Goal: Complete application form: Complete application form

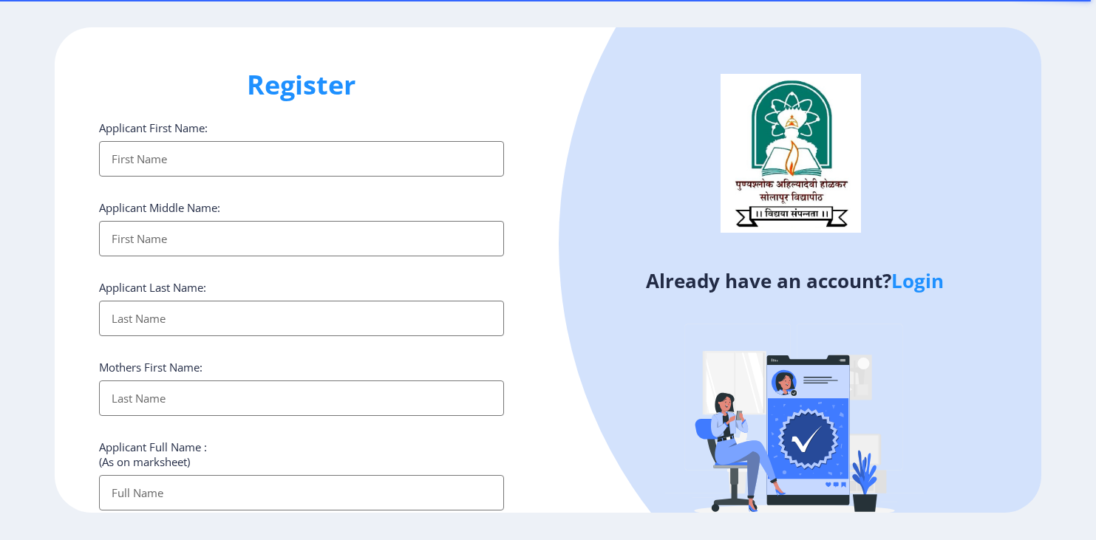
select select
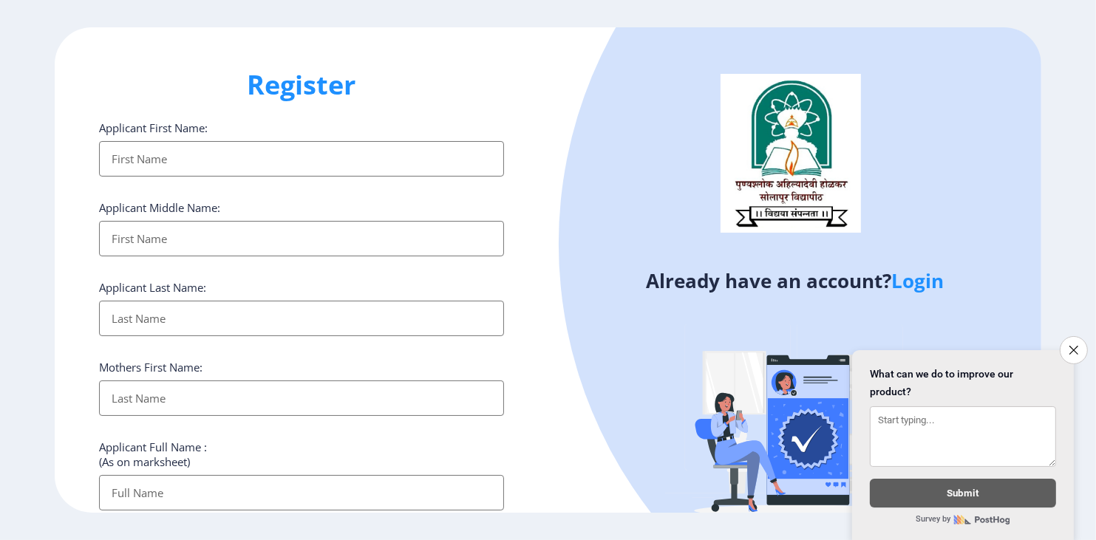
click at [553, 305] on div "Already have an account? Login" at bounding box center [794, 291] width 493 height 528
click at [907, 283] on link "Login" at bounding box center [917, 280] width 52 height 27
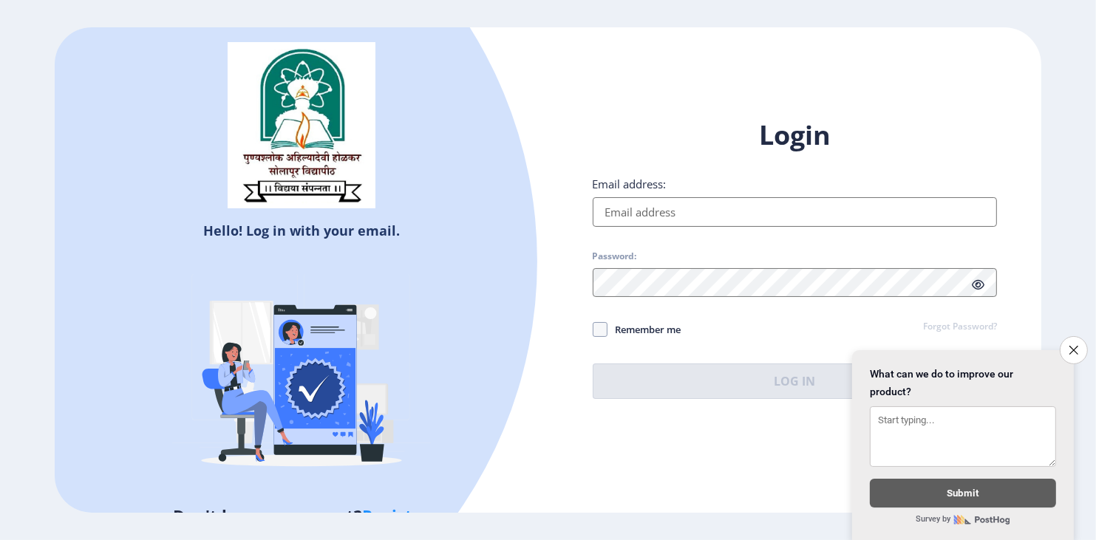
click at [802, 211] on input "Email address:" at bounding box center [795, 212] width 404 height 30
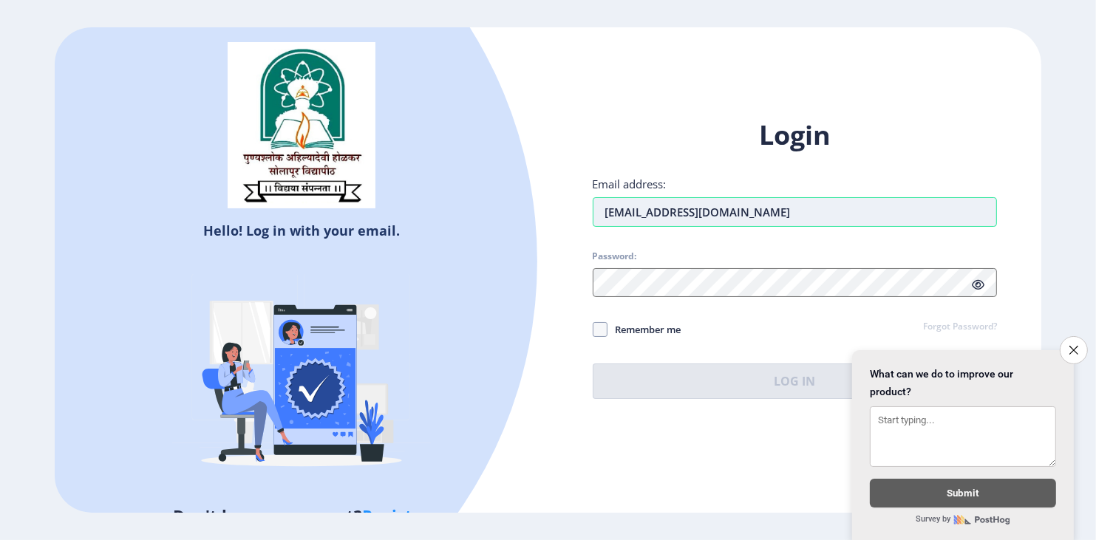
type input "[EMAIL_ADDRESS][DOMAIN_NAME]"
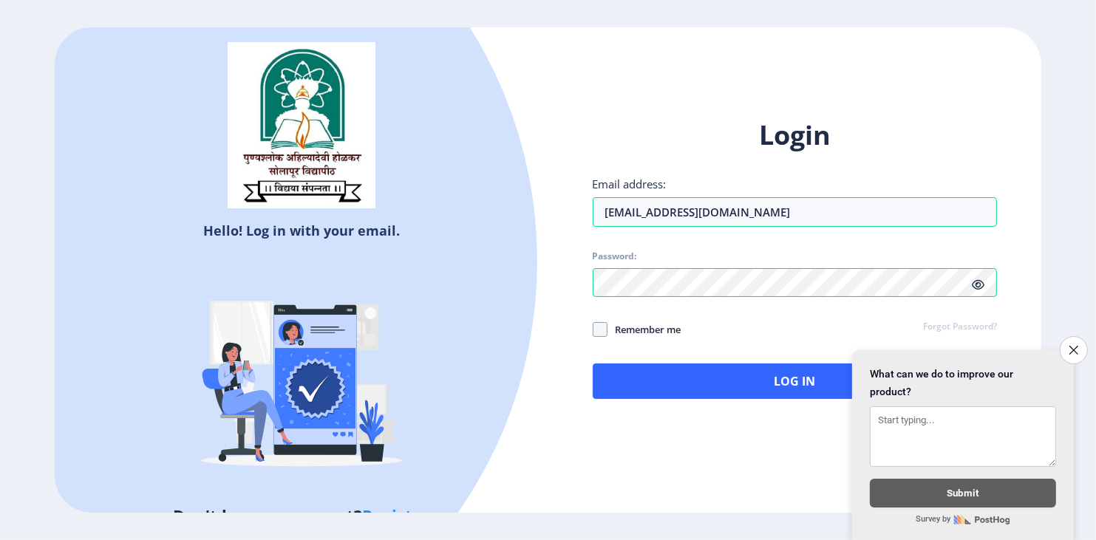
click at [977, 281] on icon at bounding box center [978, 284] width 13 height 11
click at [1069, 345] on icon "Close survey" at bounding box center [1073, 350] width 10 height 10
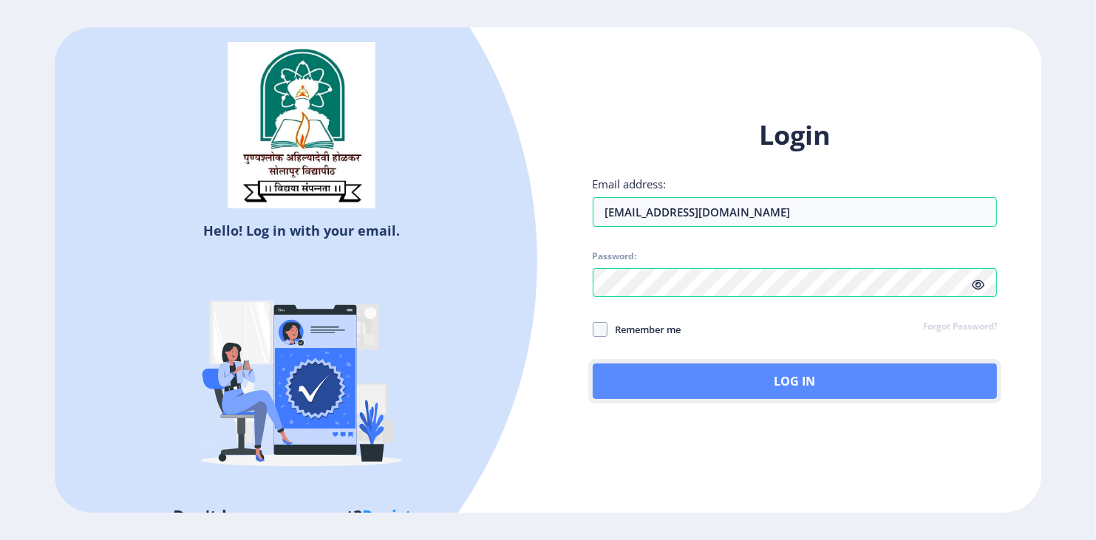
click at [721, 376] on button "Log In" at bounding box center [795, 380] width 404 height 35
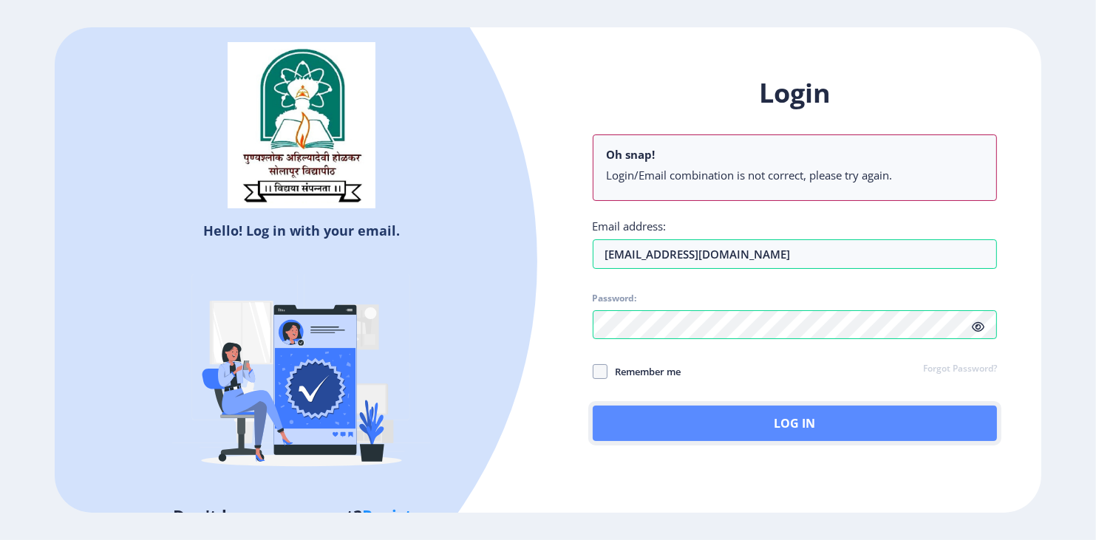
click at [649, 408] on button "Log In" at bounding box center [795, 423] width 404 height 35
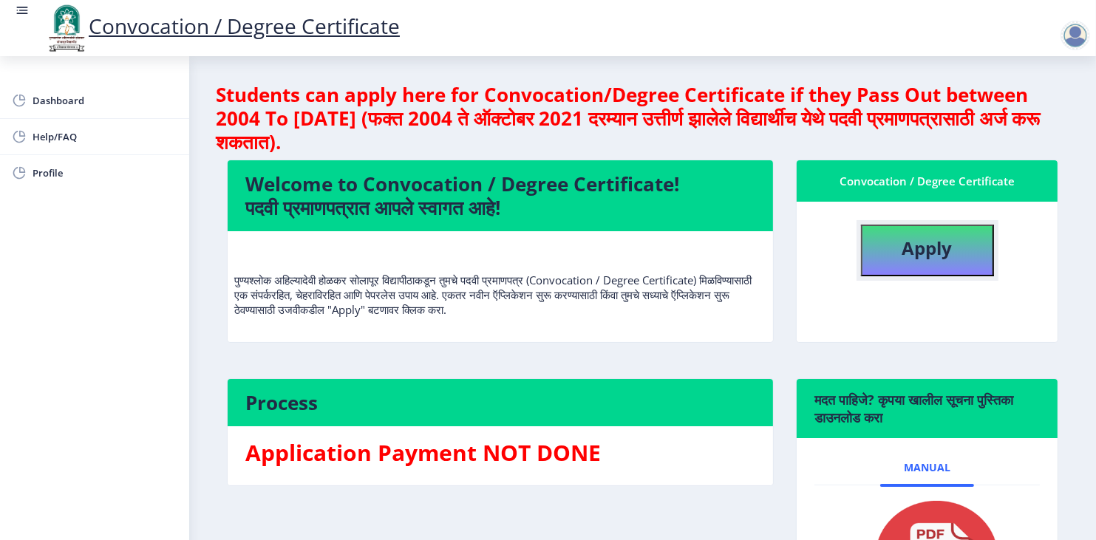
click at [902, 250] on b "Apply" at bounding box center [927, 248] width 50 height 24
select select
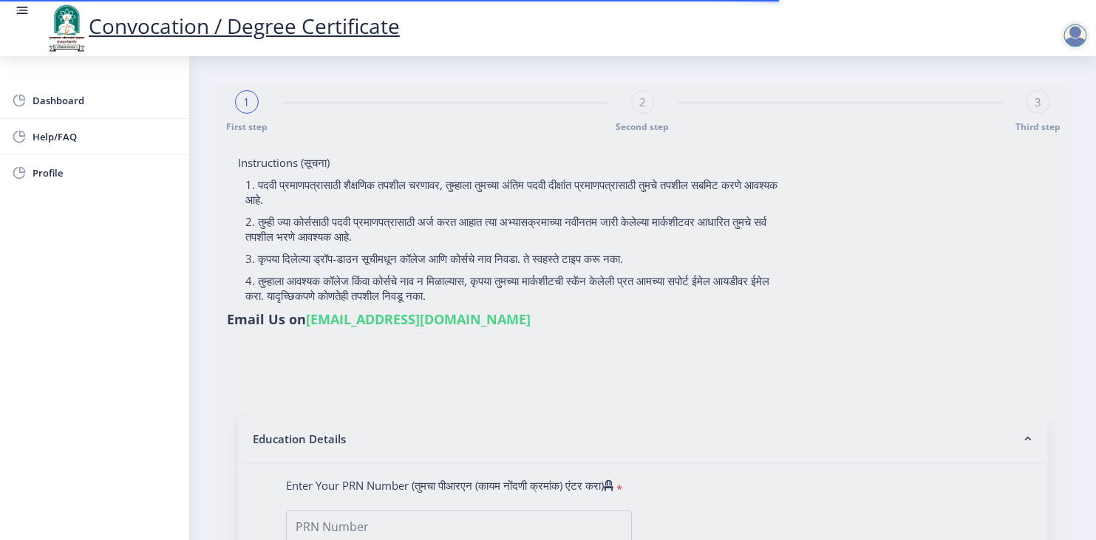
type input "[PERSON_NAME]"
type input "Kastura"
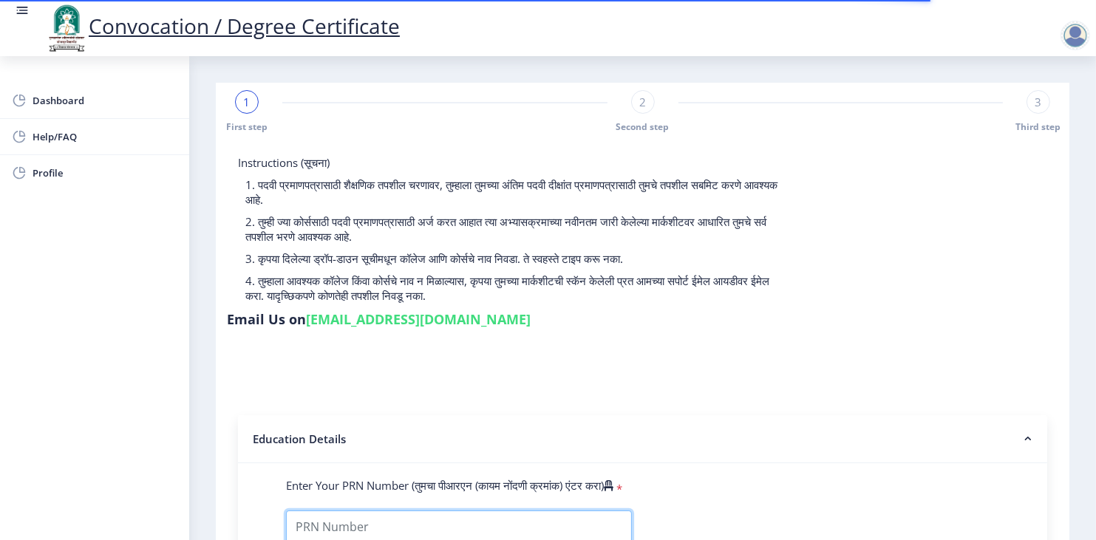
click at [529, 511] on input "Enter Your PRN Number (तुमचा पीआरएन (कायम नोंदणी क्रमांक) एंटर करा)" at bounding box center [459, 527] width 346 height 33
type input "2013032500220044"
click at [991, 415] on nb-accordion-item-header "Education Details" at bounding box center [642, 439] width 809 height 48
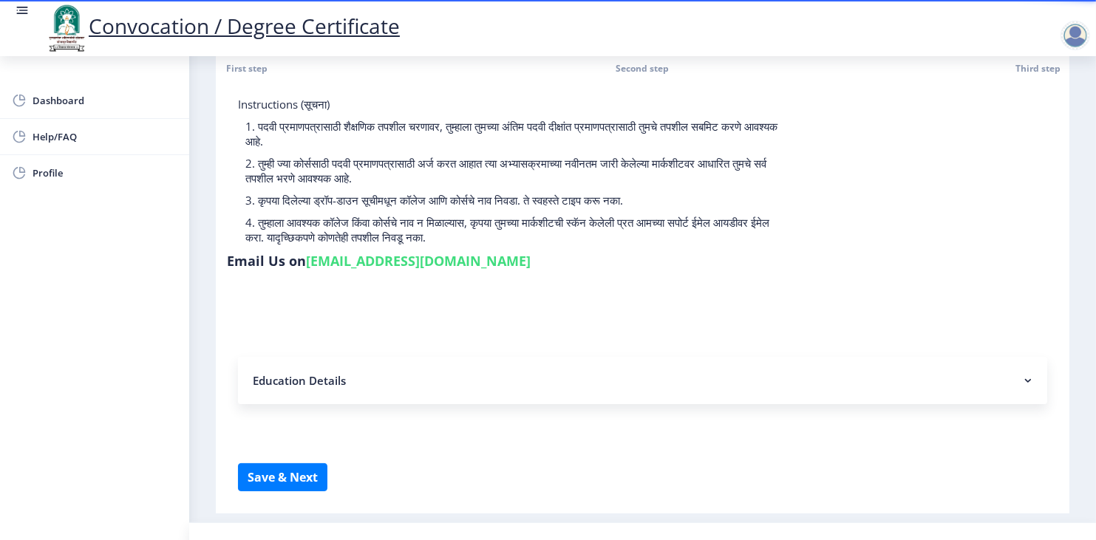
scroll to position [61, 0]
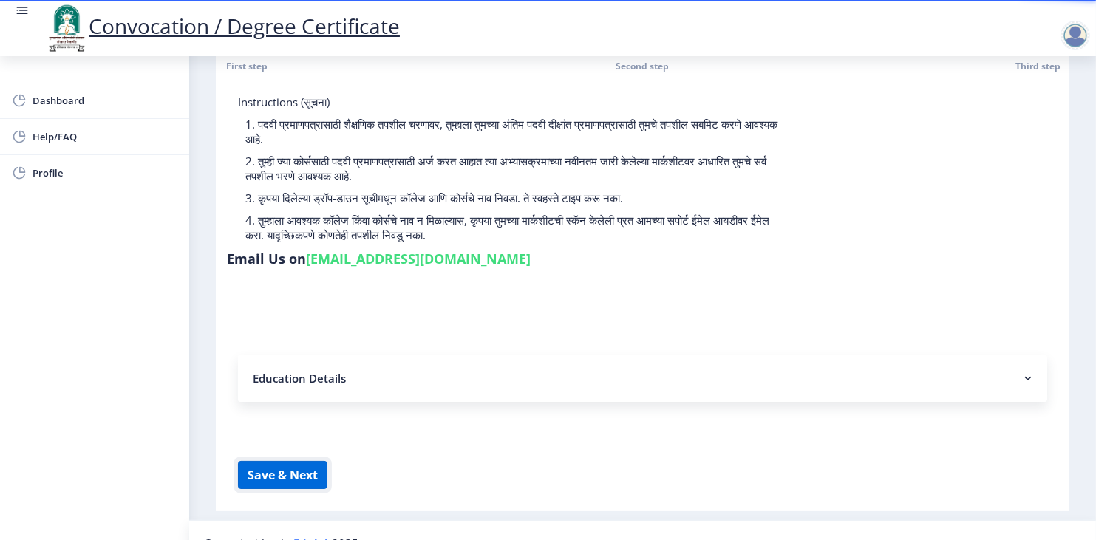
click at [269, 461] on button "Save & Next" at bounding box center [282, 475] width 89 height 28
click at [312, 355] on nb-accordion-item-header "Education Details" at bounding box center [642, 378] width 809 height 47
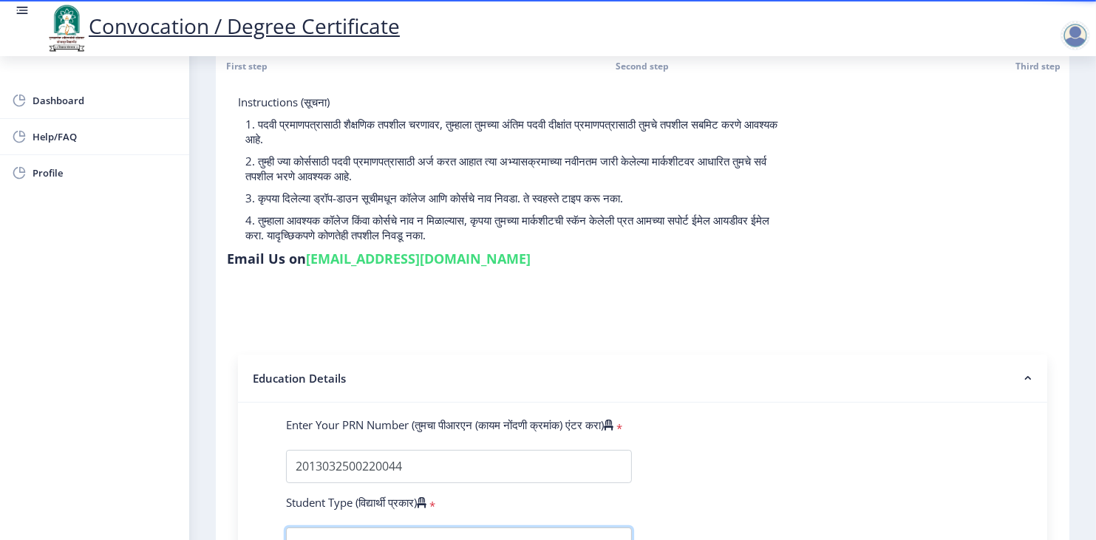
click at [603, 528] on select "Select Student Type Regular External" at bounding box center [459, 544] width 346 height 33
select select "Regular"
click at [286, 528] on select "Select Student Type Regular External" at bounding box center [459, 544] width 346 height 33
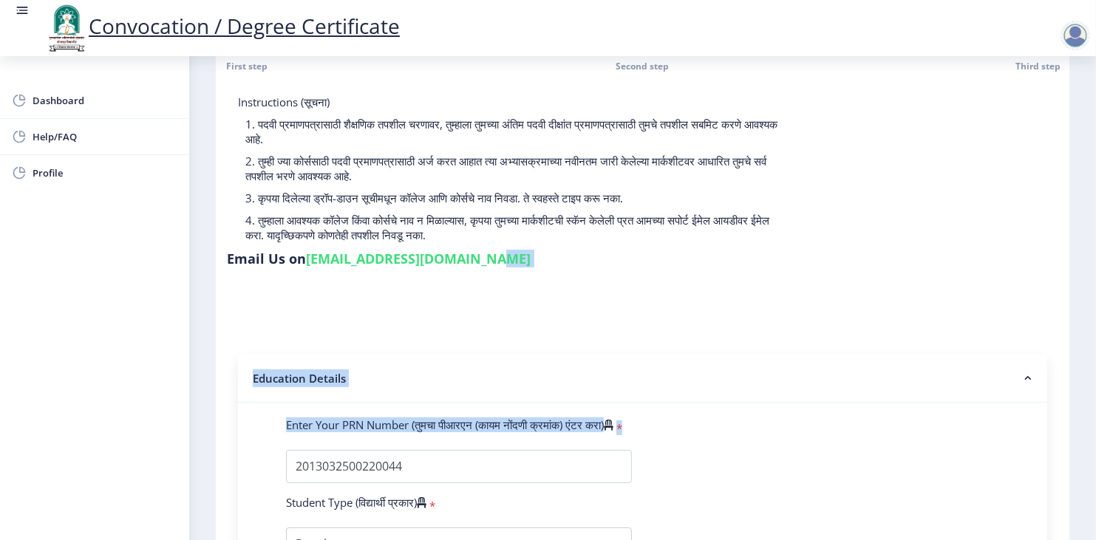
drag, startPoint x: 1090, startPoint y: 168, endPoint x: 986, endPoint y: 439, distance: 290.7
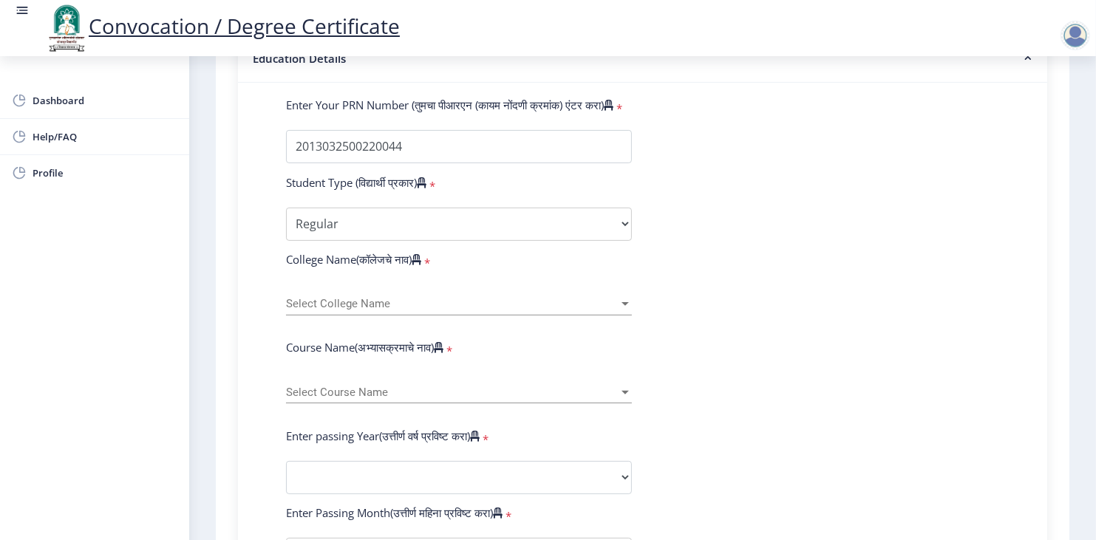
scroll to position [386, 0]
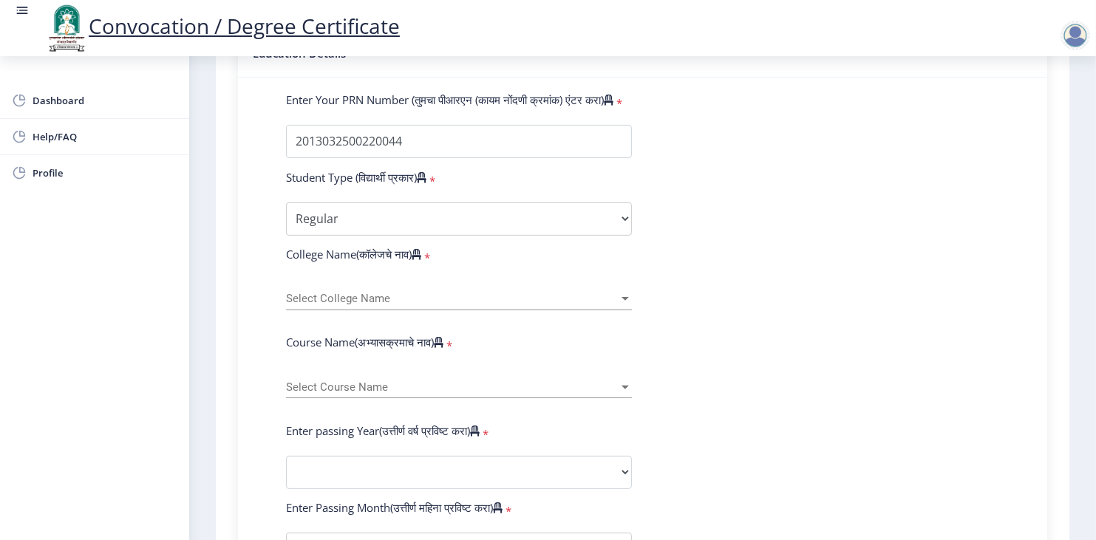
click at [370, 279] on div "Select College Name Select College Name" at bounding box center [459, 294] width 346 height 31
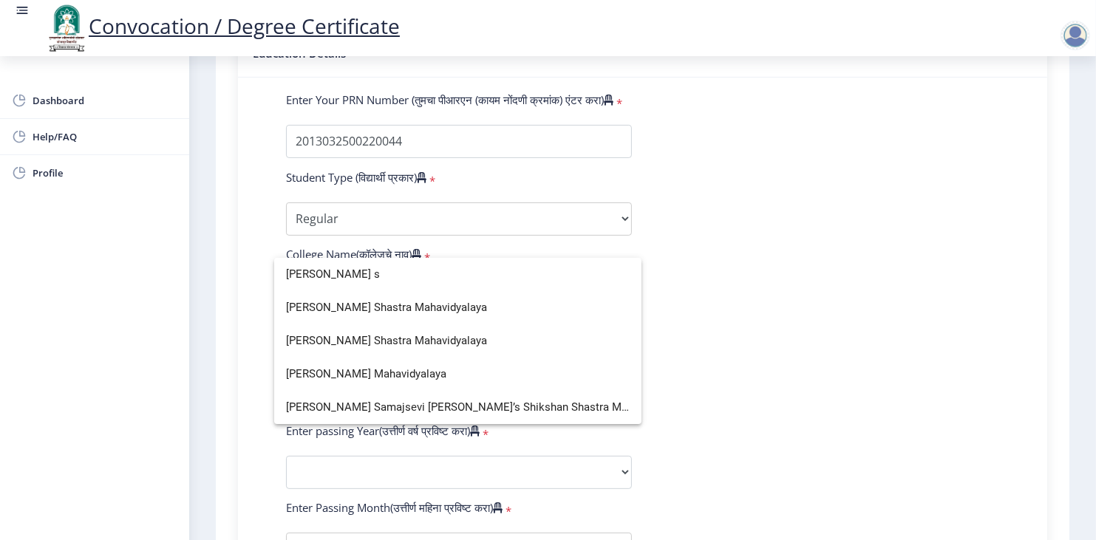
scroll to position [0, 0]
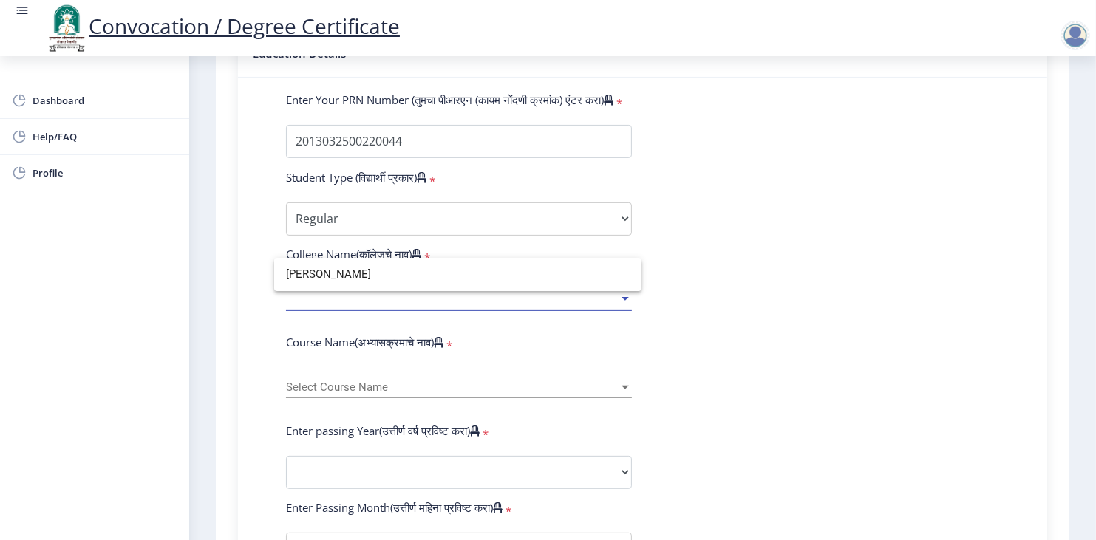
type input "[PERSON_NAME]"
click at [499, 195] on div at bounding box center [548, 270] width 1096 height 540
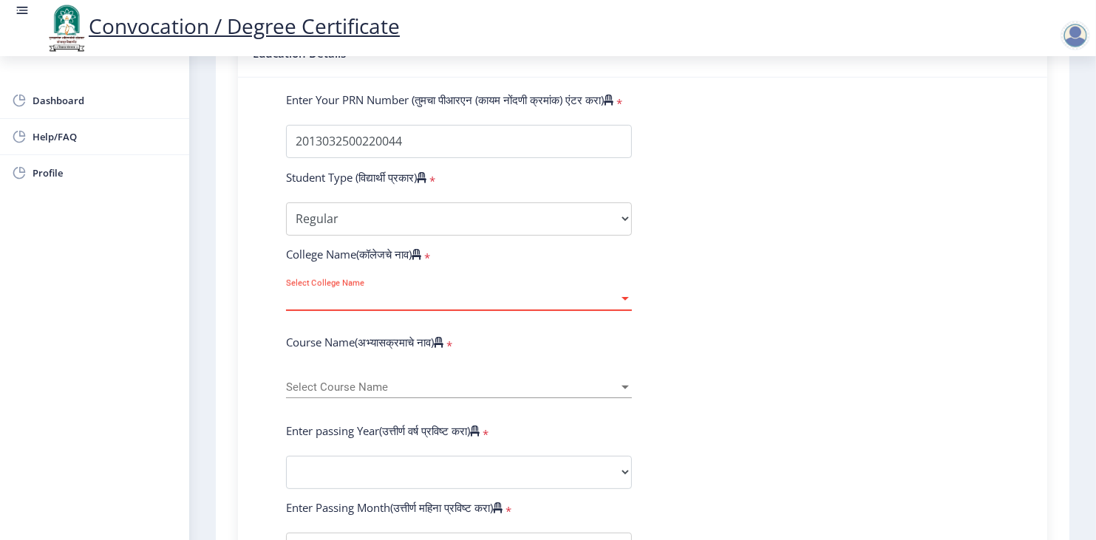
click at [399, 293] on span "Select College Name" at bounding box center [452, 299] width 332 height 13
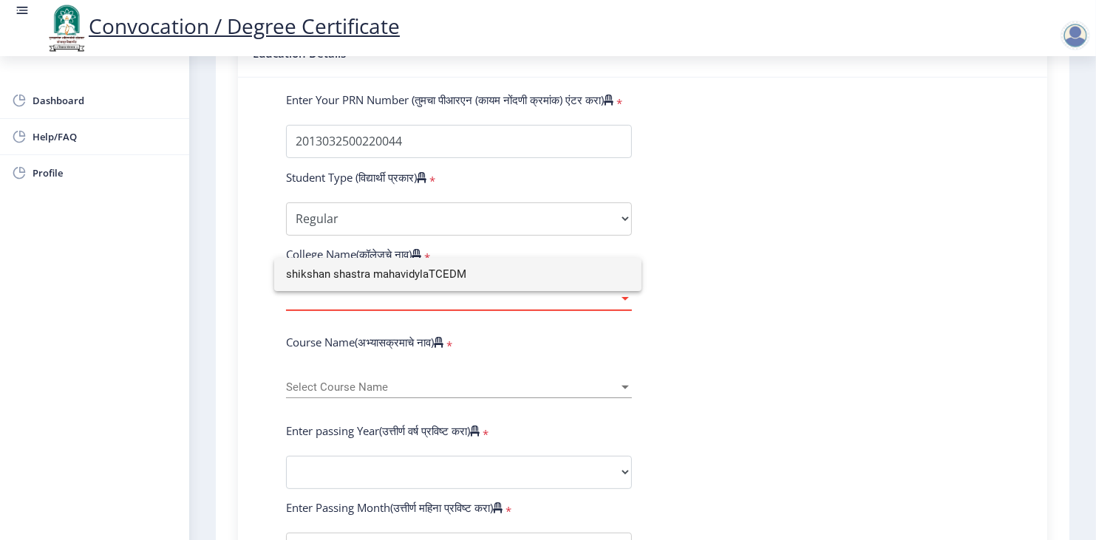
type input "shikshan shastra mahavidylaTCEDM"
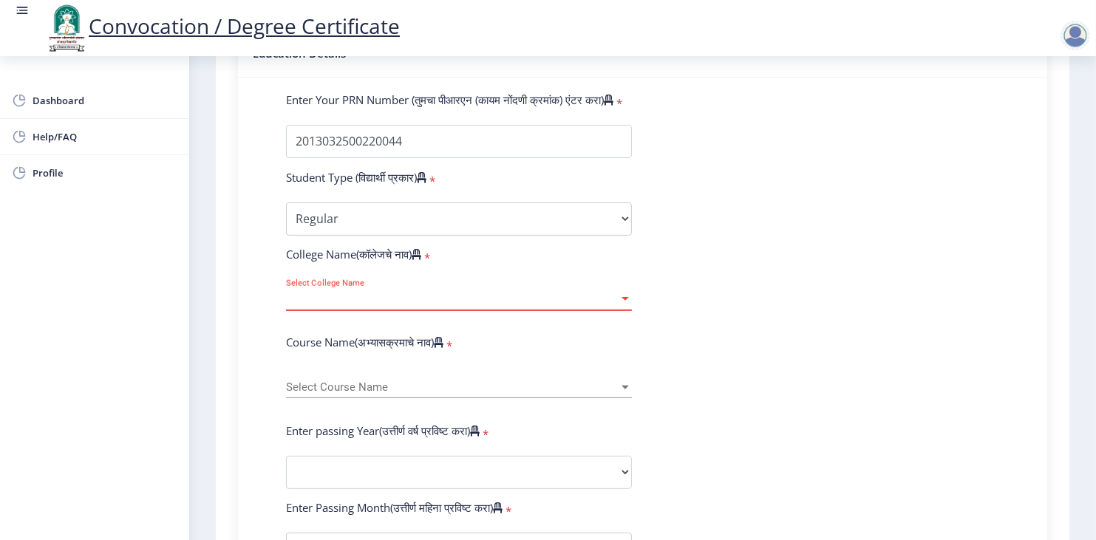
click at [399, 293] on span "Select College Name" at bounding box center [452, 299] width 332 height 13
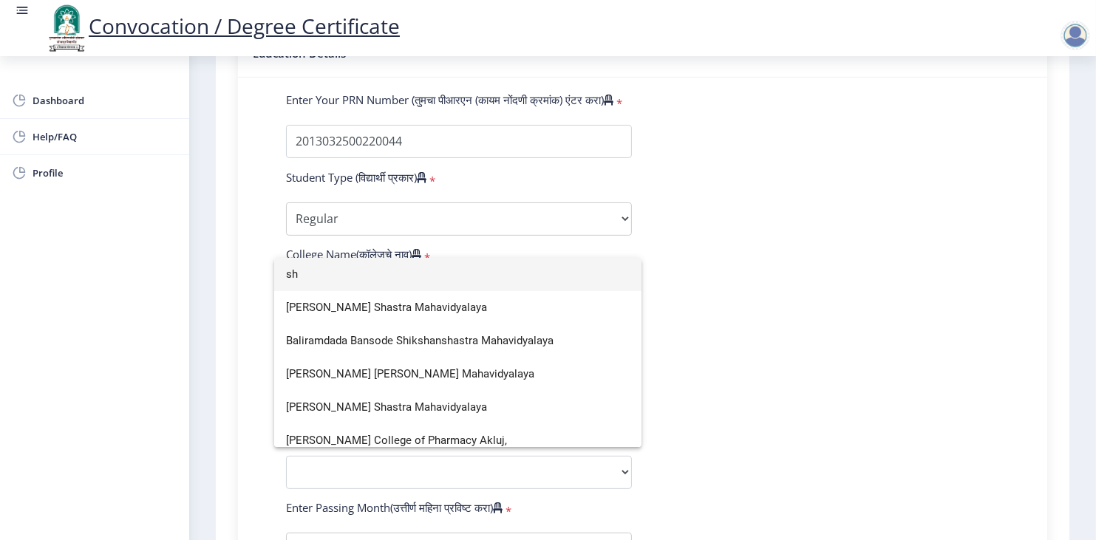
type input "s"
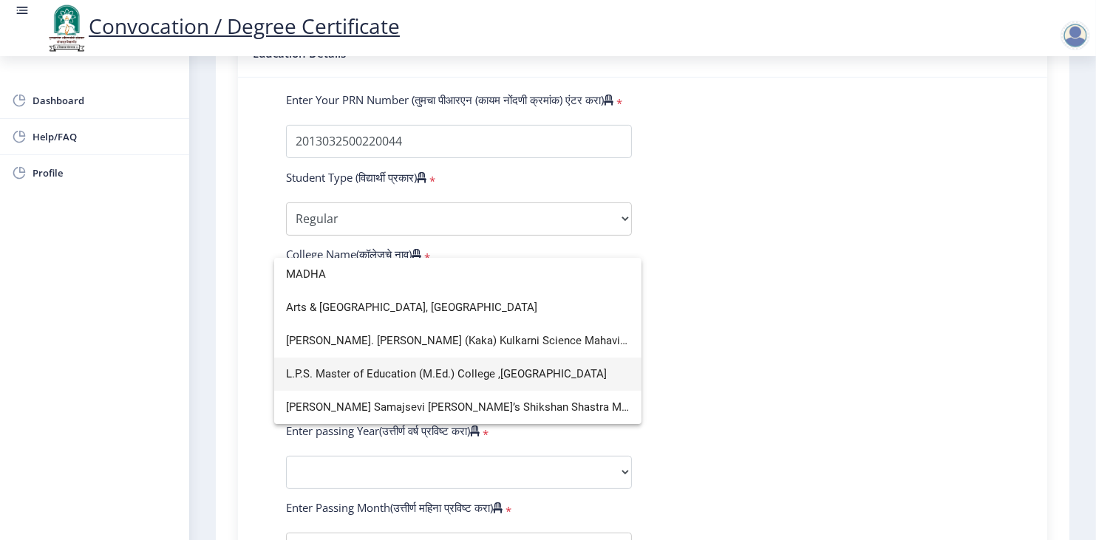
type input "MADHA"
click at [399, 193] on div at bounding box center [548, 270] width 1096 height 540
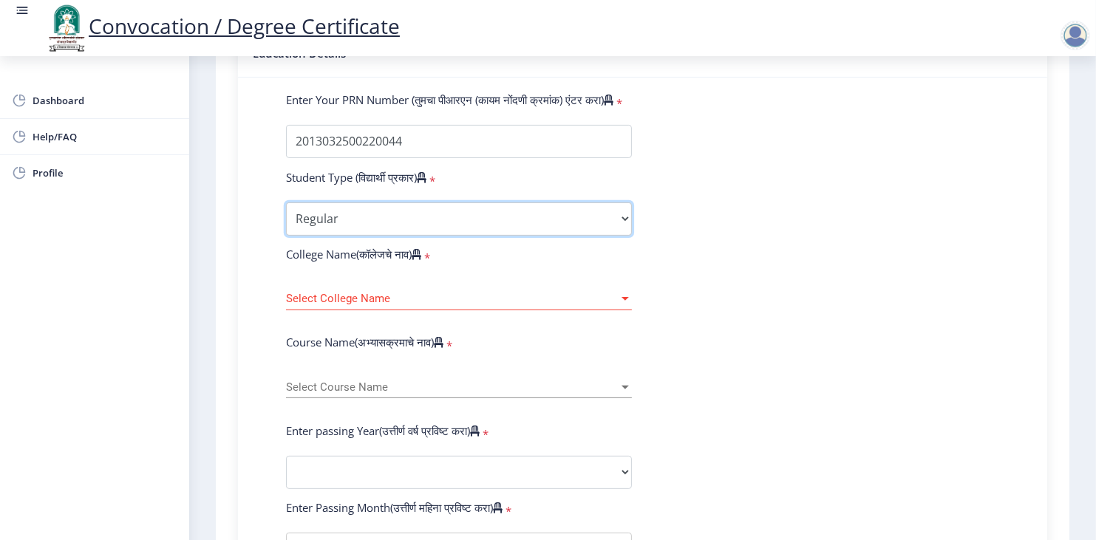
click at [399, 202] on select "Select Student Type Regular External" at bounding box center [459, 218] width 346 height 33
select select "External"
click at [286, 202] on select "Select Student Type Regular External" at bounding box center [459, 218] width 346 height 33
click at [367, 293] on span "Select College Name" at bounding box center [452, 299] width 332 height 13
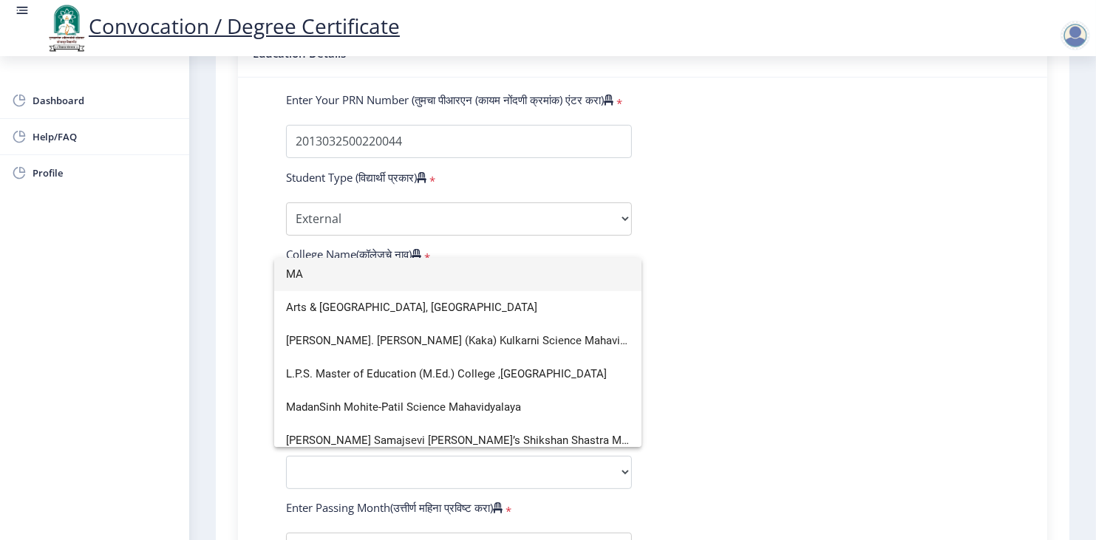
type input "M"
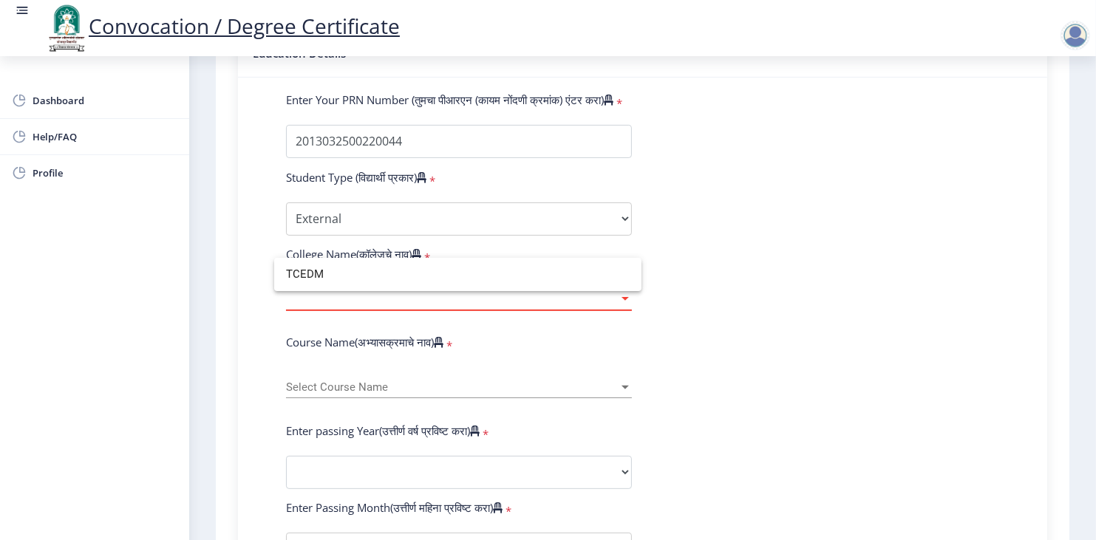
type input "TCEDM"
click at [367, 293] on span "Select College Name" at bounding box center [452, 299] width 332 height 13
type input "T"
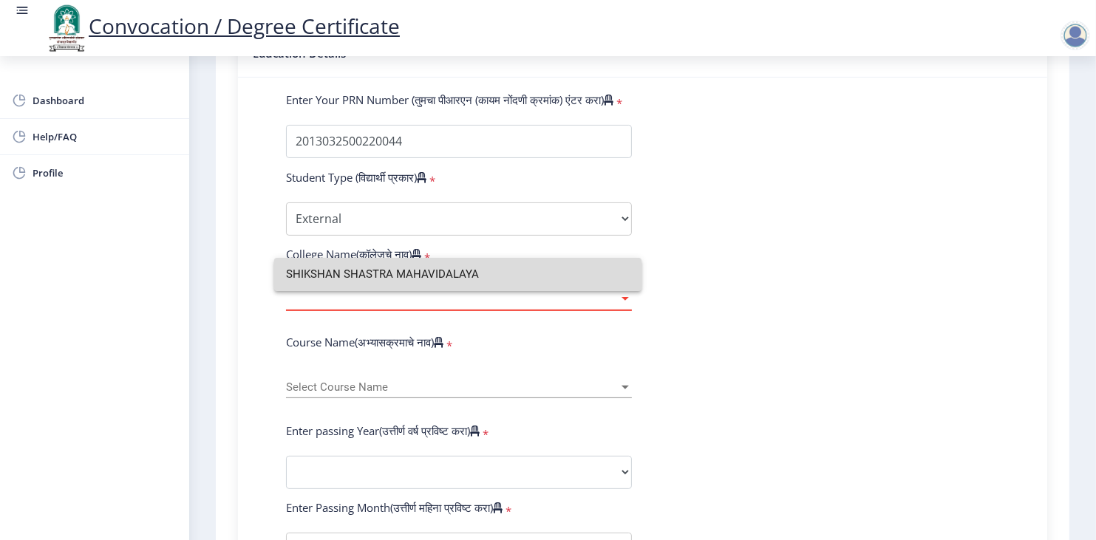
click at [366, 270] on input "SHIKSHAN SHASTRA MAHAVIDALAYA" at bounding box center [458, 274] width 344 height 33
type input "SHIKSHAN SHASTRA MAHAVIDALAYA"
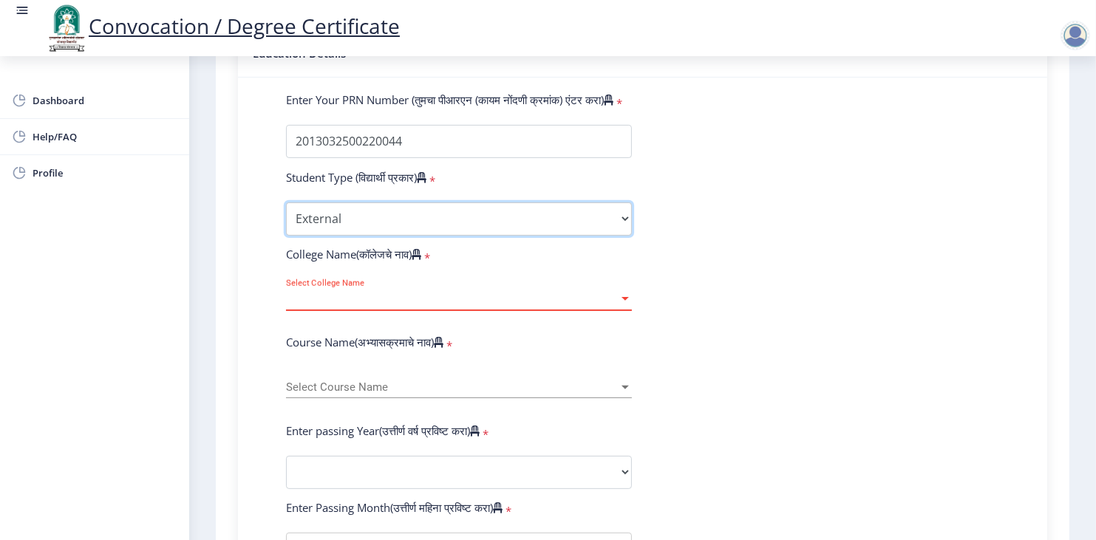
click at [376, 202] on select "Select Student Type Regular External" at bounding box center [459, 218] width 346 height 33
select select "Regular"
click at [286, 202] on select "Select Student Type Regular External" at bounding box center [459, 218] width 346 height 33
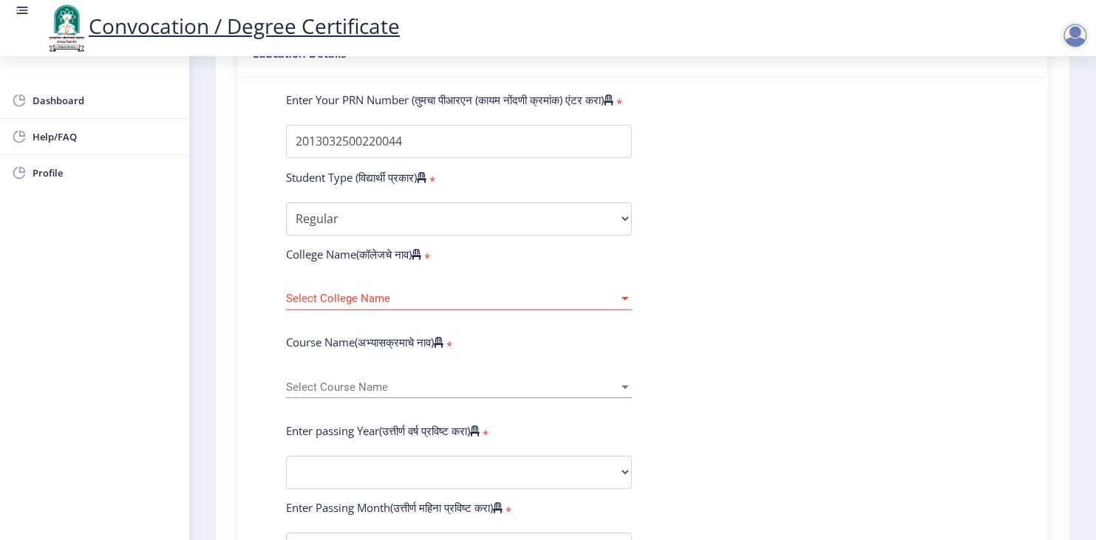
click at [358, 293] on span "Select College Name" at bounding box center [452, 299] width 332 height 13
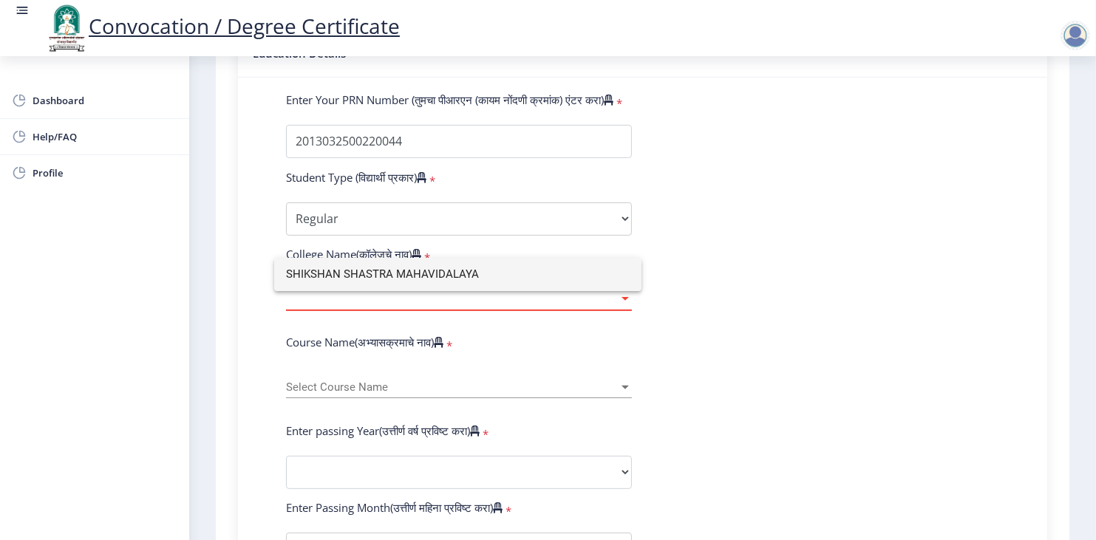
click at [568, 288] on input "SHIKSHAN SHASTRA MAHAVIDALAYA" at bounding box center [458, 274] width 344 height 33
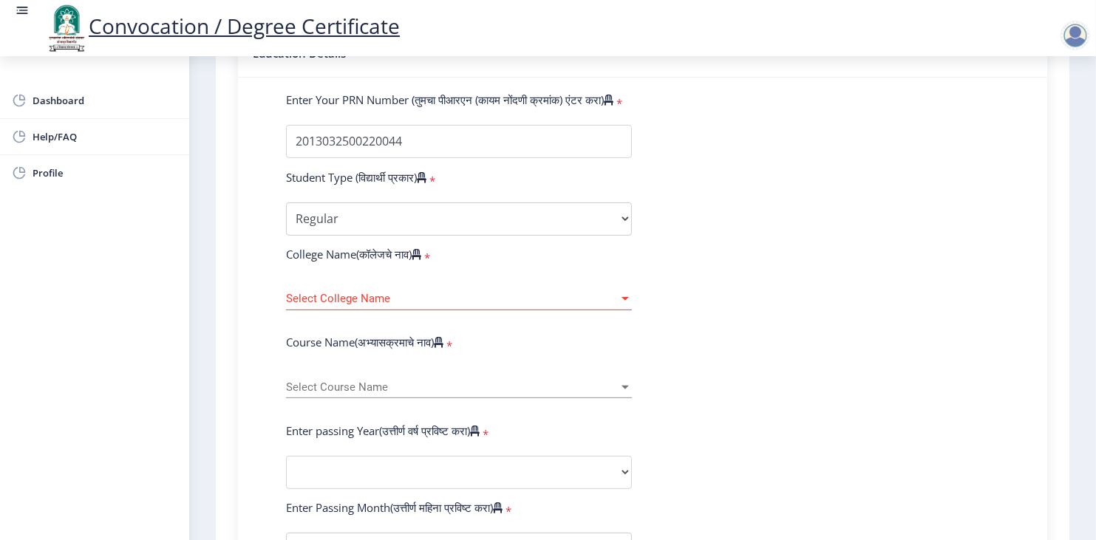
click at [532, 279] on div "Select College Name Select College Name" at bounding box center [459, 294] width 346 height 31
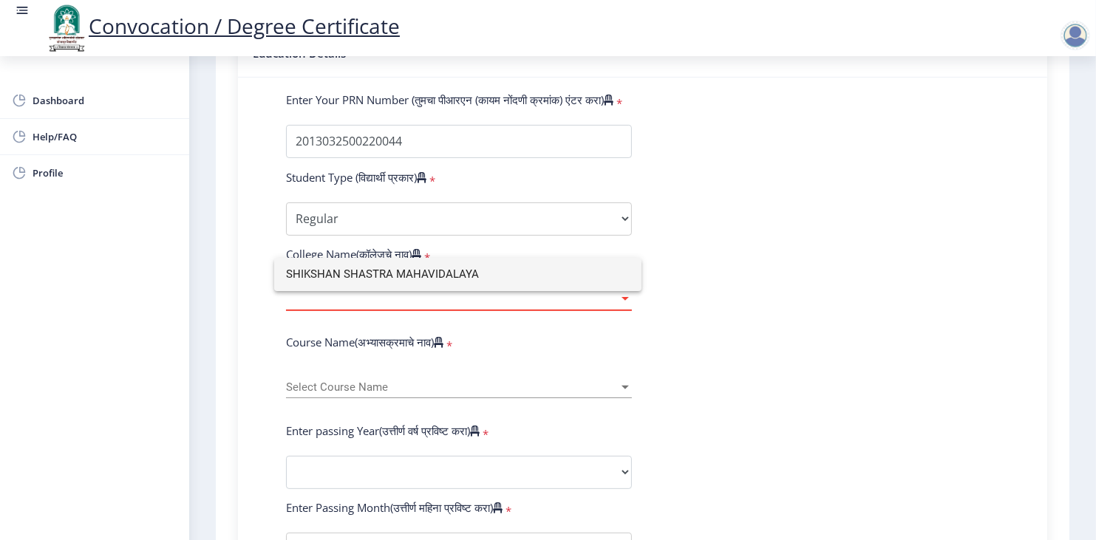
click at [722, 324] on div at bounding box center [548, 270] width 1096 height 540
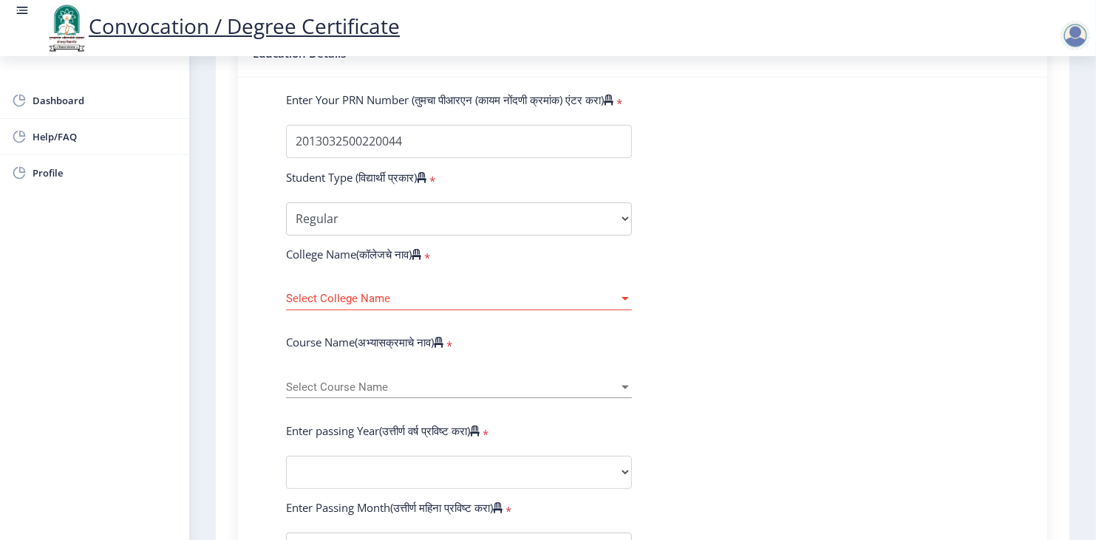
click at [553, 279] on div "Select College Name Select College Name" at bounding box center [459, 294] width 346 height 31
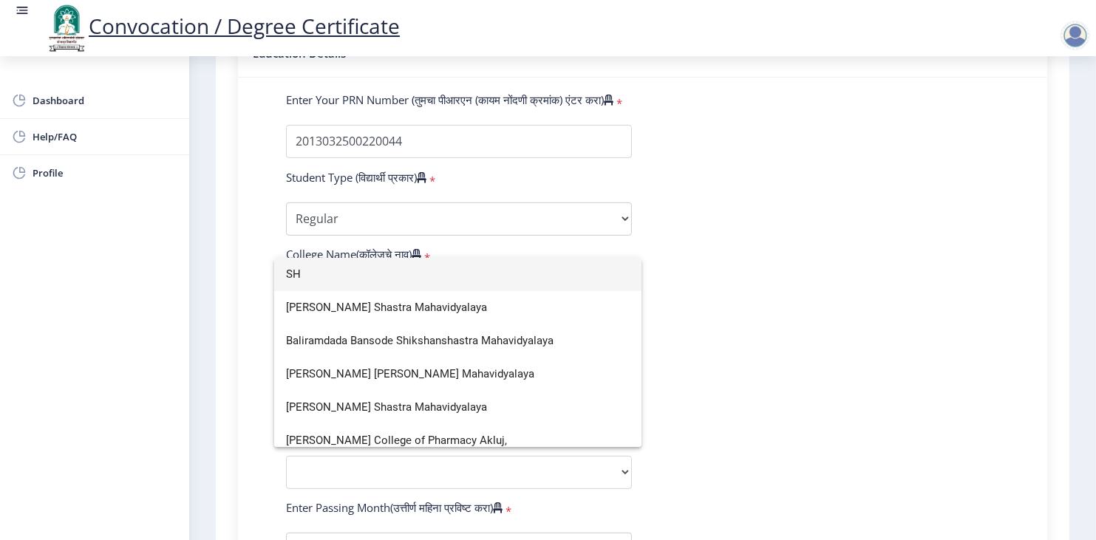
type input "S"
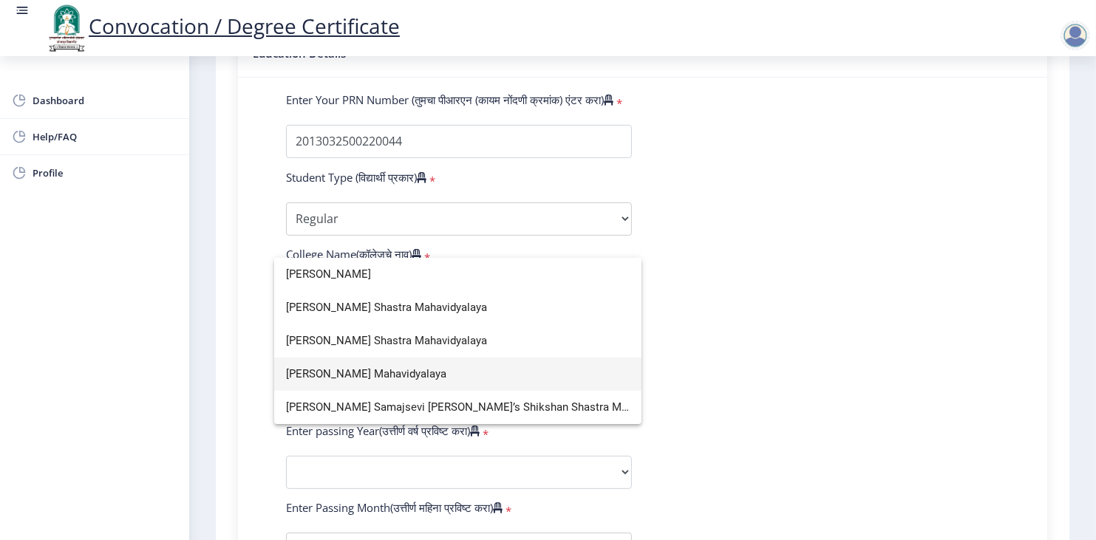
type input "[PERSON_NAME]"
click at [434, 115] on div at bounding box center [548, 270] width 1096 height 540
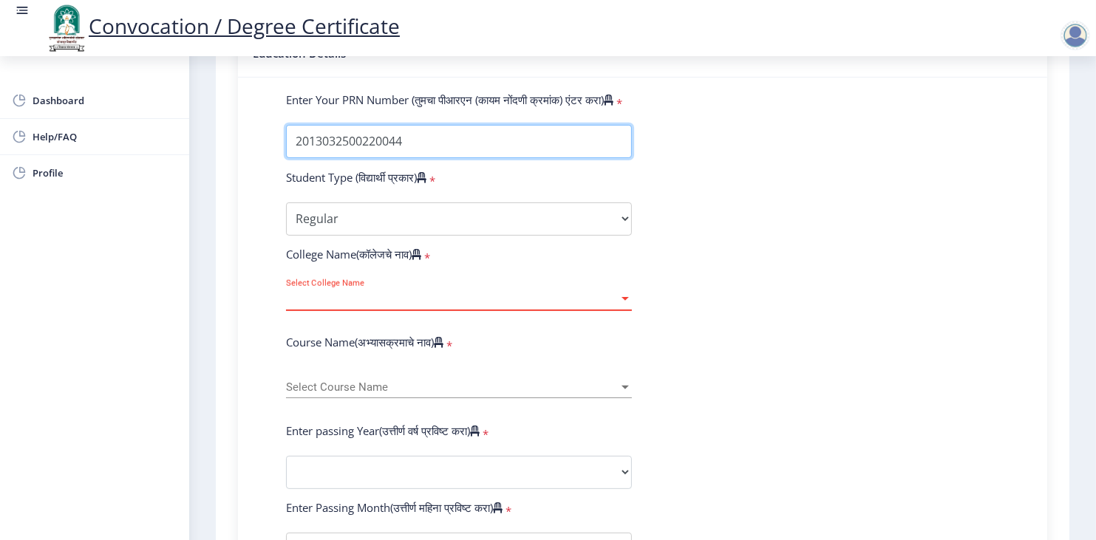
click at [434, 125] on input "Enter Your PRN Number (तुमचा पीआरएन (कायम नोंदणी क्रमांक) एंटर करा)" at bounding box center [459, 141] width 346 height 33
type input "1000001662"
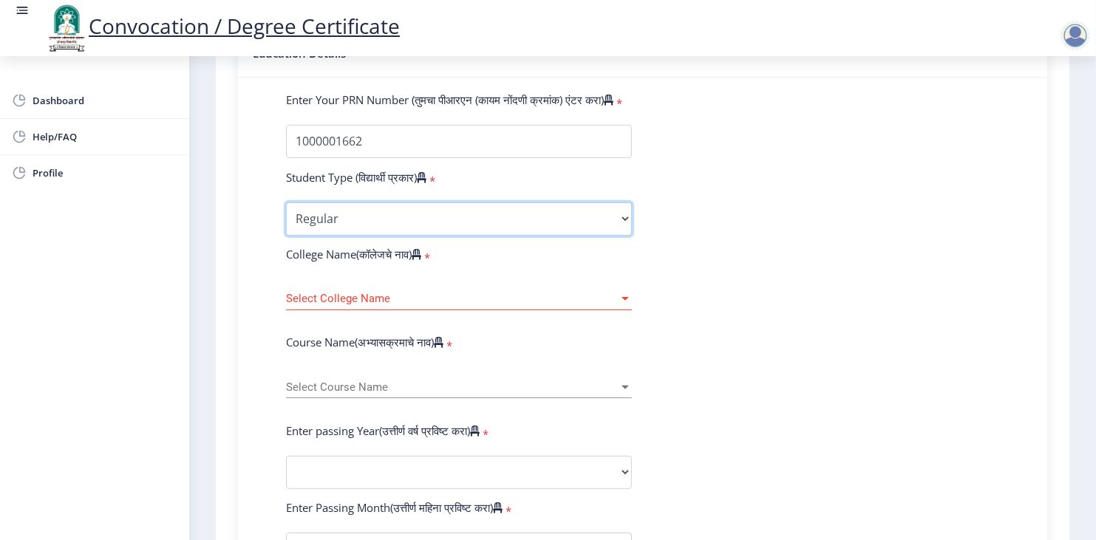
click at [358, 202] on select "Select Student Type Regular External" at bounding box center [459, 218] width 346 height 33
click at [286, 202] on select "Select Student Type Regular External" at bounding box center [459, 218] width 346 height 33
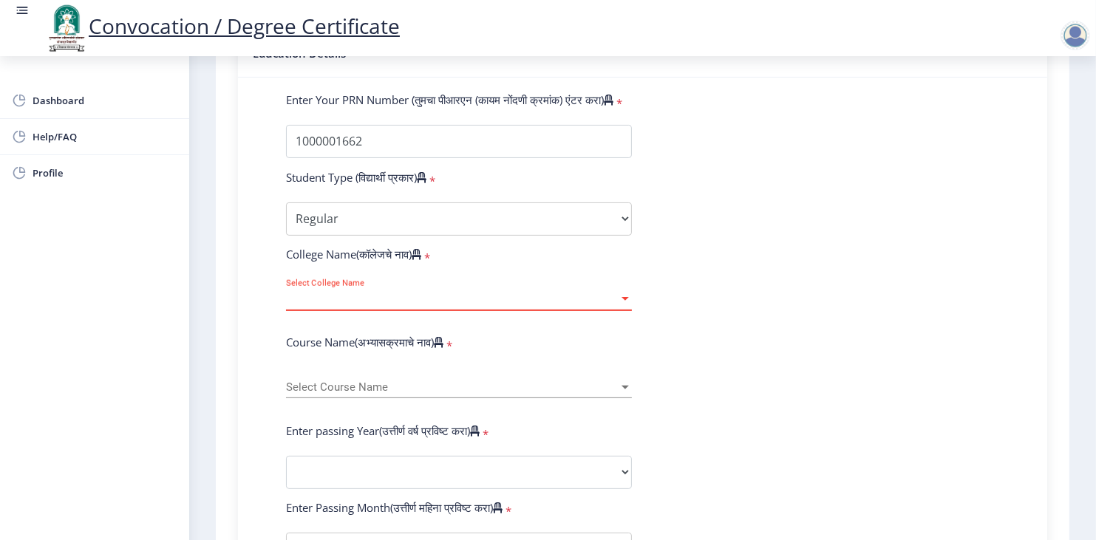
click at [334, 293] on span "Select College Name" at bounding box center [452, 299] width 332 height 13
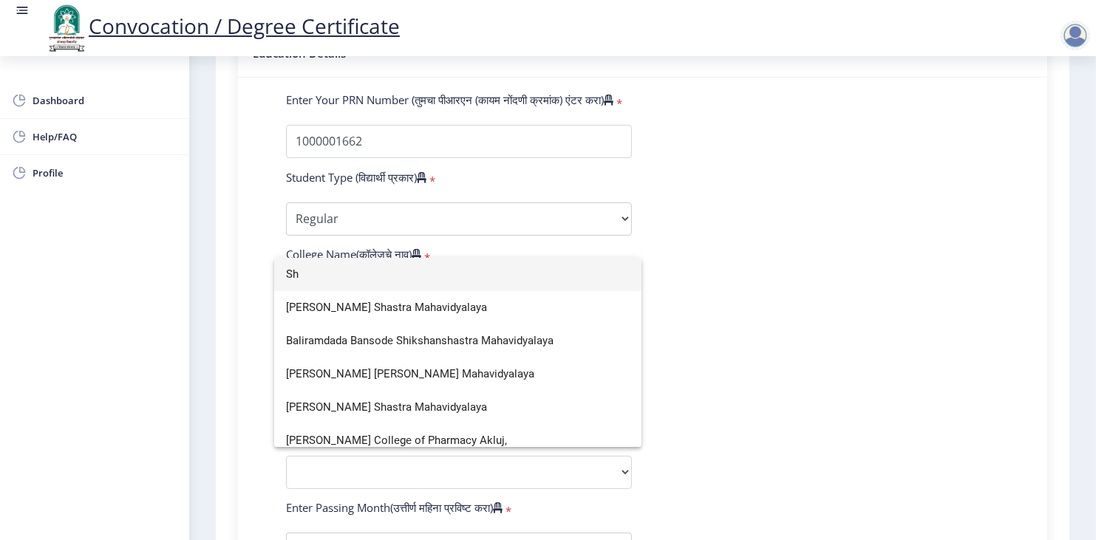
type input "S"
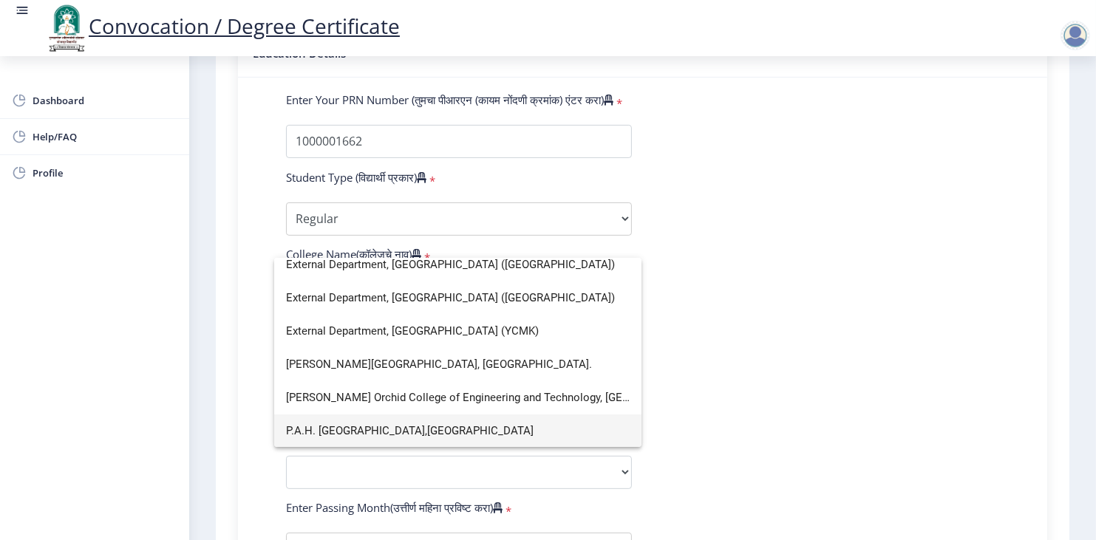
scroll to position [9, 0]
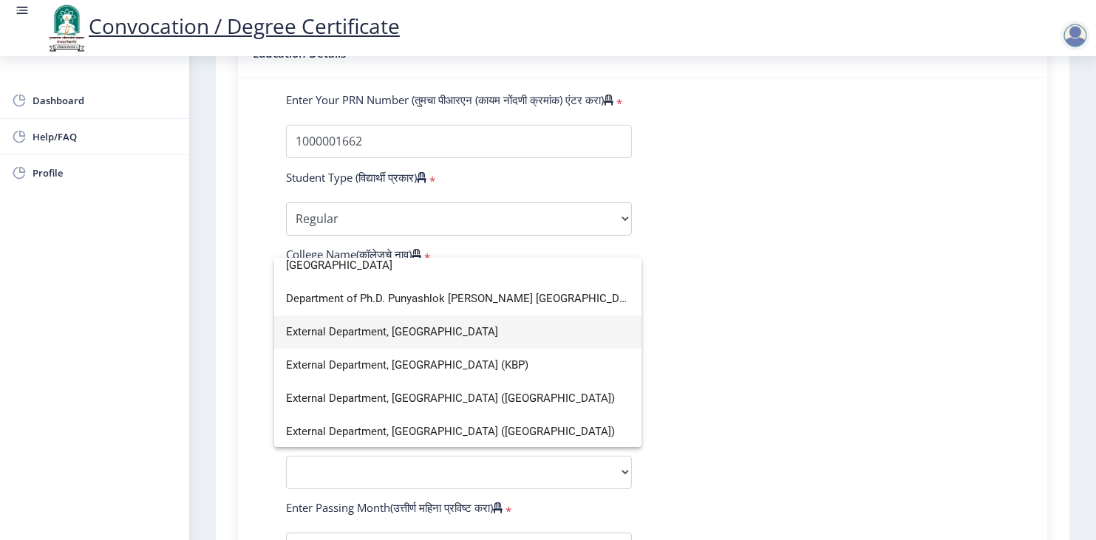
type input "[GEOGRAPHIC_DATA]"
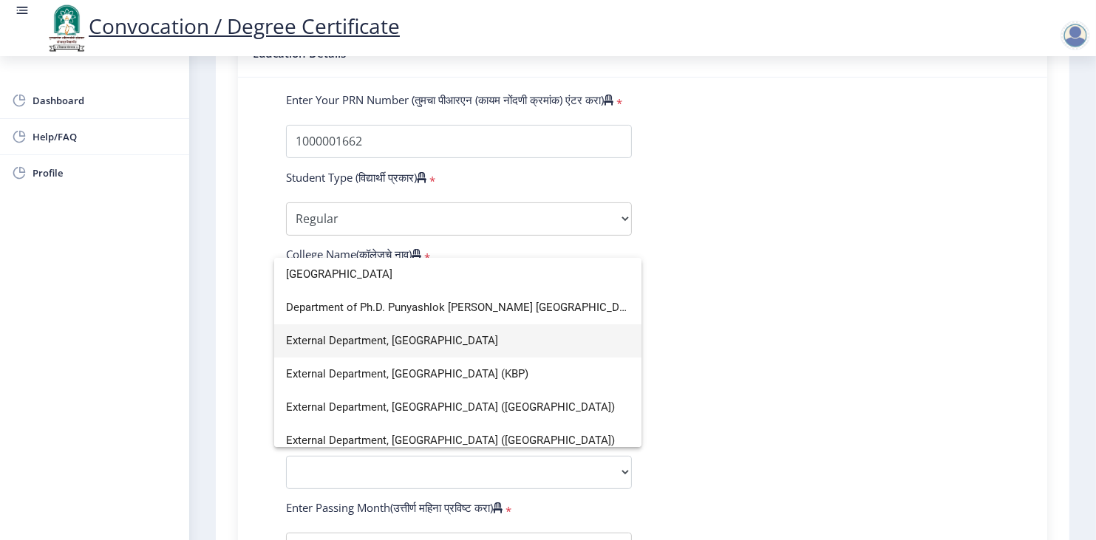
scroll to position [0, 0]
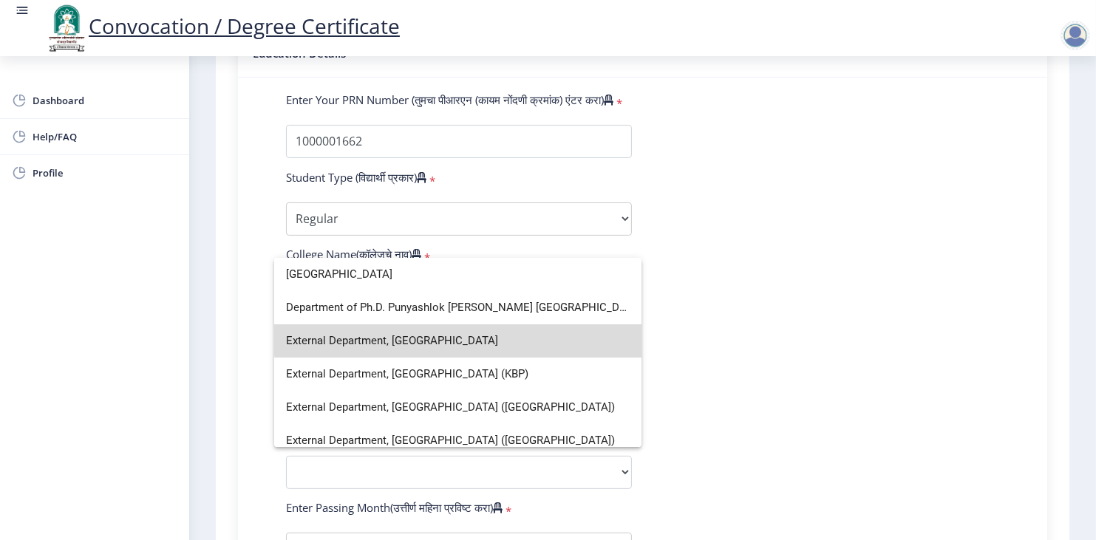
click at [538, 335] on span "External Department, [GEOGRAPHIC_DATA]" at bounding box center [458, 340] width 344 height 33
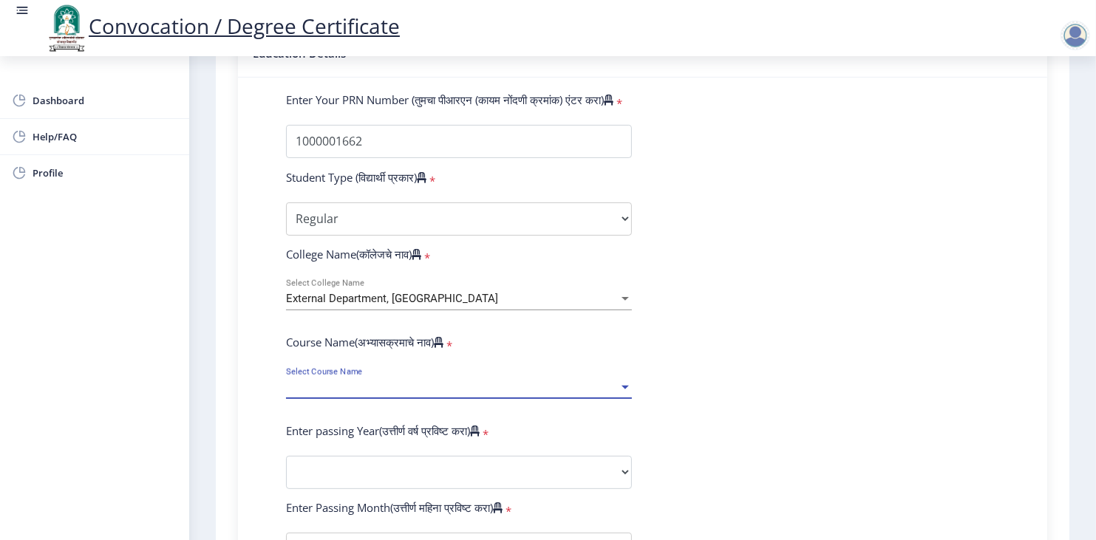
click at [461, 381] on span "Select Course Name" at bounding box center [452, 387] width 332 height 13
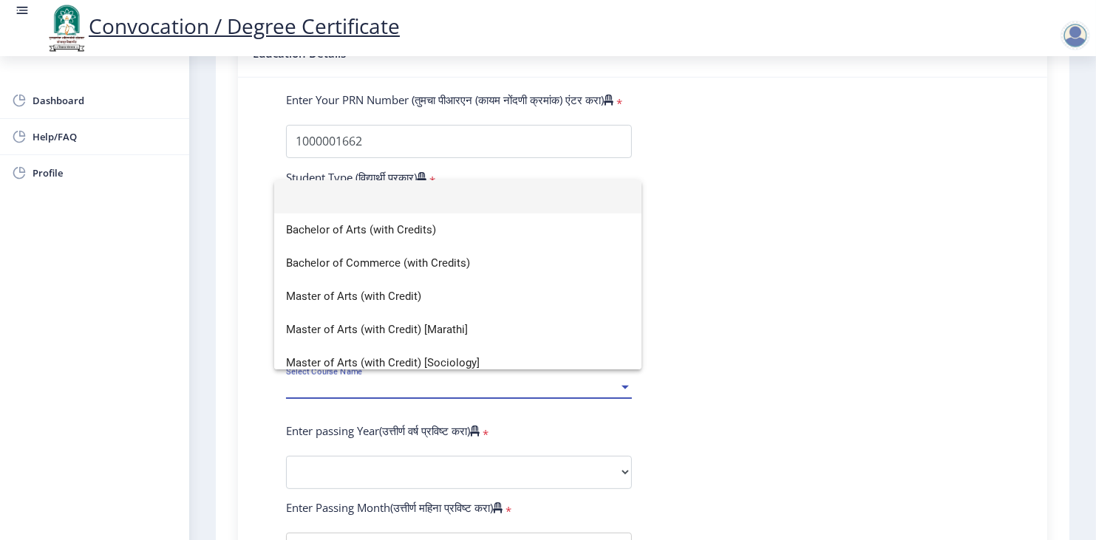
click at [641, 383] on div at bounding box center [548, 270] width 1096 height 540
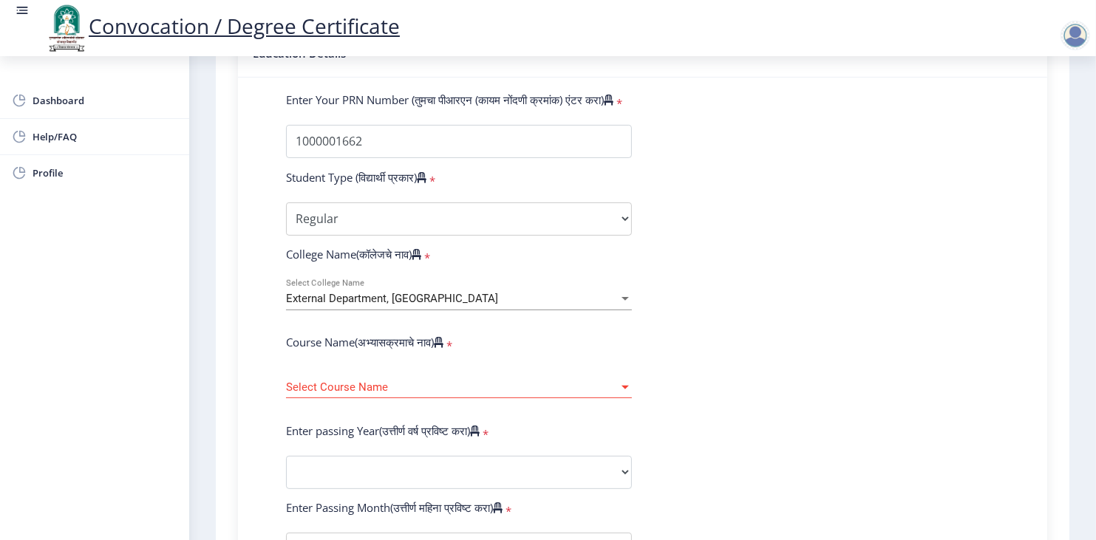
click at [525, 293] on div "External Department, [GEOGRAPHIC_DATA]" at bounding box center [452, 299] width 332 height 13
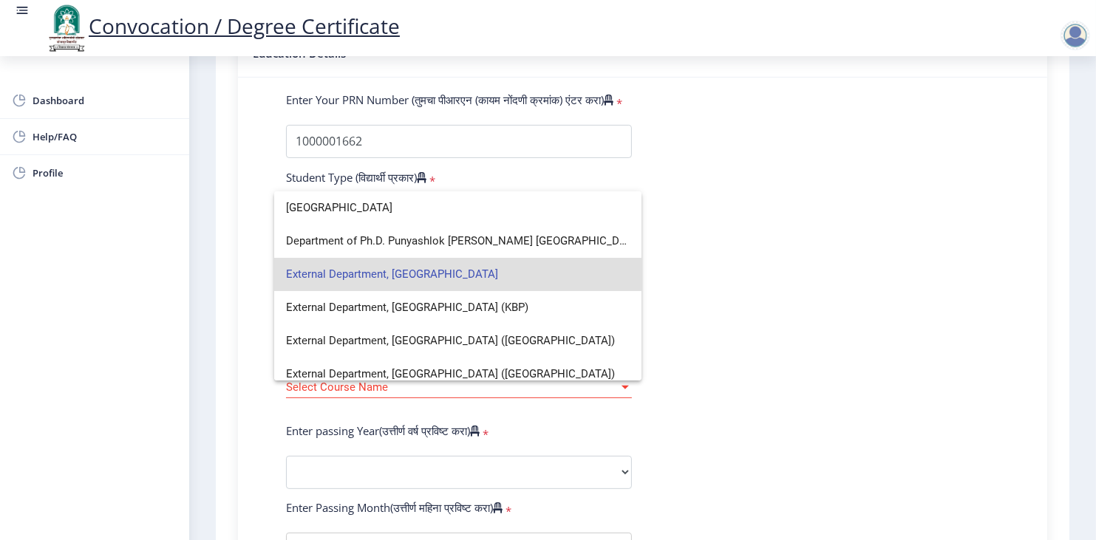
click at [685, 373] on div at bounding box center [548, 270] width 1096 height 540
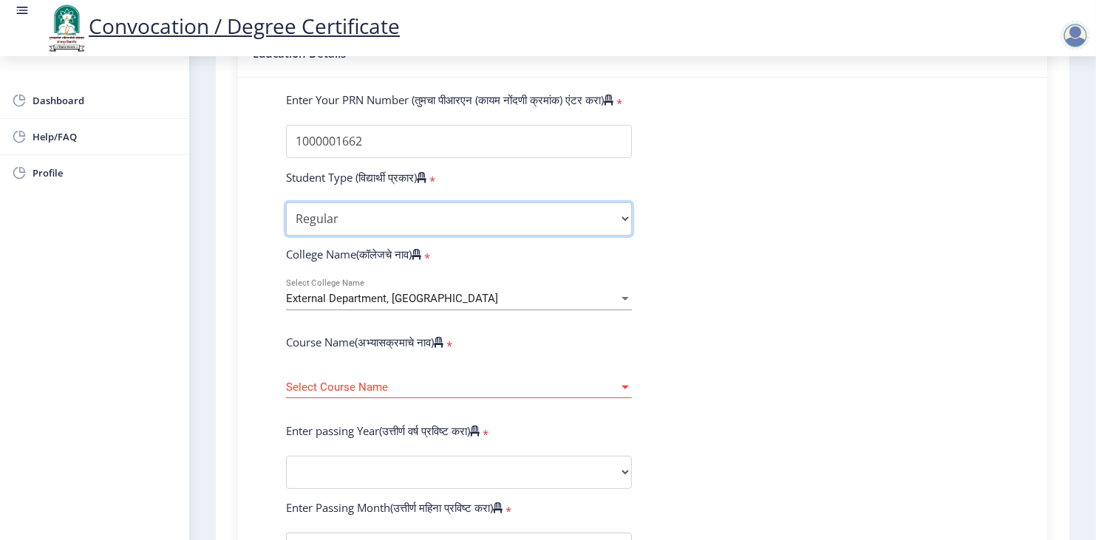
click at [547, 202] on select "Select Student Type Regular External" at bounding box center [459, 218] width 346 height 33
click at [286, 202] on select "Select Student Type Regular External" at bounding box center [459, 218] width 346 height 33
click at [573, 301] on form "Enter Your PRN Number (तुमचा पीआरएन (कायम नोंदणी क्रमांक) एंटर करा) * Student T…" at bounding box center [642, 483] width 735 height 783
click at [455, 381] on span "Select Course Name" at bounding box center [452, 387] width 332 height 13
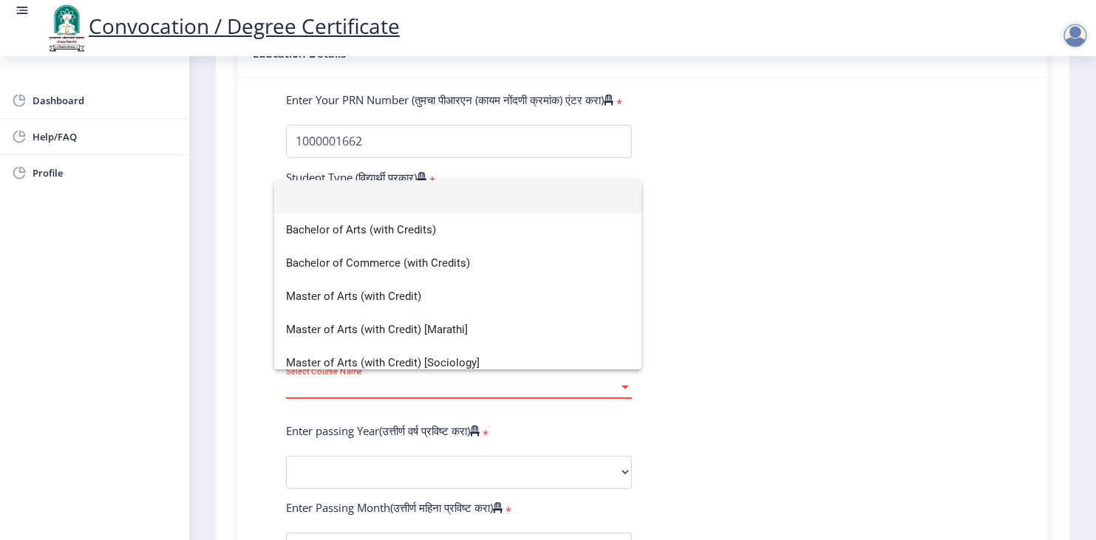
click at [665, 361] on div at bounding box center [548, 270] width 1096 height 540
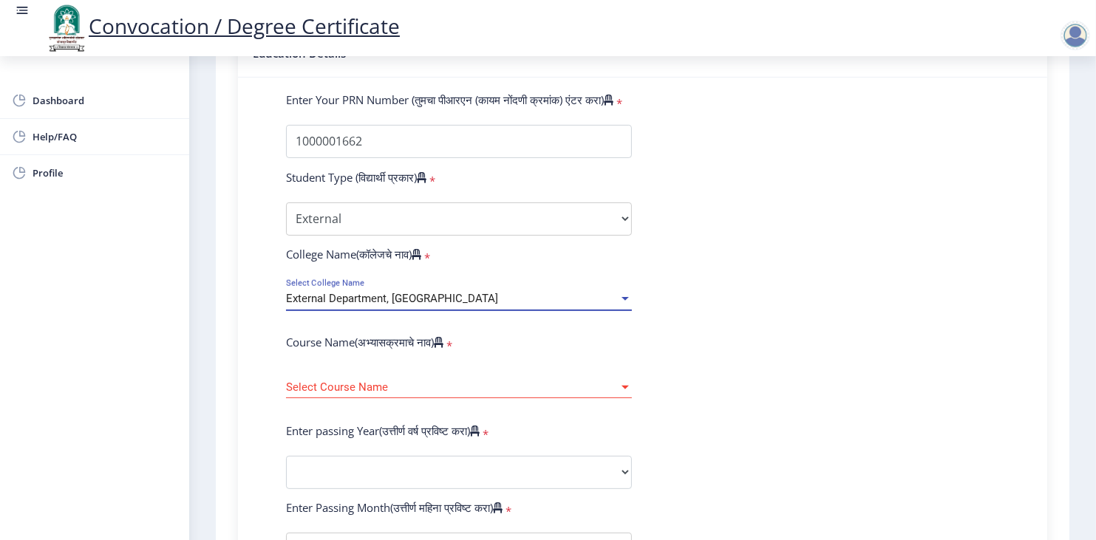
click at [444, 292] on span "External Department, [GEOGRAPHIC_DATA]" at bounding box center [392, 298] width 212 height 13
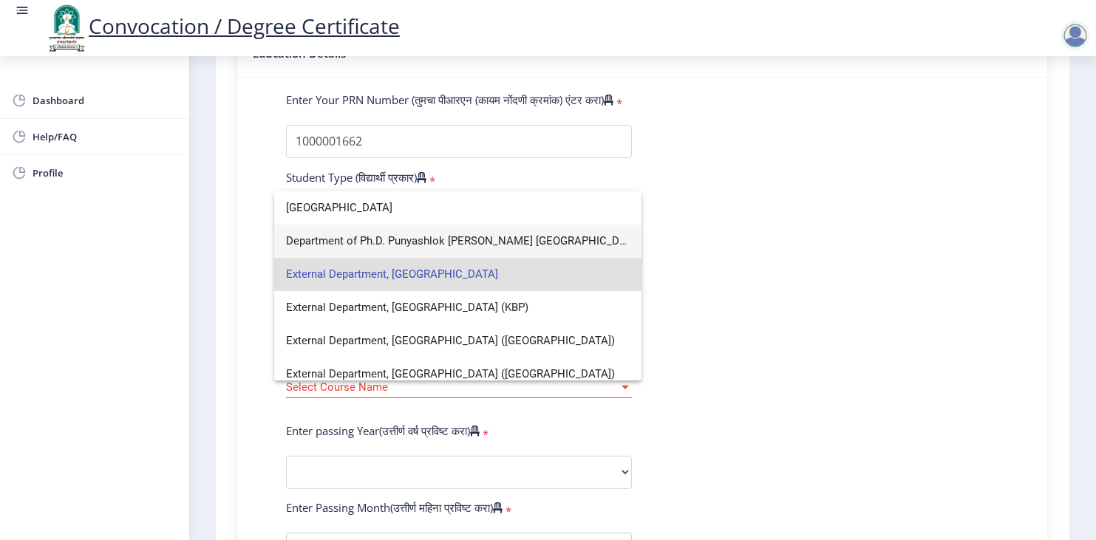
click at [592, 242] on span "Department of Ph.D. Punyashlok [PERSON_NAME] [GEOGRAPHIC_DATA]" at bounding box center [458, 241] width 344 height 33
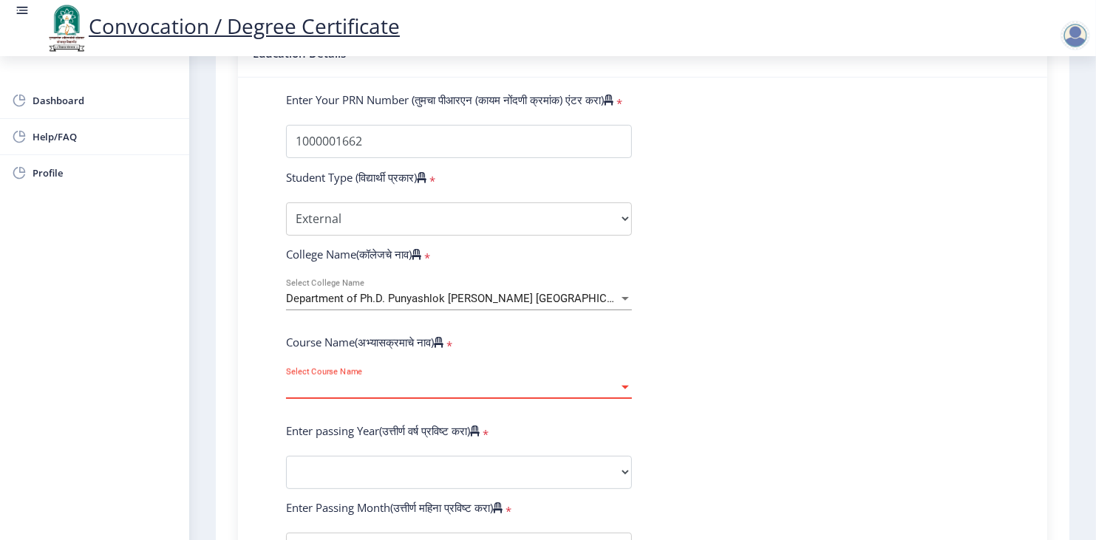
click at [510, 381] on span "Select Course Name" at bounding box center [452, 387] width 332 height 13
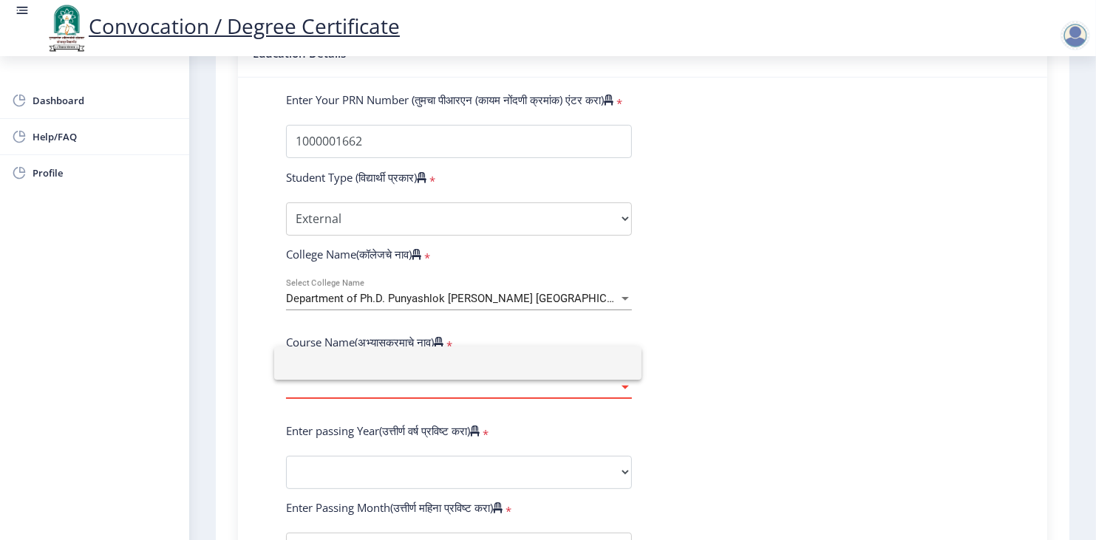
click at [510, 361] on input at bounding box center [458, 363] width 344 height 33
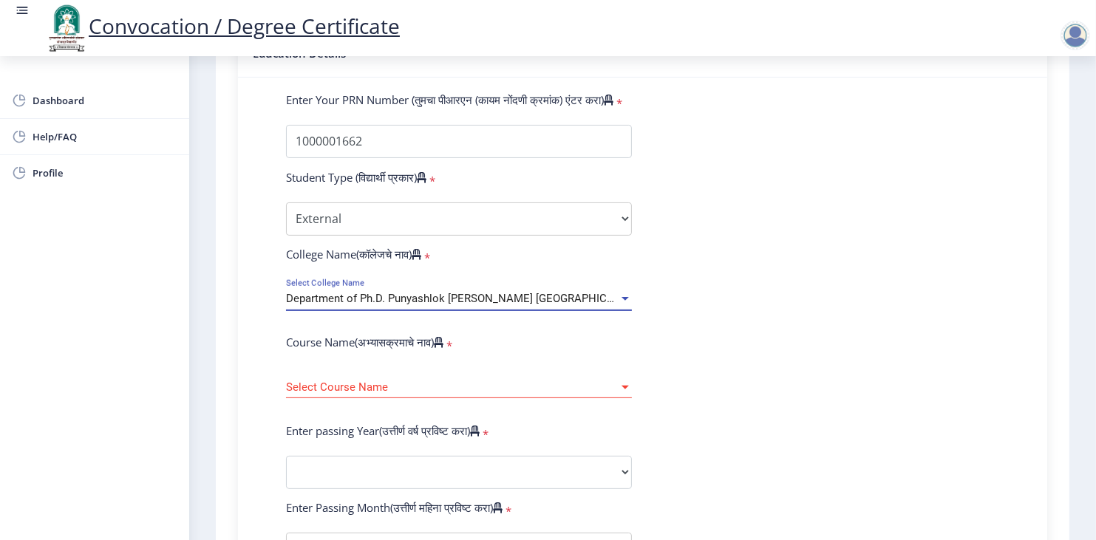
click at [512, 292] on span "Department of Ph.D. Punyashlok [PERSON_NAME] [GEOGRAPHIC_DATA]" at bounding box center [464, 298] width 356 height 13
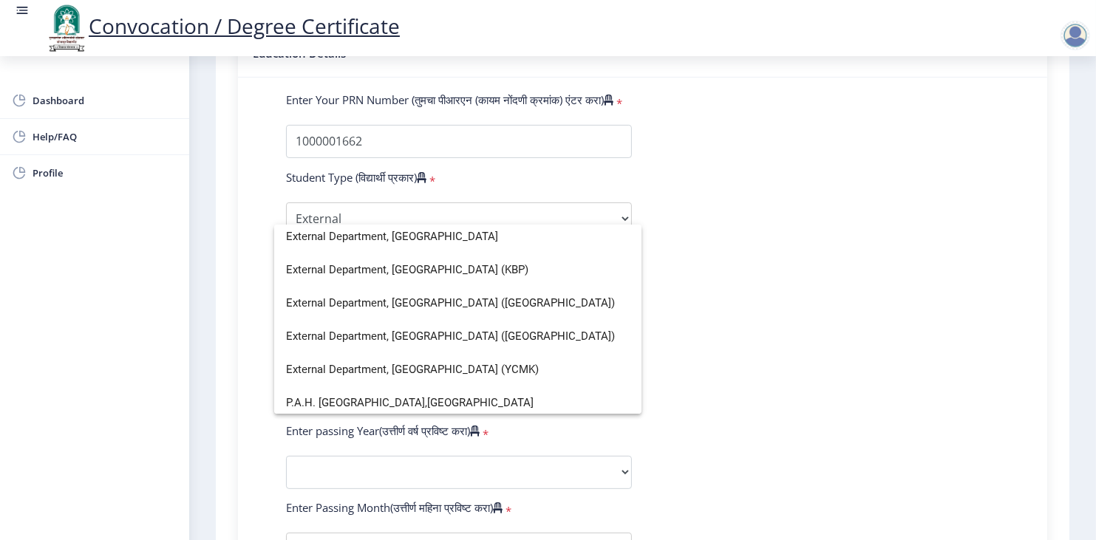
scroll to position [77, 0]
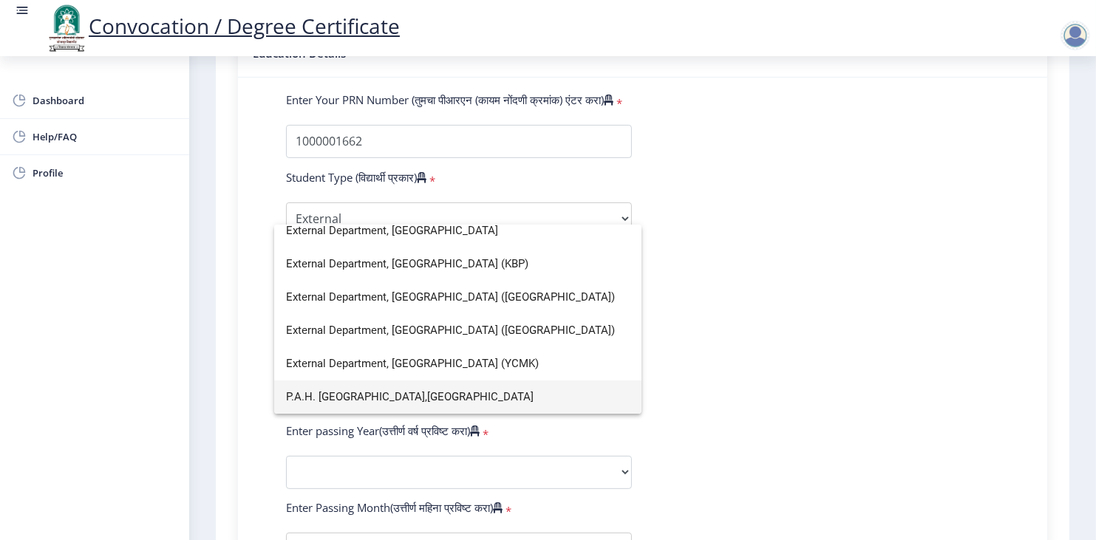
click at [387, 392] on span "P.A.H. [GEOGRAPHIC_DATA],[GEOGRAPHIC_DATA]" at bounding box center [458, 396] width 344 height 33
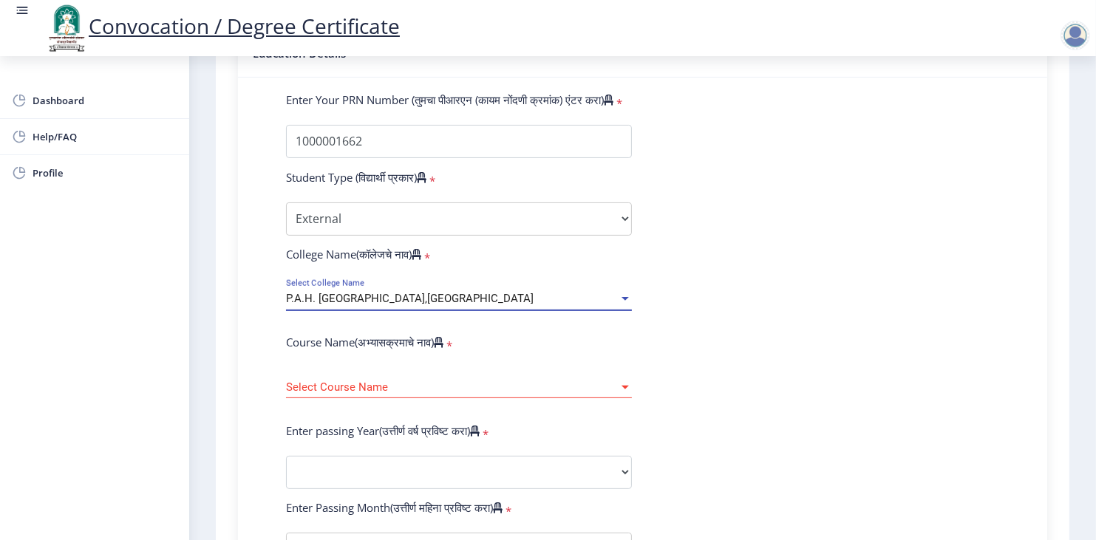
click at [391, 381] on span "Select Course Name" at bounding box center [452, 387] width 332 height 13
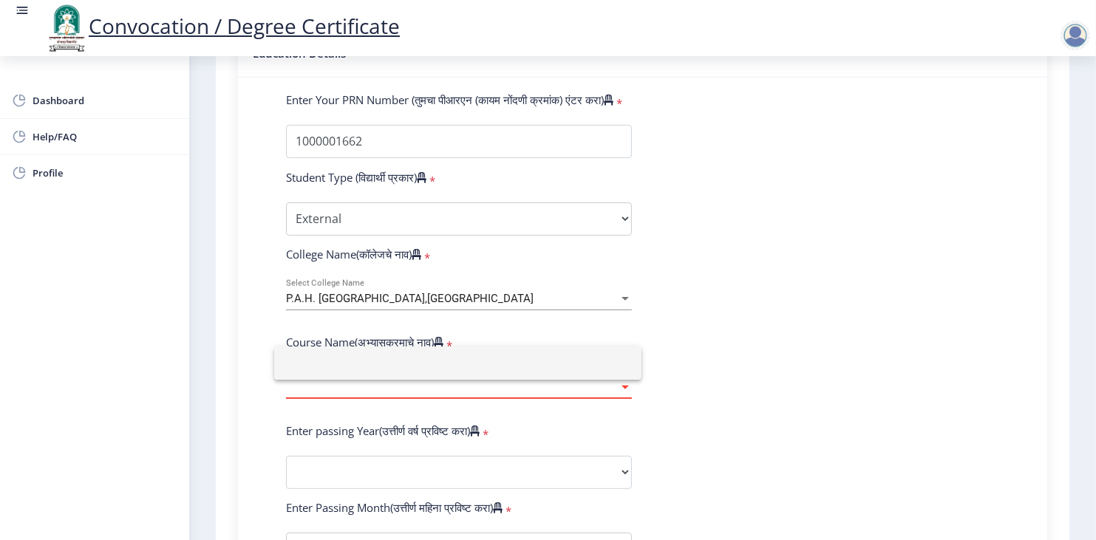
click at [391, 358] on input at bounding box center [458, 363] width 344 height 33
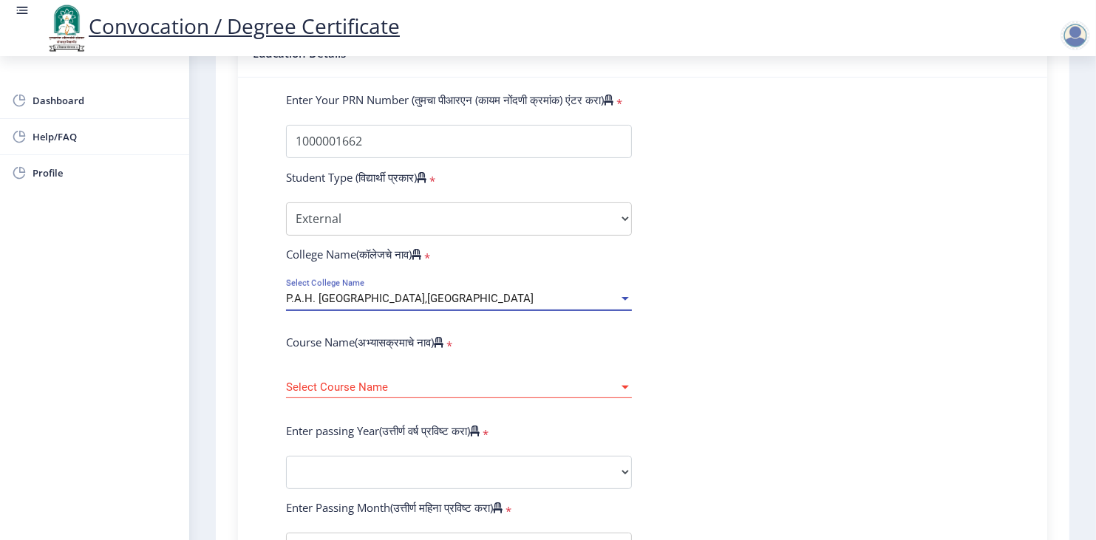
click at [471, 293] on div "P.A.H. [GEOGRAPHIC_DATA],[GEOGRAPHIC_DATA]" at bounding box center [452, 299] width 332 height 13
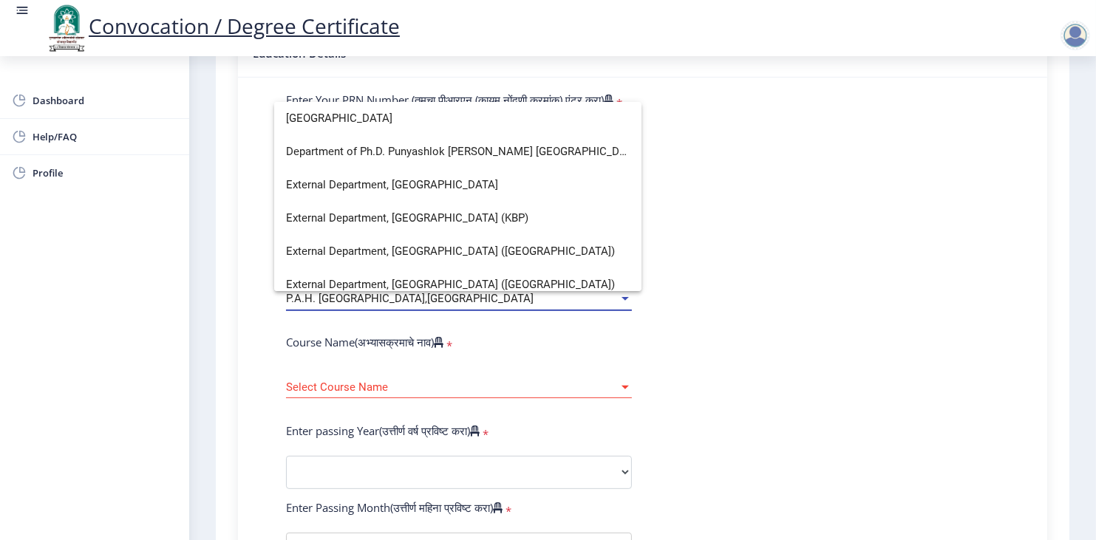
scroll to position [0, 0]
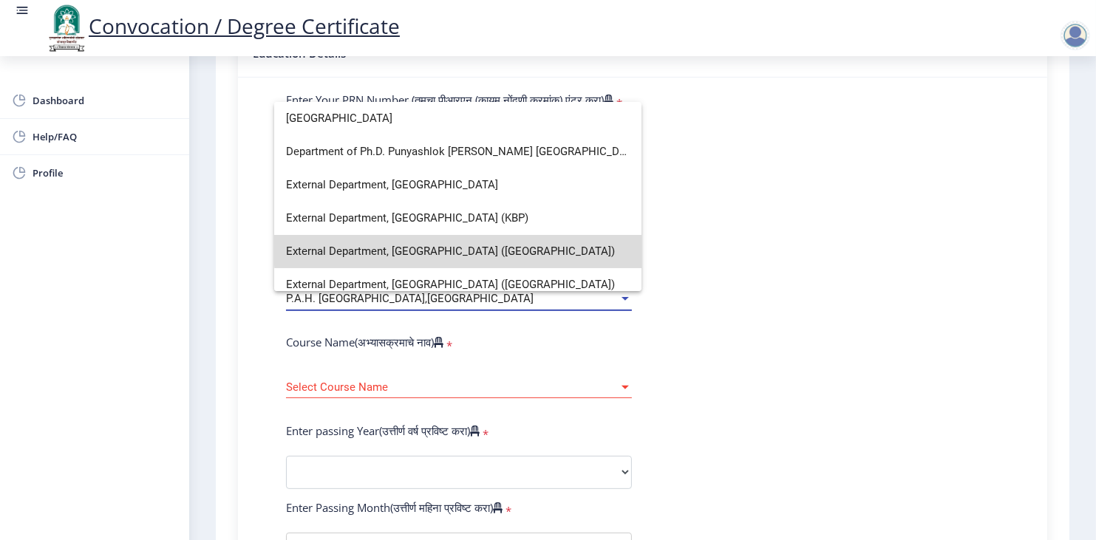
click at [542, 245] on span "External Department, [GEOGRAPHIC_DATA] ([GEOGRAPHIC_DATA])" at bounding box center [458, 251] width 344 height 33
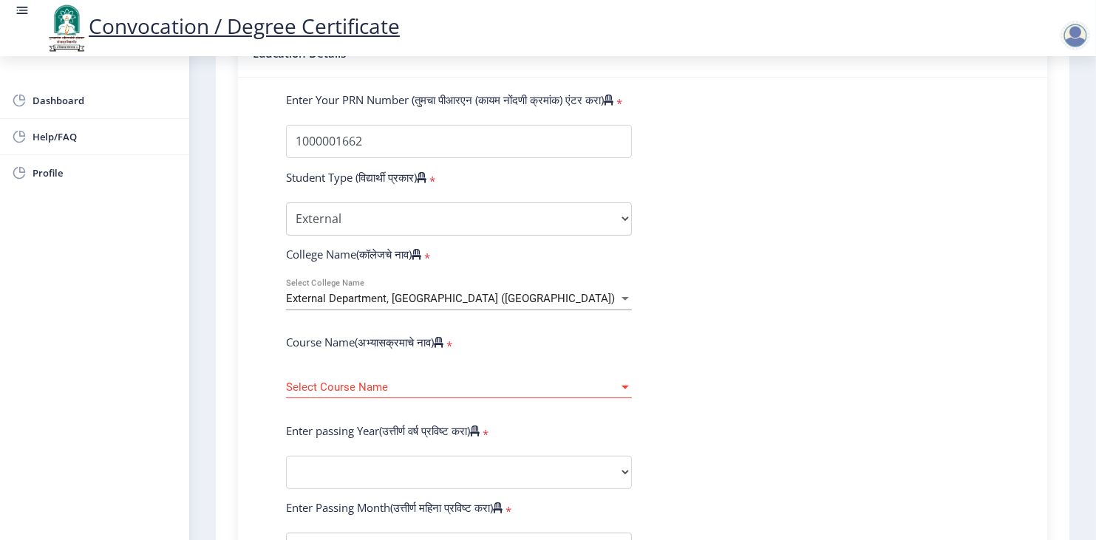
click at [686, 397] on form "Enter Your PRN Number (तुमचा पीआरएन (कायम नोंदणी क्रमांक) एंटर करा) * Student T…" at bounding box center [642, 483] width 735 height 783
click at [683, 383] on form "Enter Your PRN Number (तुमचा पीआरएन (कायम नोंदणी क्रमांक) एंटर करा) * Student T…" at bounding box center [642, 483] width 735 height 783
click at [570, 367] on div "Select Course Name Select Course Name" at bounding box center [459, 382] width 346 height 31
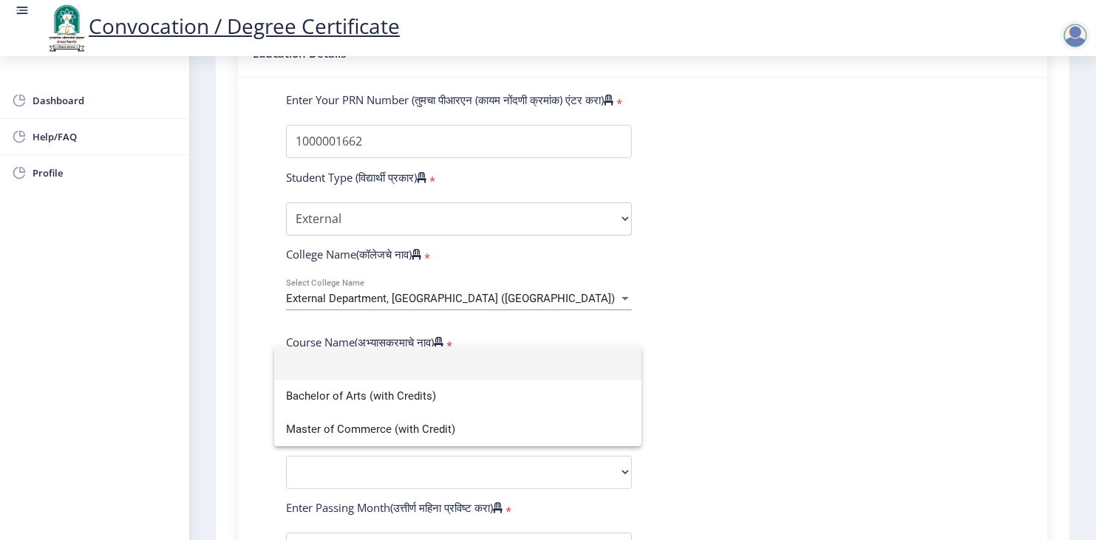
click at [753, 394] on div at bounding box center [548, 270] width 1096 height 540
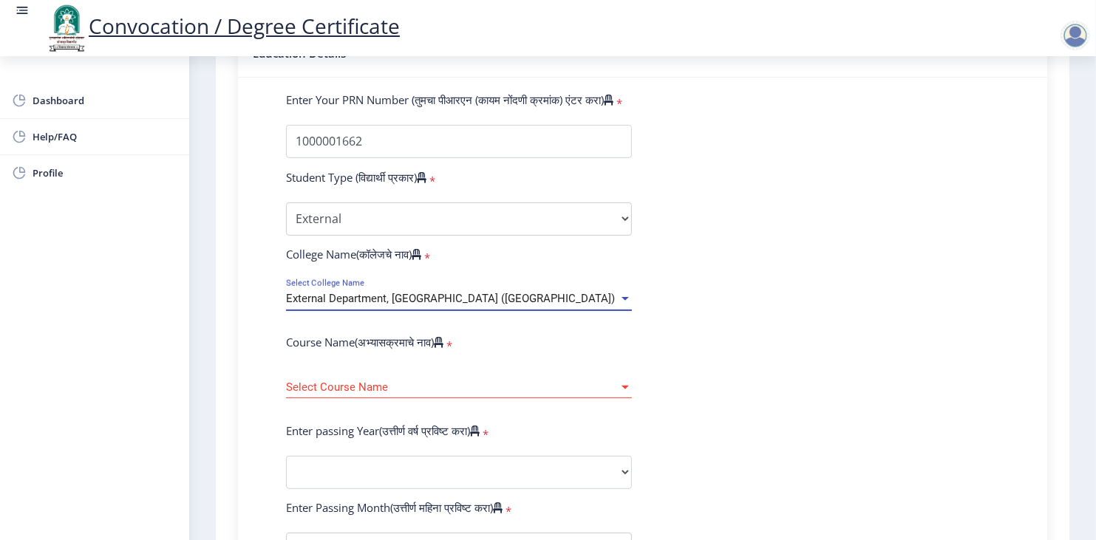
click at [607, 293] on div "External Department, [GEOGRAPHIC_DATA] ([GEOGRAPHIC_DATA])" at bounding box center [452, 299] width 332 height 13
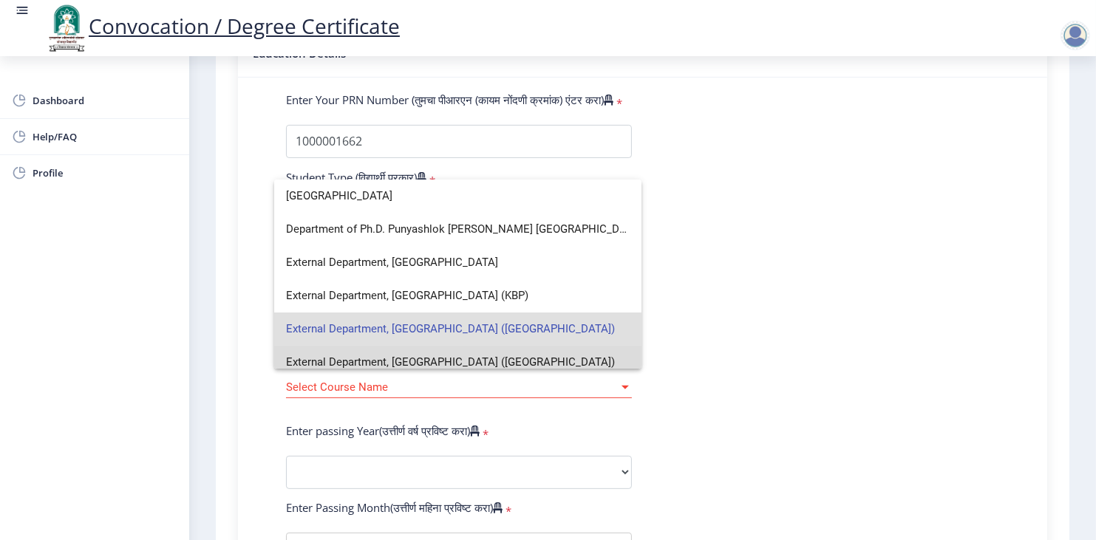
click at [491, 350] on span "External Department, [GEOGRAPHIC_DATA] ([GEOGRAPHIC_DATA])" at bounding box center [458, 362] width 344 height 33
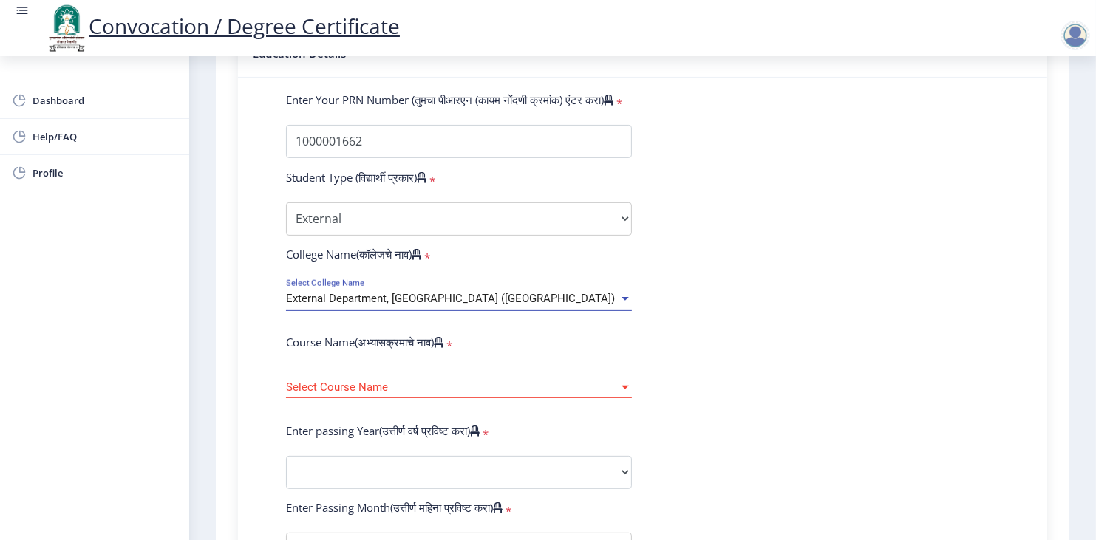
scroll to position [10, 0]
click at [491, 367] on div "Select Course Name Select Course Name" at bounding box center [459, 382] width 346 height 31
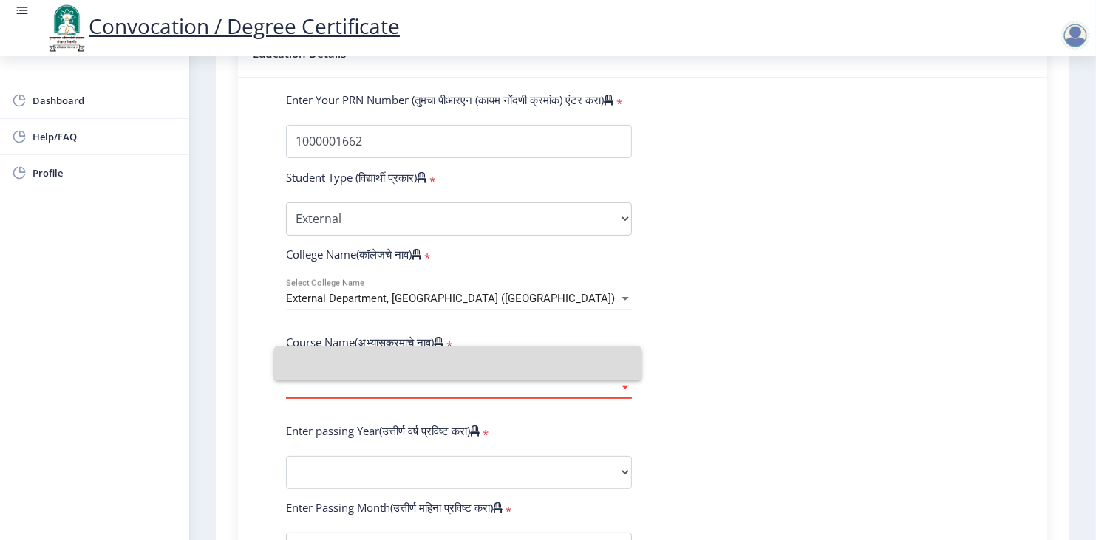
click at [491, 350] on input at bounding box center [458, 363] width 344 height 33
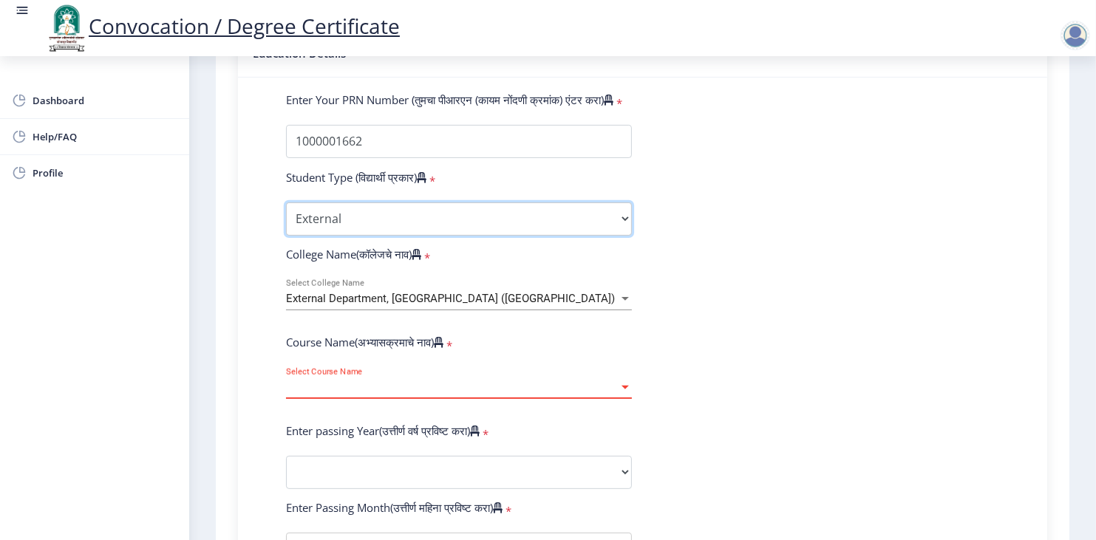
click at [430, 202] on select "Select Student Type Regular External" at bounding box center [459, 218] width 346 height 33
select select "Regular"
click at [286, 202] on select "Select Student Type Regular External" at bounding box center [459, 218] width 346 height 33
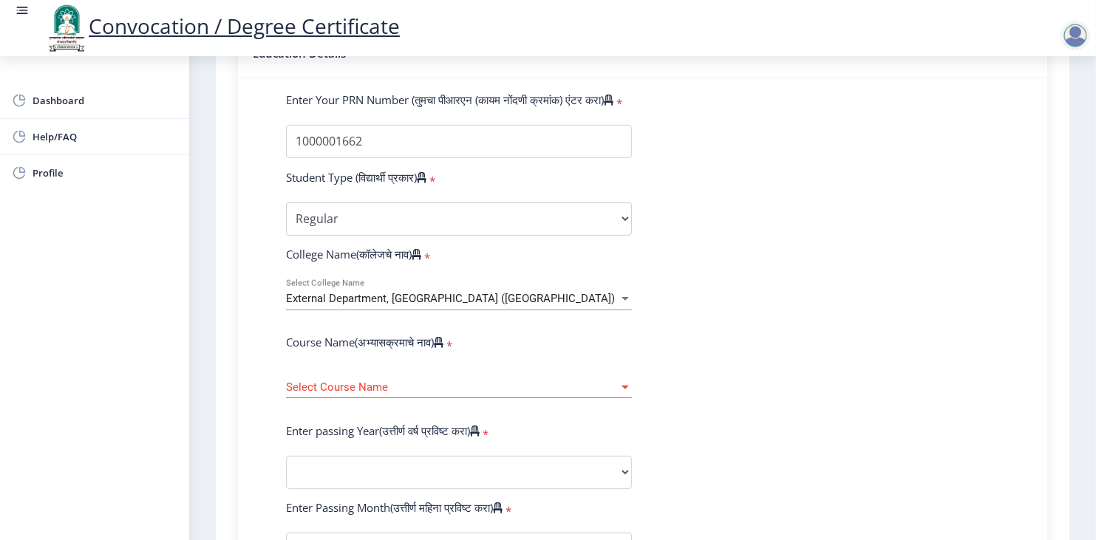
click at [458, 247] on div "College Name(कॉलेजचे नाव) *" at bounding box center [459, 257] width 368 height 21
click at [600, 293] on div "External Department, [GEOGRAPHIC_DATA] ([GEOGRAPHIC_DATA])" at bounding box center [452, 299] width 332 height 13
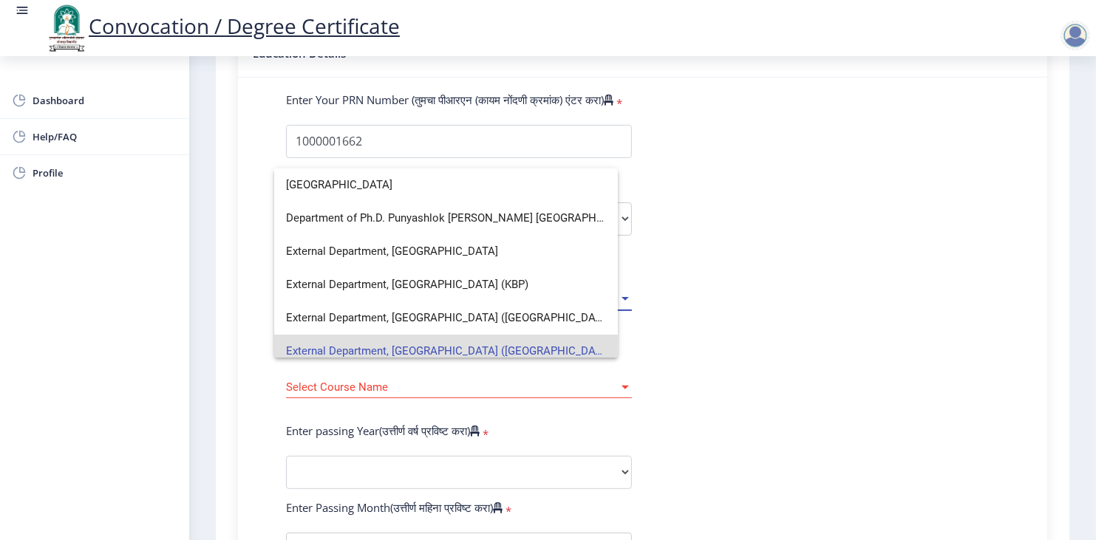
scroll to position [0, 0]
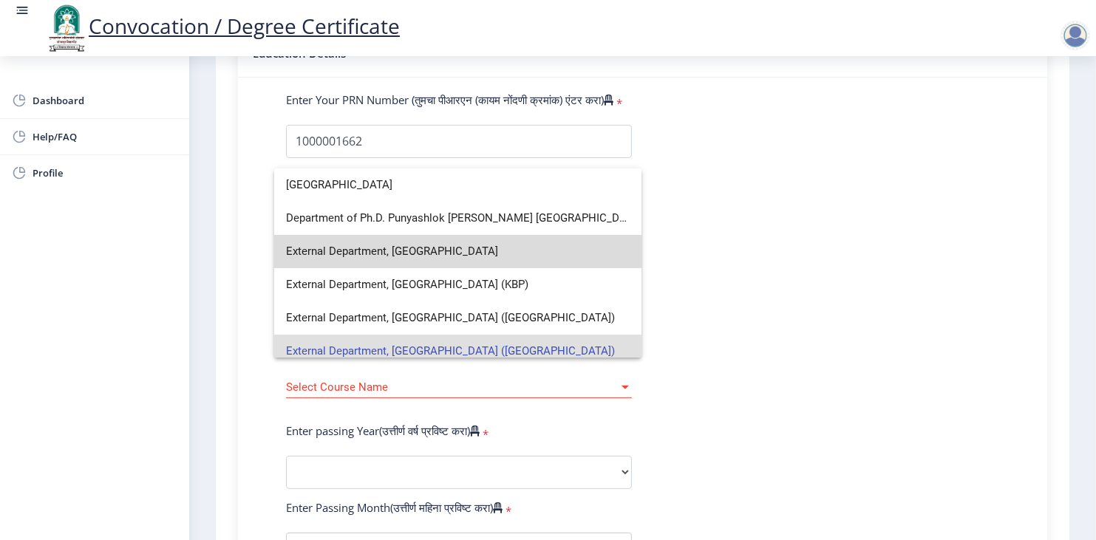
click at [576, 249] on span "External Department, [GEOGRAPHIC_DATA]" at bounding box center [458, 251] width 344 height 33
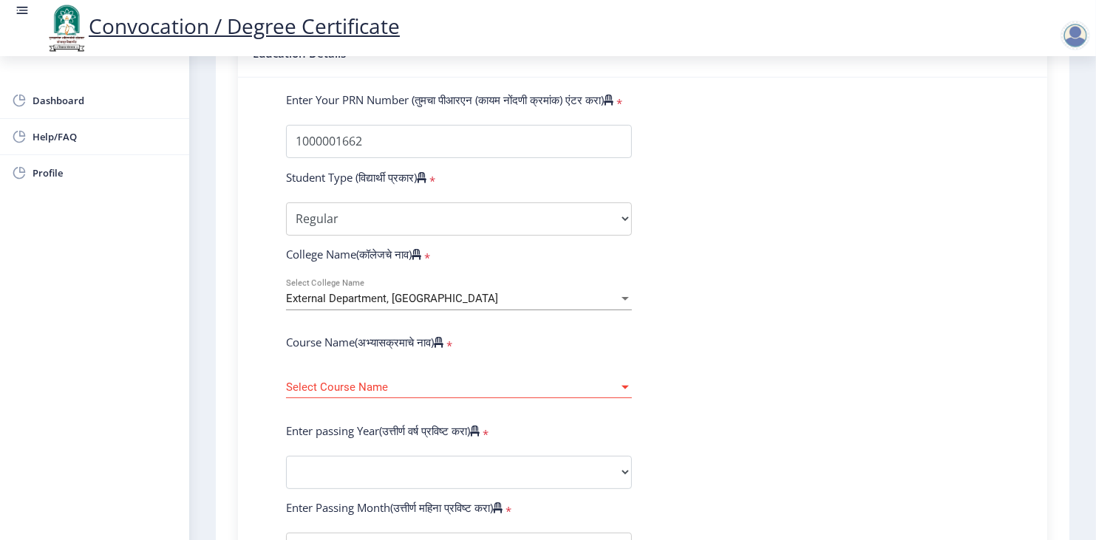
click at [748, 373] on form "Enter Your PRN Number (तुमचा पीआरएन (कायम नोंदणी क्रमांक) एंटर करा) * Student T…" at bounding box center [642, 483] width 735 height 783
click at [604, 293] on div "External Department, [GEOGRAPHIC_DATA]" at bounding box center [452, 299] width 332 height 13
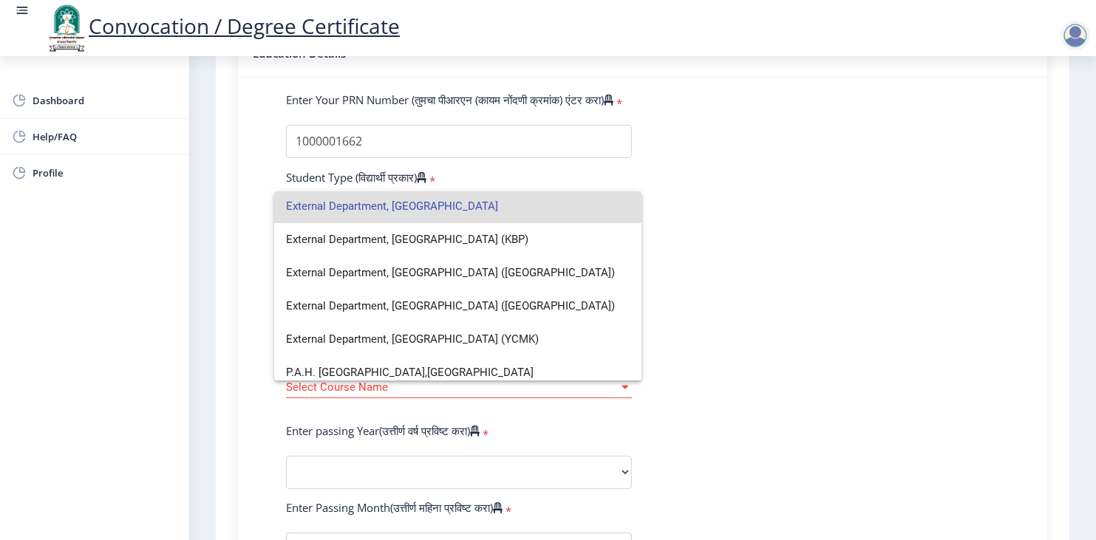
scroll to position [77, 0]
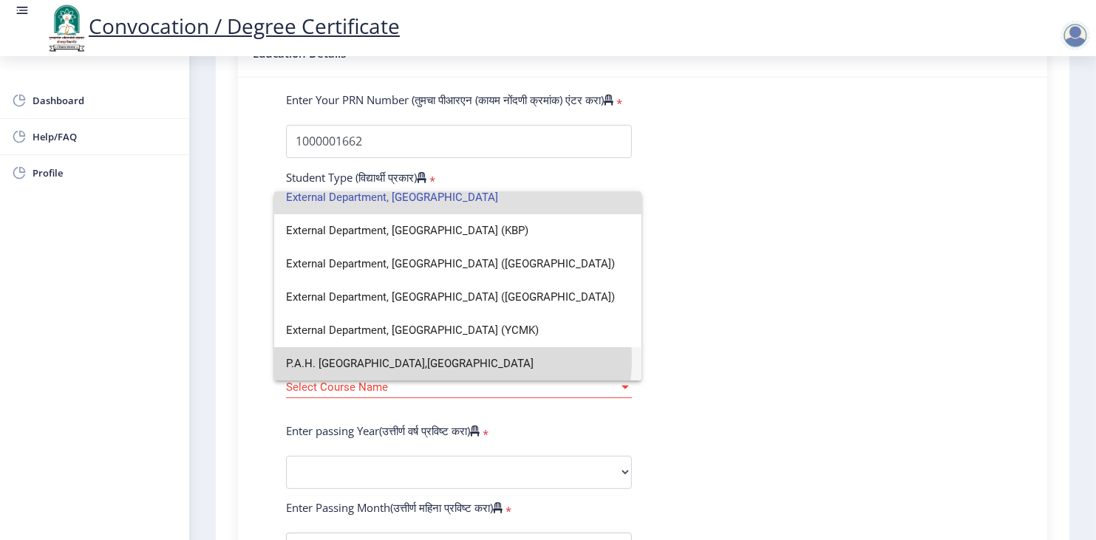
click at [448, 360] on span "P.A.H. [GEOGRAPHIC_DATA],[GEOGRAPHIC_DATA]" at bounding box center [458, 363] width 344 height 33
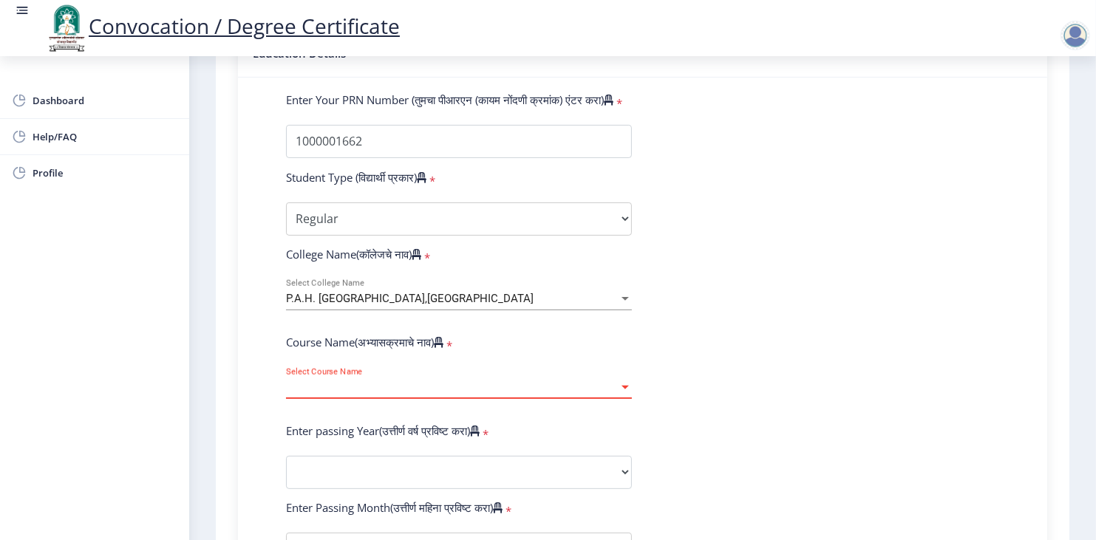
click at [448, 381] on span "Select Course Name" at bounding box center [452, 387] width 332 height 13
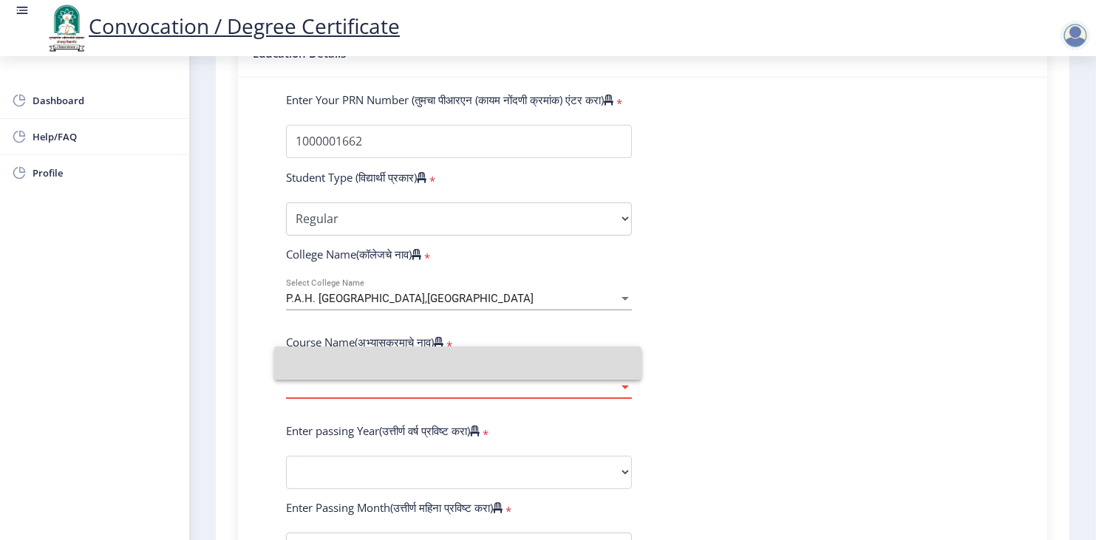
click at [448, 360] on input at bounding box center [458, 363] width 344 height 33
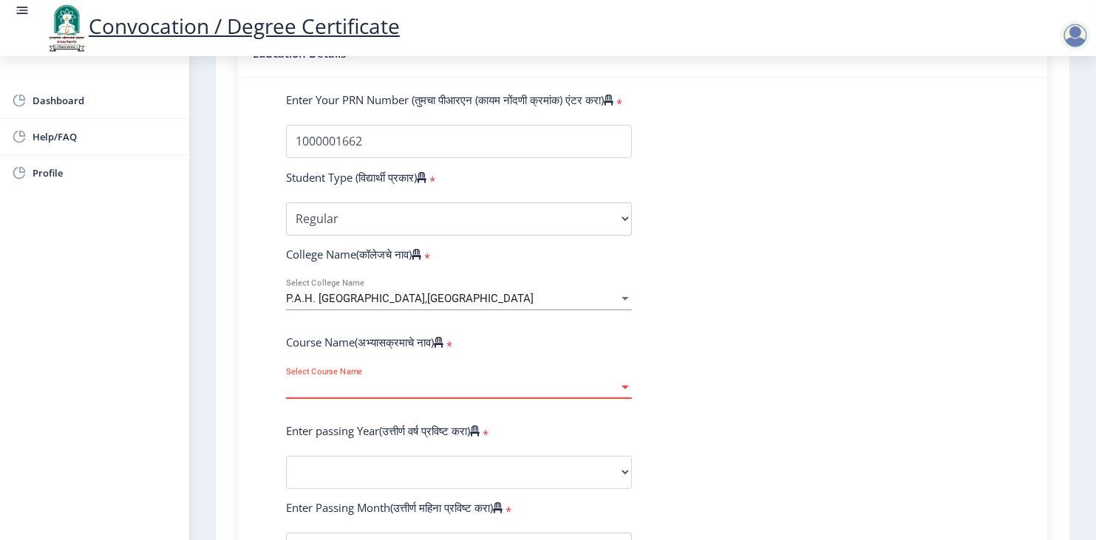
click at [448, 381] on span "Select Course Name" at bounding box center [452, 387] width 332 height 13
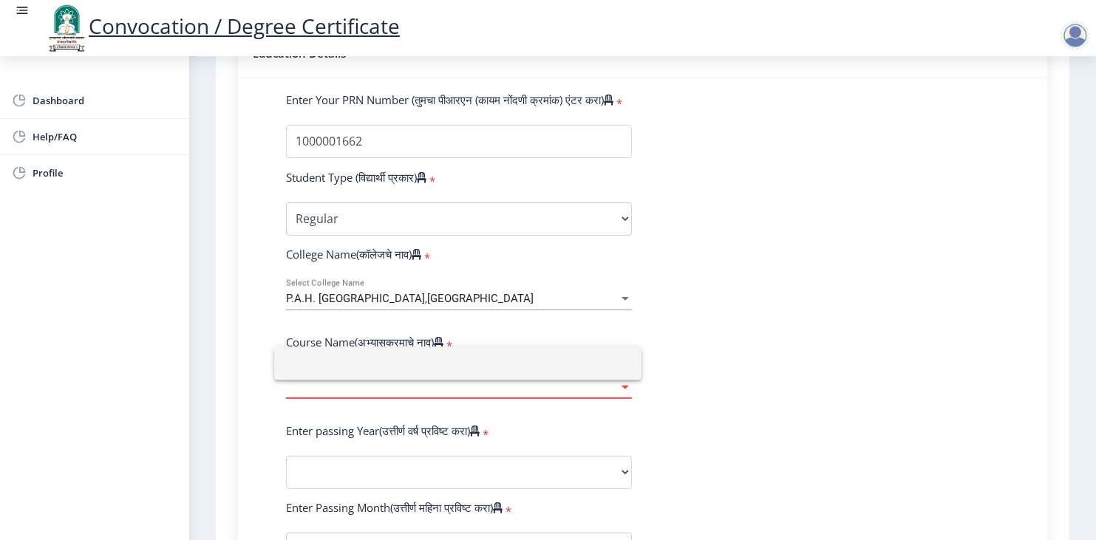
click at [420, 438] on div at bounding box center [548, 270] width 1096 height 540
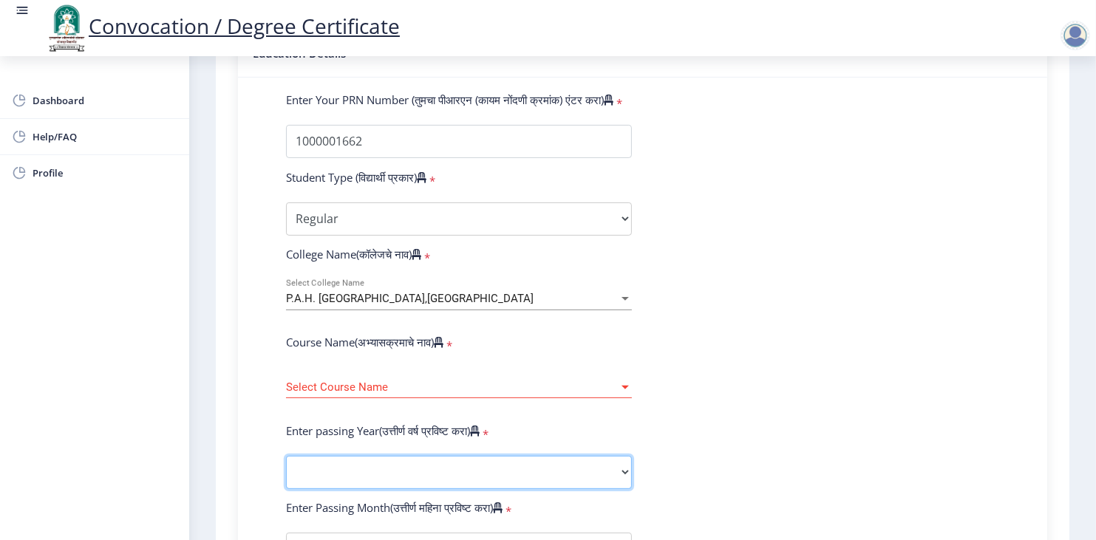
click at [420, 456] on select "2025 2024 2023 2022 2021 2020 2019 2018 2017 2016 2015 2014 2013 2012 2011 2010…" at bounding box center [459, 472] width 346 height 33
select select "2013"
click at [286, 456] on select "2025 2024 2023 2022 2021 2020 2019 2018 2017 2016 2015 2014 2013 2012 2011 2010…" at bounding box center [459, 472] width 346 height 33
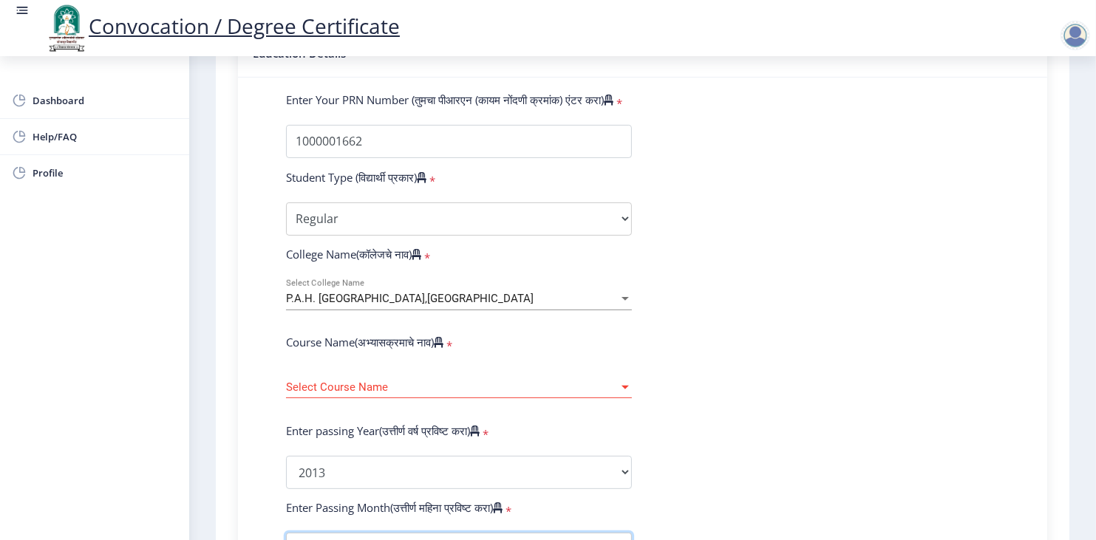
scroll to position [387, 0]
click at [434, 531] on select "Enter Passing Month March April May October November December" at bounding box center [459, 547] width 346 height 33
select select "March"
click at [286, 531] on select "Enter Passing Month March April May October November December" at bounding box center [459, 547] width 346 height 33
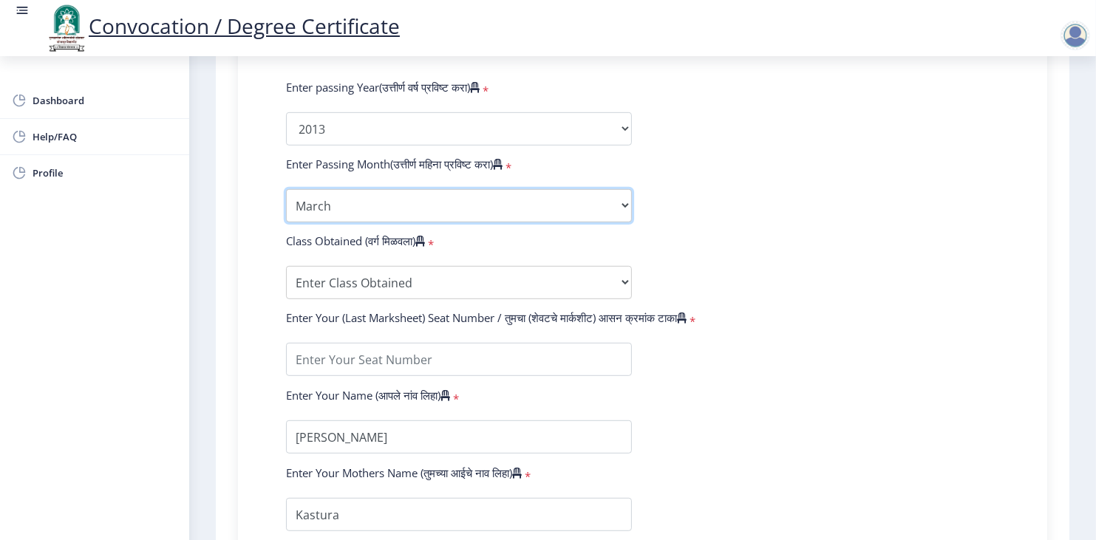
scroll to position [734, 0]
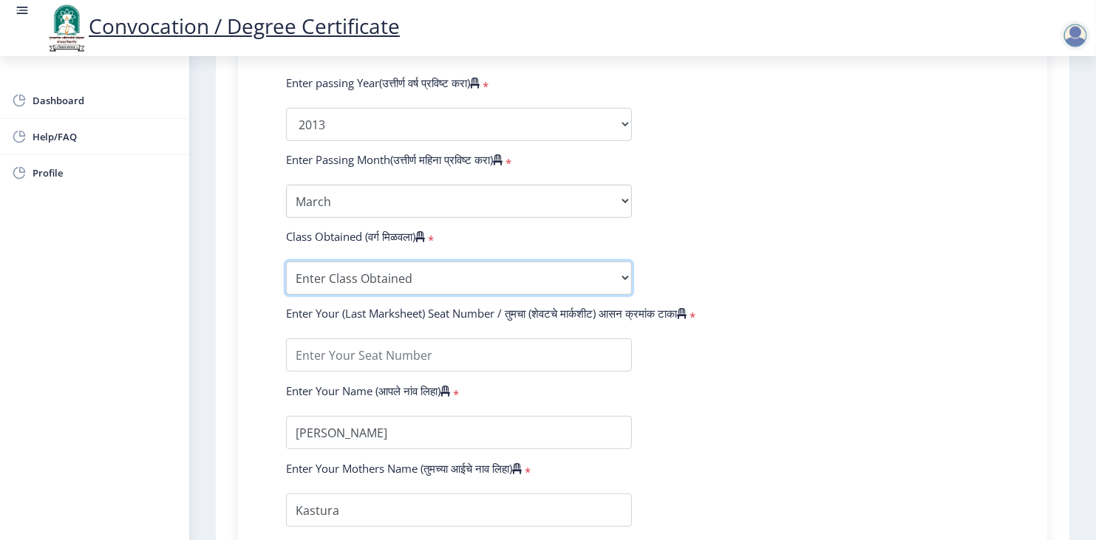
click at [454, 262] on select "Enter Class Obtained FIRST CLASS WITH DISTINCTION FIRST CLASS HIGHER SECOND CLA…" at bounding box center [459, 278] width 346 height 33
select select "Grade B"
click at [286, 262] on select "Enter Class Obtained FIRST CLASS WITH DISTINCTION FIRST CLASS HIGHER SECOND CLA…" at bounding box center [459, 278] width 346 height 33
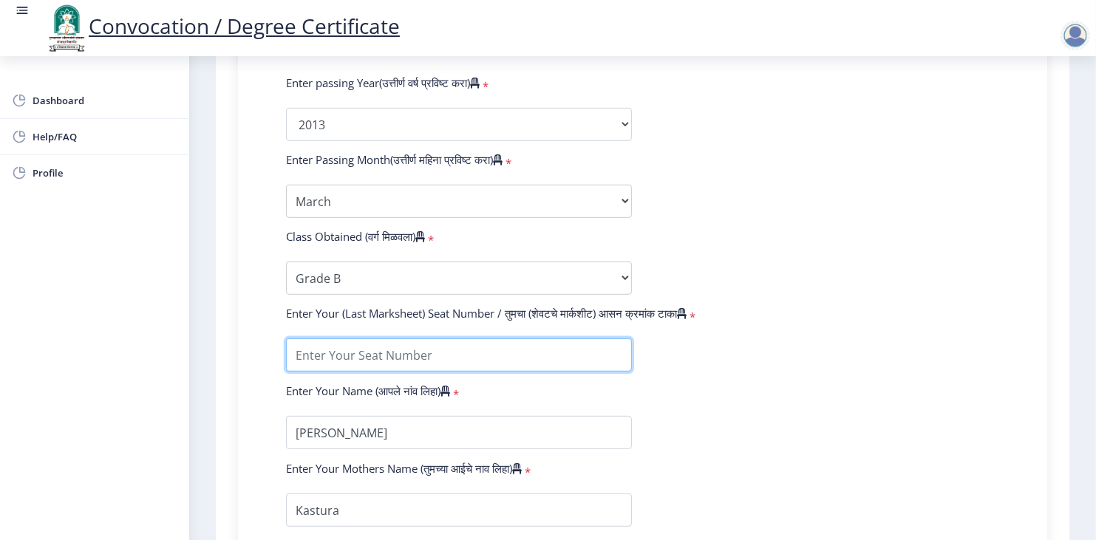
click at [359, 338] on input "textarea" at bounding box center [459, 354] width 346 height 33
type input "36092"
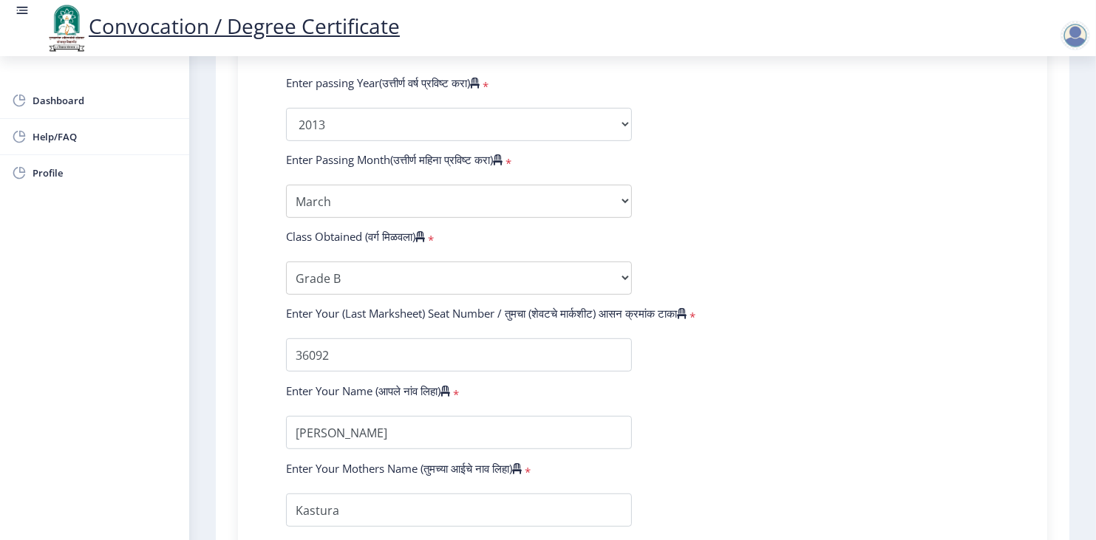
click at [347, 461] on label "Enter Your Mothers Name (तुमच्या आईचे नाव लिहा)" at bounding box center [404, 468] width 236 height 15
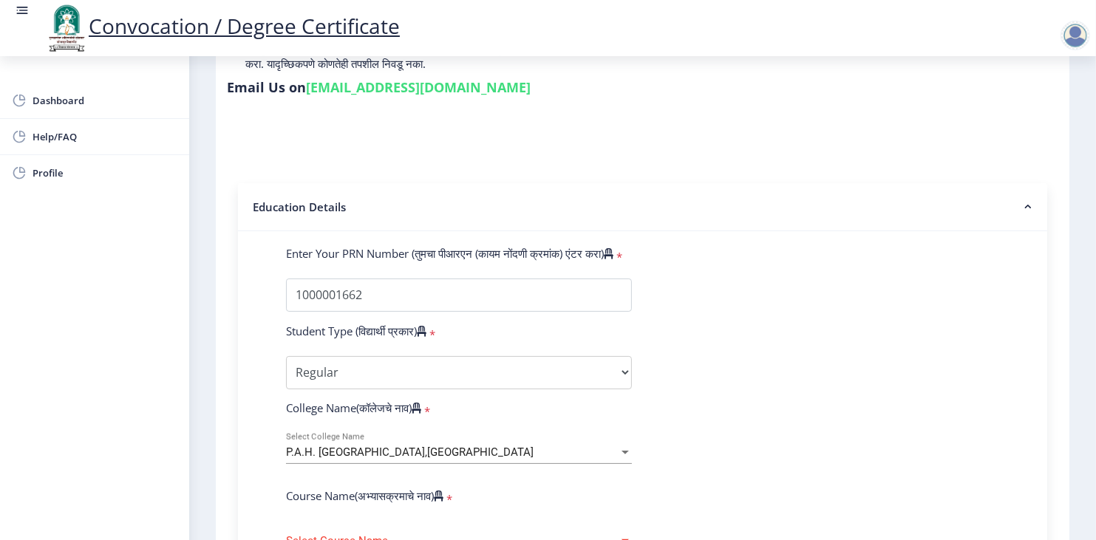
click at [448, 521] on div "Select Course Name Select Course Name" at bounding box center [459, 536] width 346 height 31
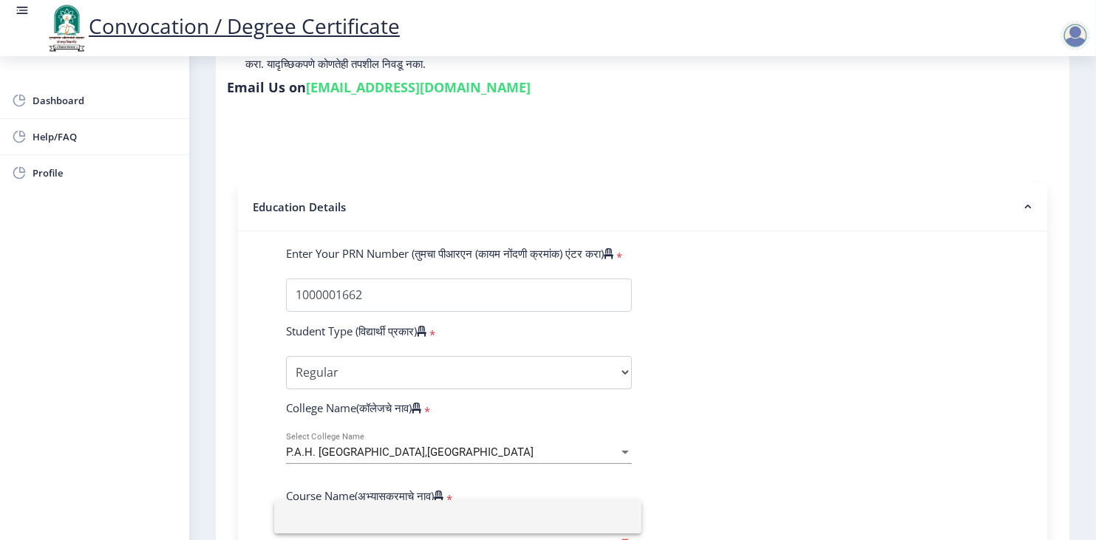
click at [514, 427] on div at bounding box center [548, 270] width 1096 height 540
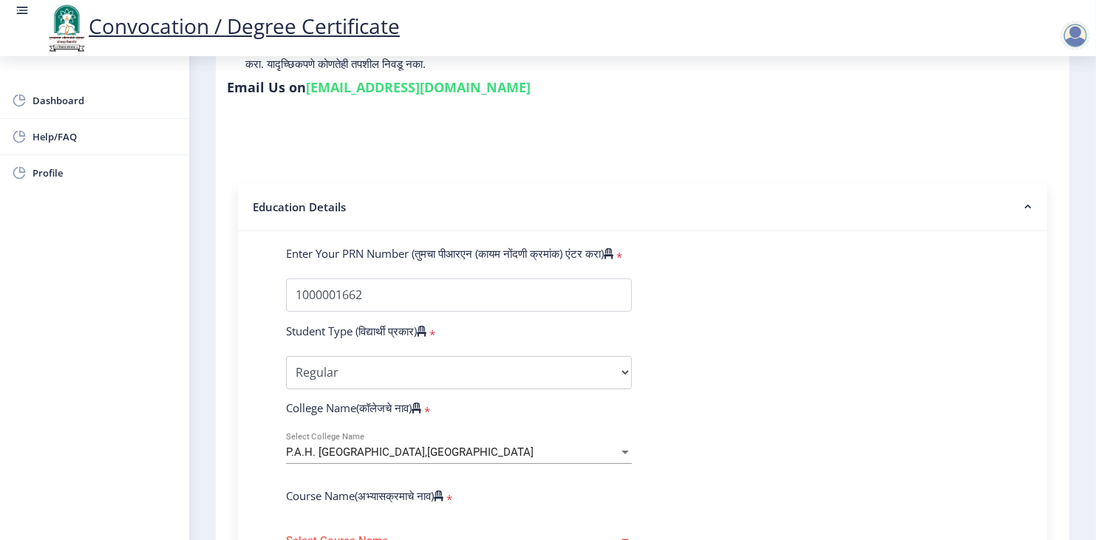
click at [513, 446] on div "P.A.H. [GEOGRAPHIC_DATA],[GEOGRAPHIC_DATA]" at bounding box center [452, 452] width 332 height 13
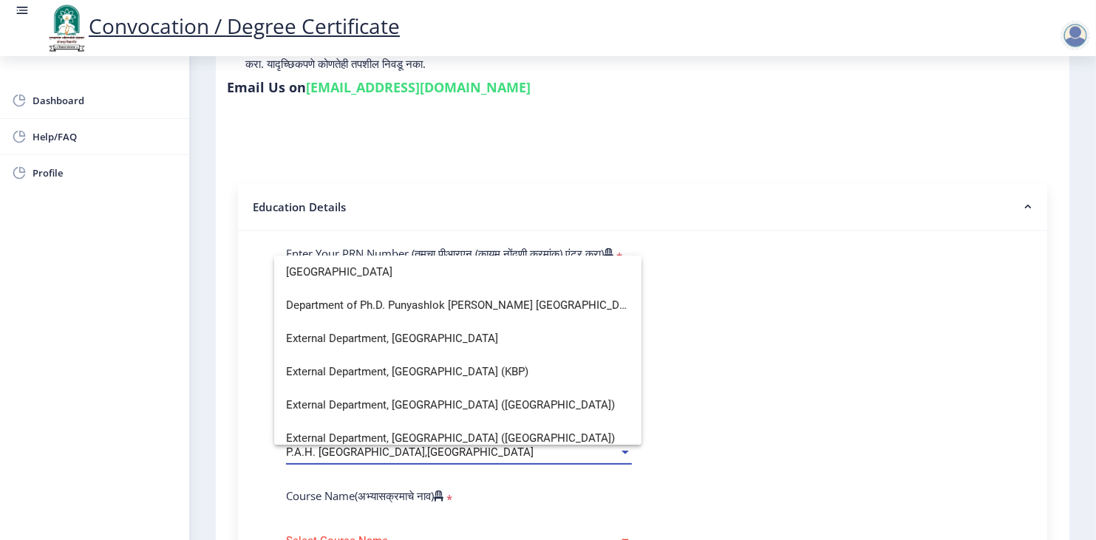
scroll to position [0, 0]
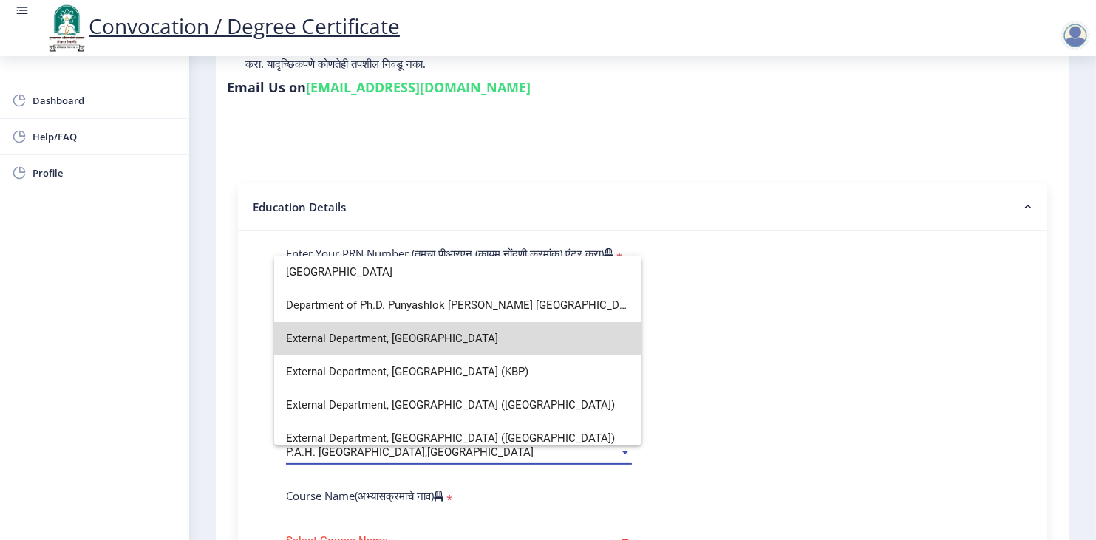
click at [477, 333] on span "External Department, [GEOGRAPHIC_DATA]" at bounding box center [458, 338] width 344 height 33
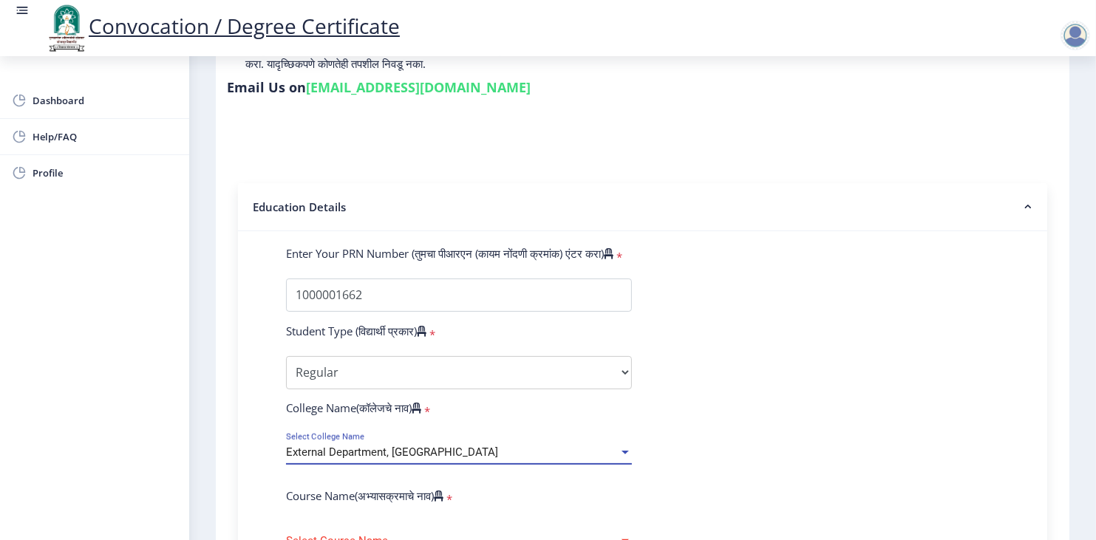
click at [464, 446] on span "External Department, [GEOGRAPHIC_DATA]" at bounding box center [392, 452] width 212 height 13
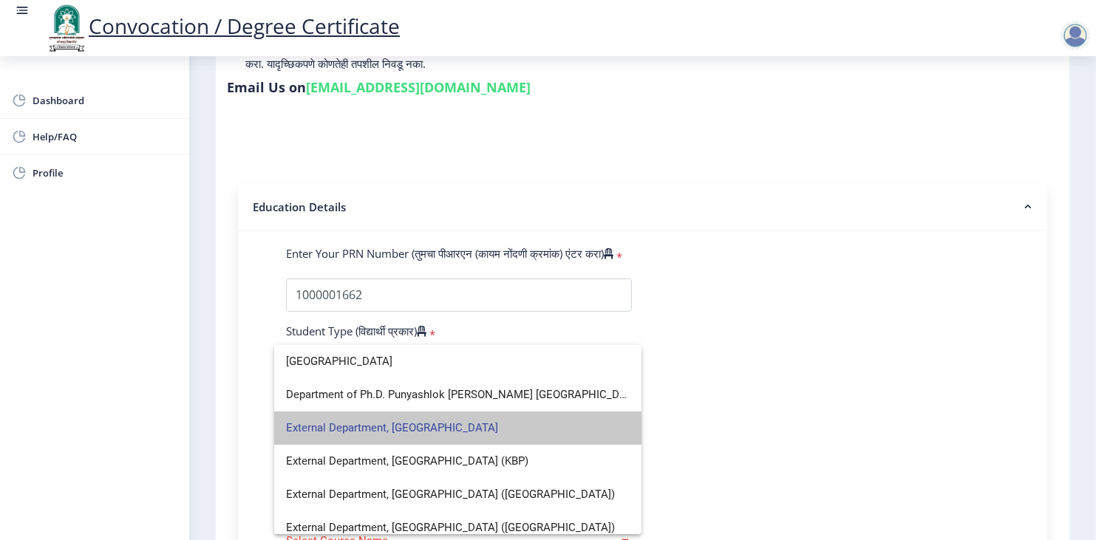
click at [499, 424] on span "External Department, [GEOGRAPHIC_DATA]" at bounding box center [458, 428] width 344 height 33
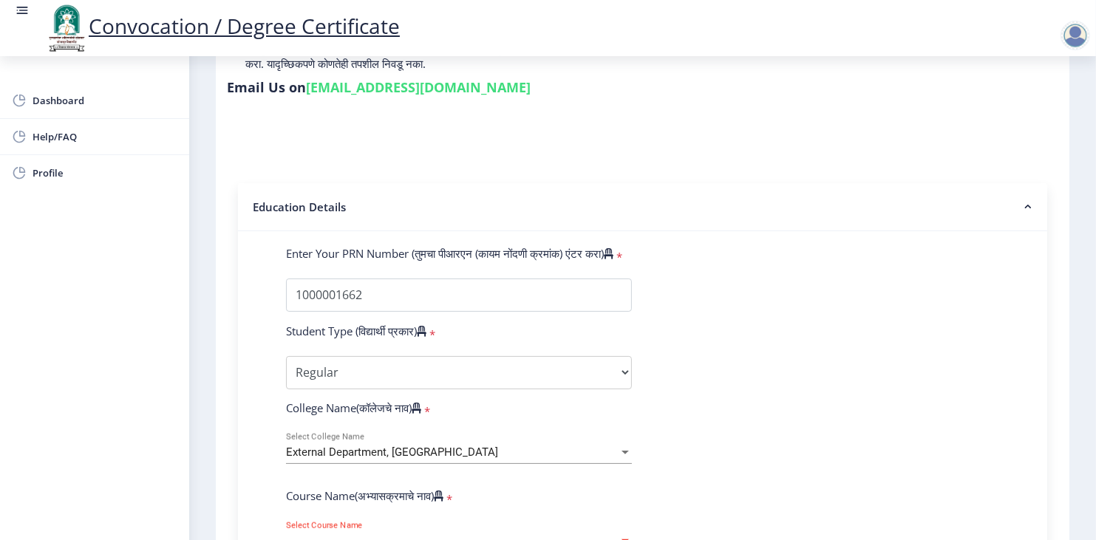
click at [484, 535] on span "Select Course Name" at bounding box center [452, 541] width 332 height 13
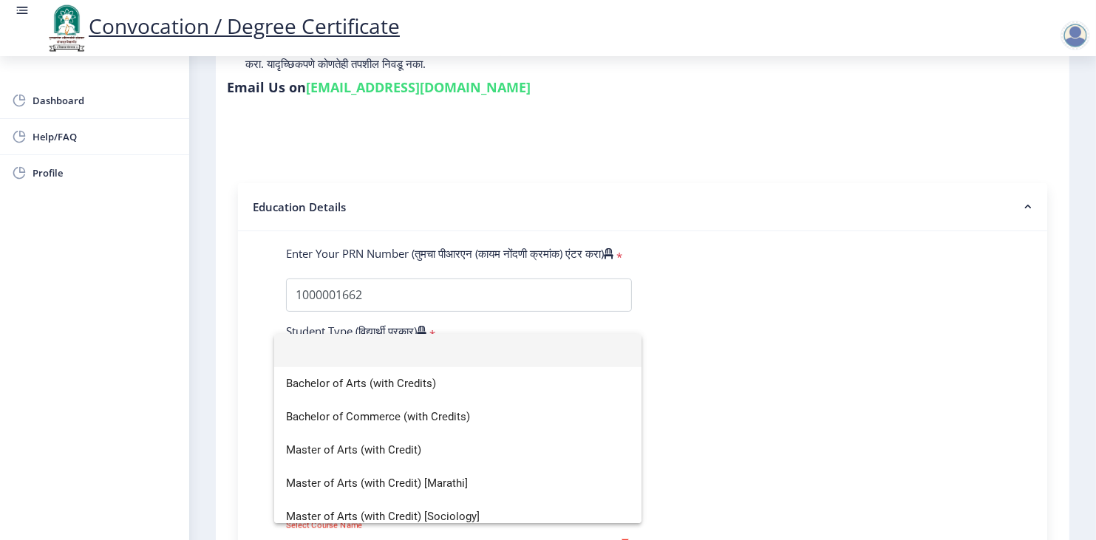
scroll to position [10, 0]
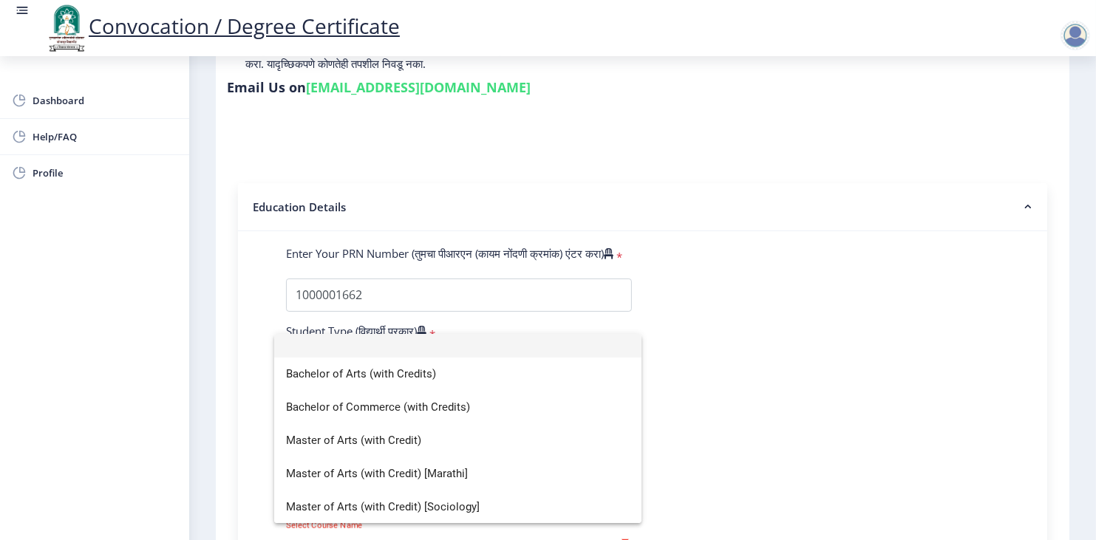
click at [745, 440] on div at bounding box center [548, 270] width 1096 height 540
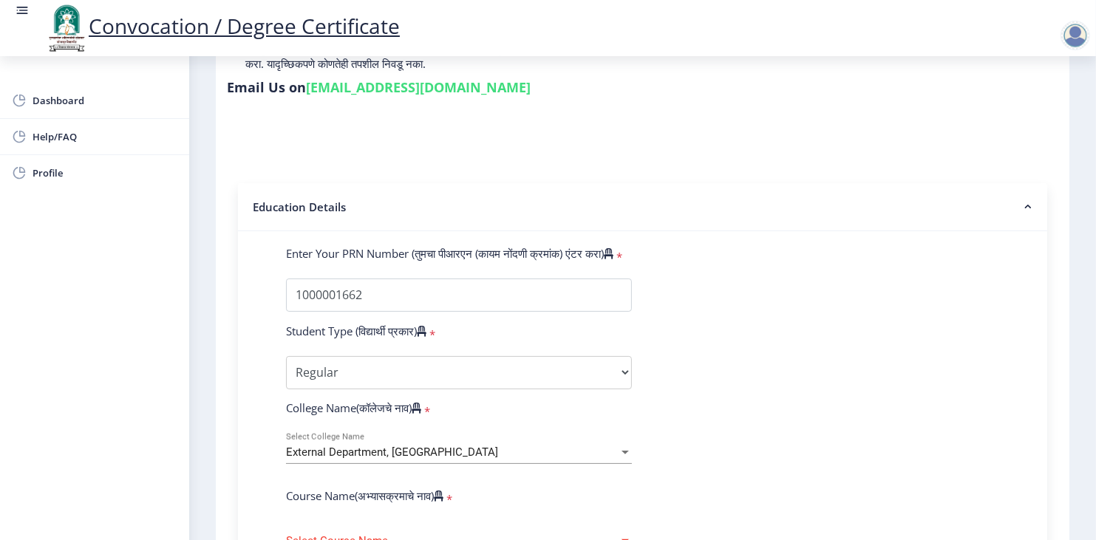
click at [966, 188] on nb-accordion-item-header "Education Details" at bounding box center [642, 207] width 809 height 48
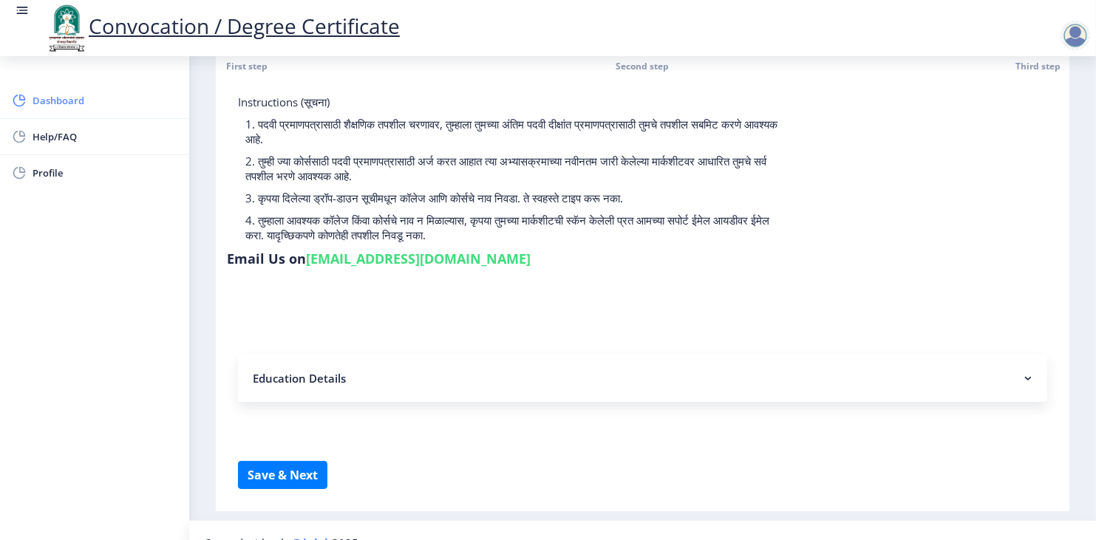
click at [62, 97] on span "Dashboard" at bounding box center [105, 101] width 145 height 18
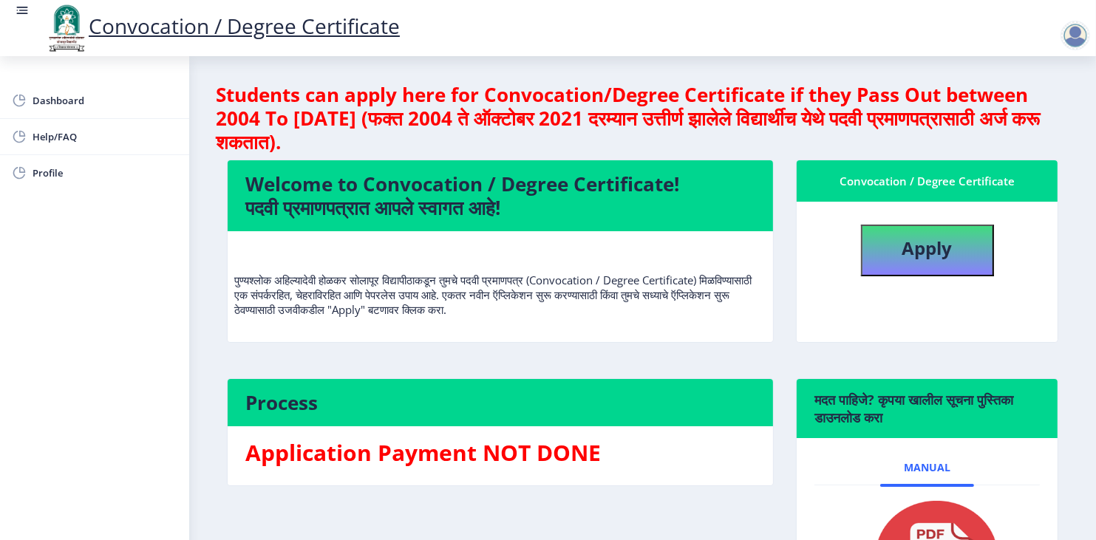
click at [769, 479] on nb-card-body "Application Payment NOT DONE" at bounding box center [500, 455] width 545 height 59
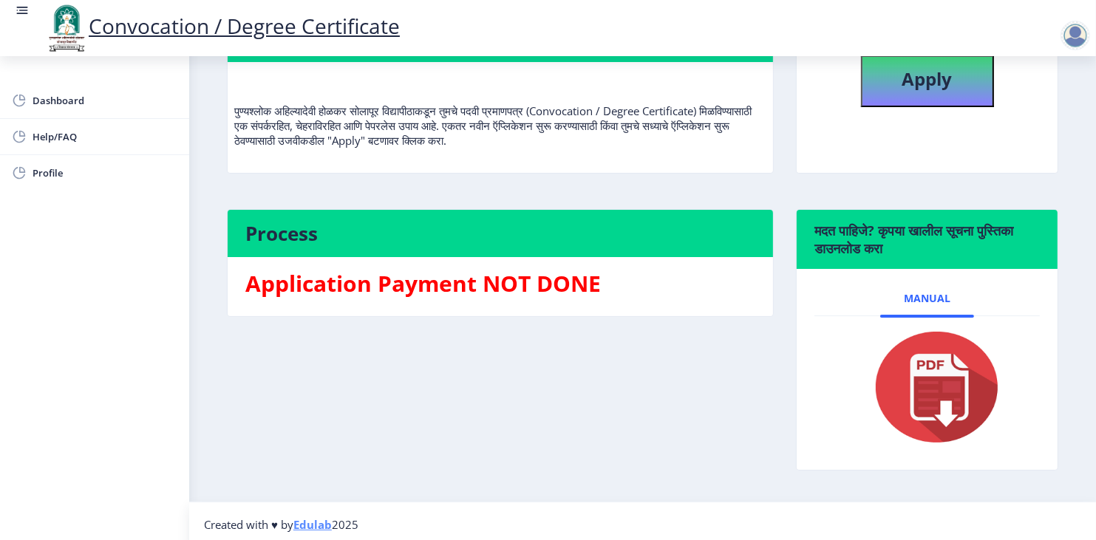
scroll to position [174, 0]
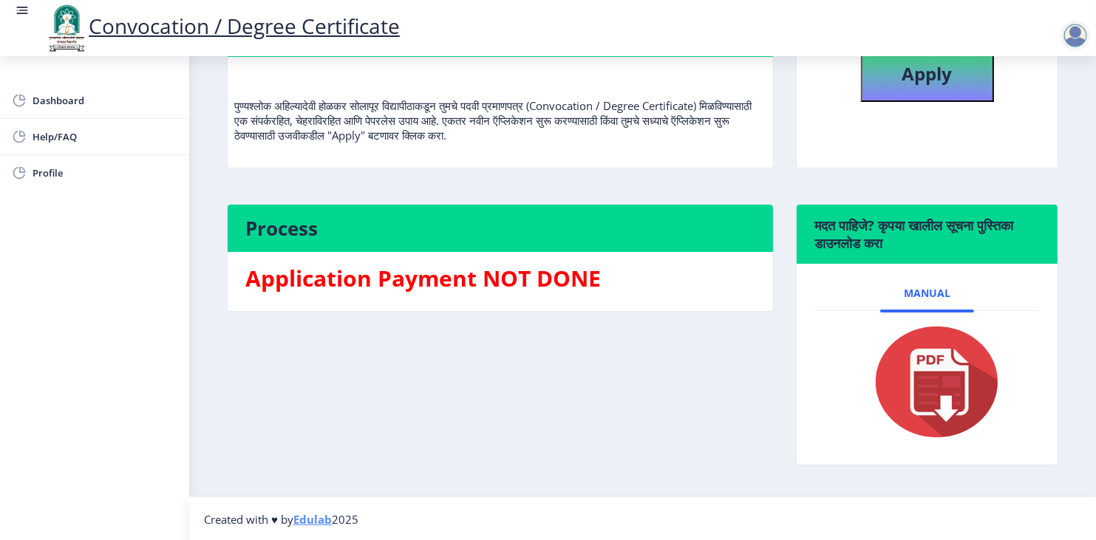
click at [931, 379] on img at bounding box center [927, 382] width 148 height 118
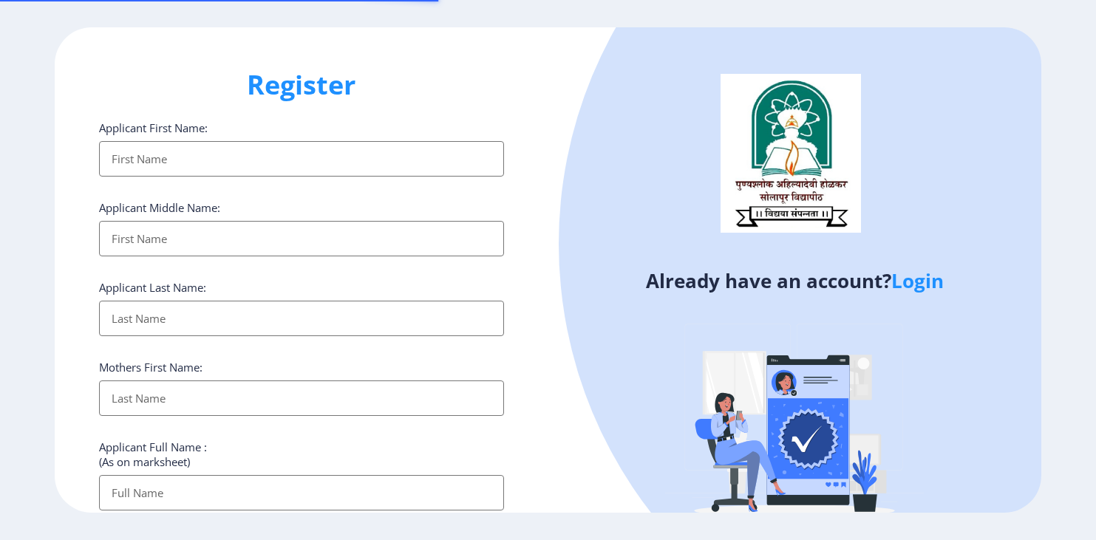
select select
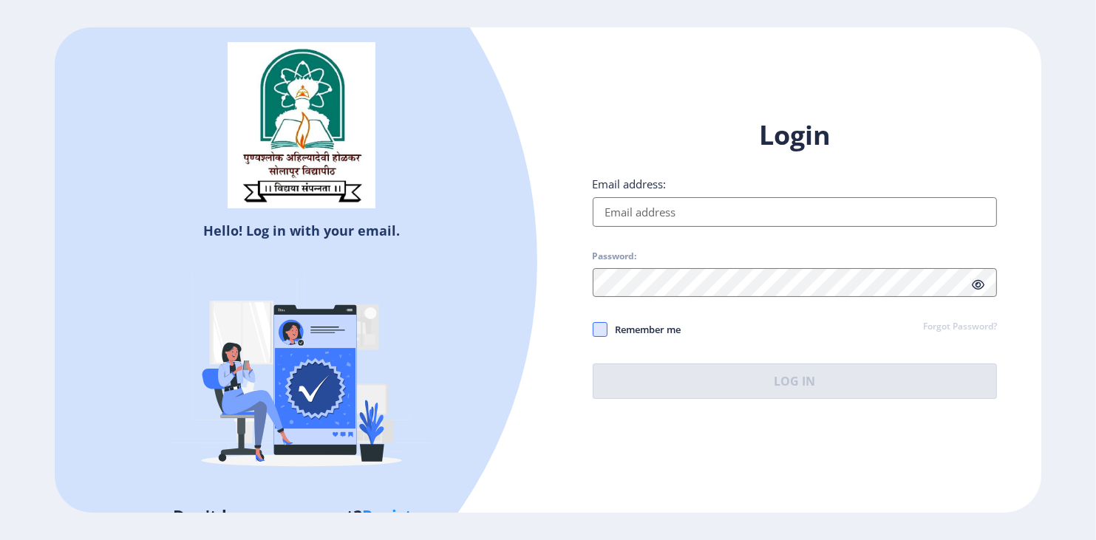
type input "[EMAIL_ADDRESS][DOMAIN_NAME]"
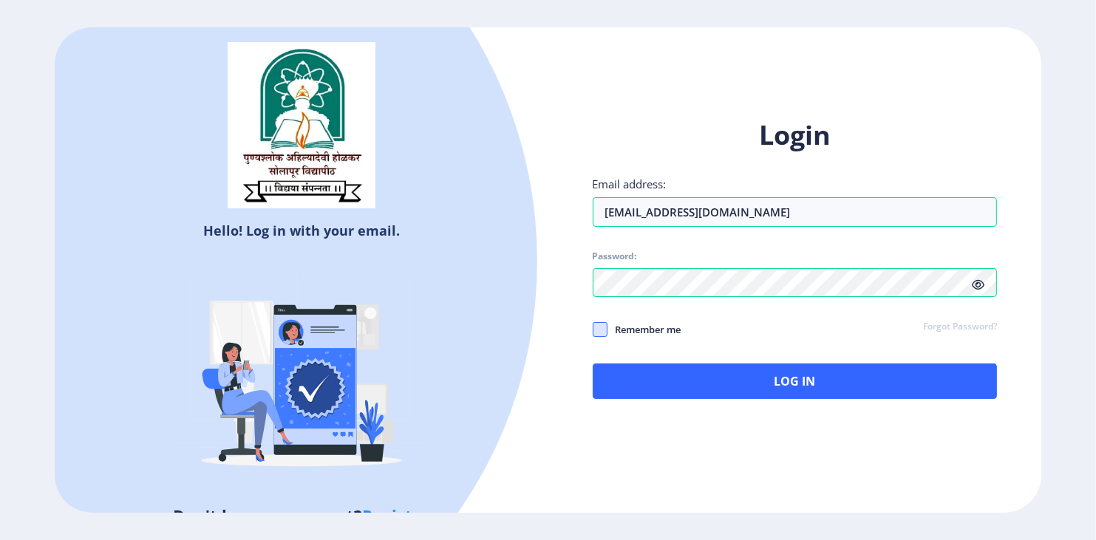
click at [605, 332] on span at bounding box center [600, 329] width 15 height 15
click at [593, 330] on input "Remember me" at bounding box center [593, 330] width 1 height 1
checkbox input "true"
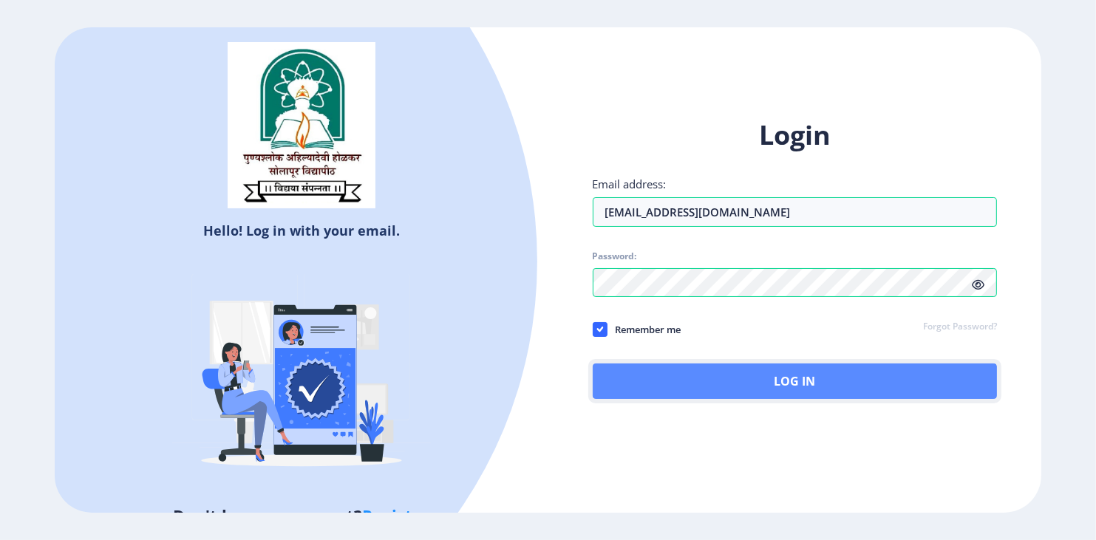
click at [659, 390] on button "Log In" at bounding box center [795, 380] width 404 height 35
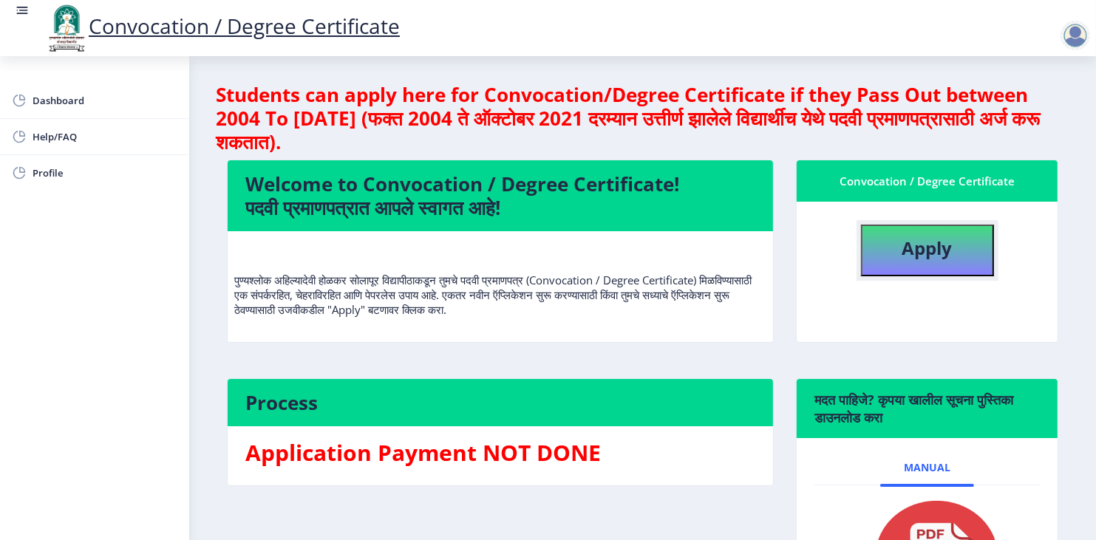
click at [898, 251] on button "Apply" at bounding box center [927, 251] width 133 height 52
select select
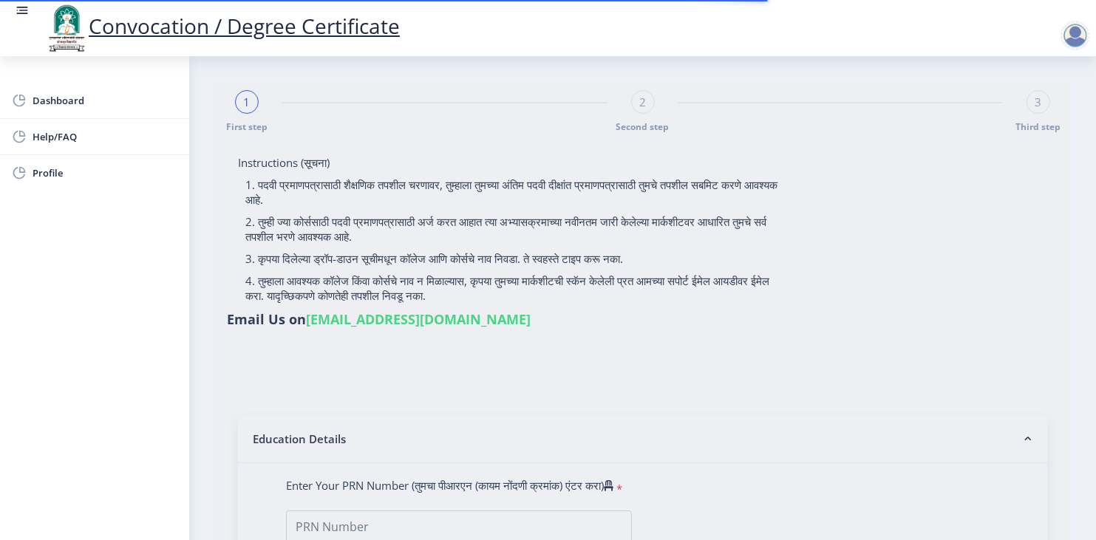
type input "[PERSON_NAME]"
type input "Kastura"
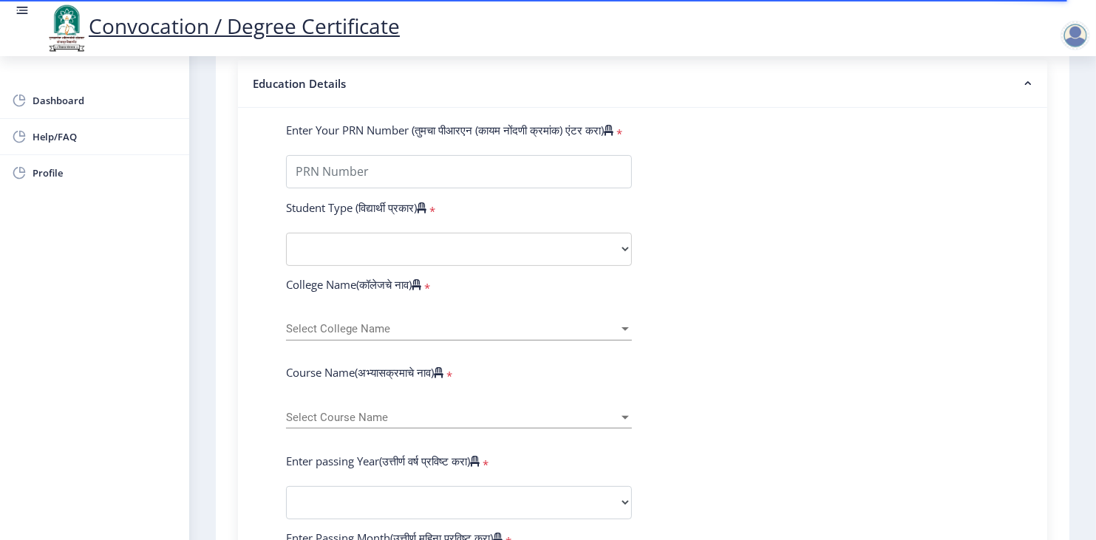
scroll to position [355, 0]
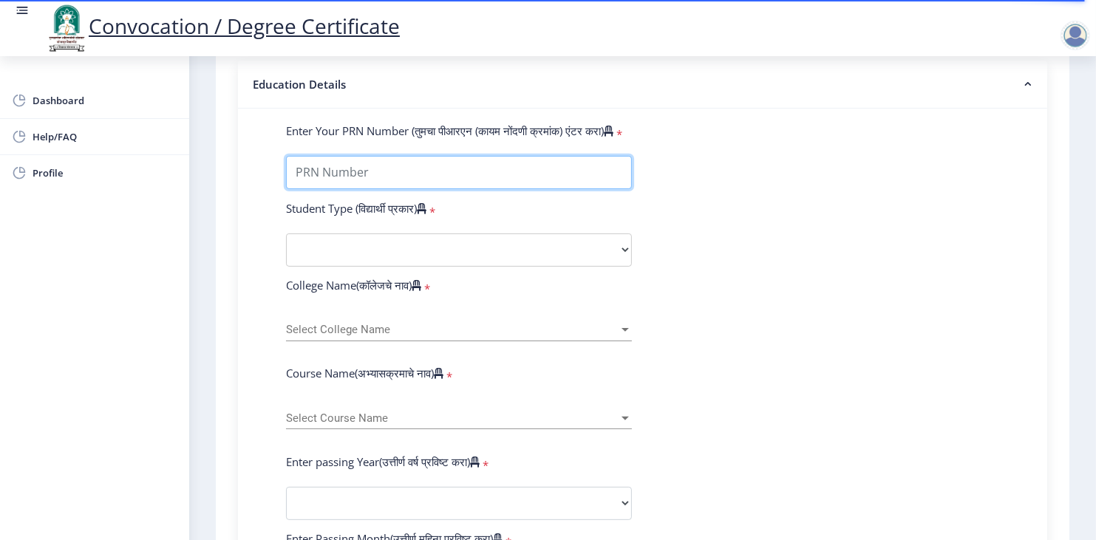
click at [570, 156] on input "Enter Your PRN Number (तुमचा पीआरएन (कायम नोंदणी क्रमांक) एंटर करा)" at bounding box center [459, 172] width 346 height 33
type input "1000001662"
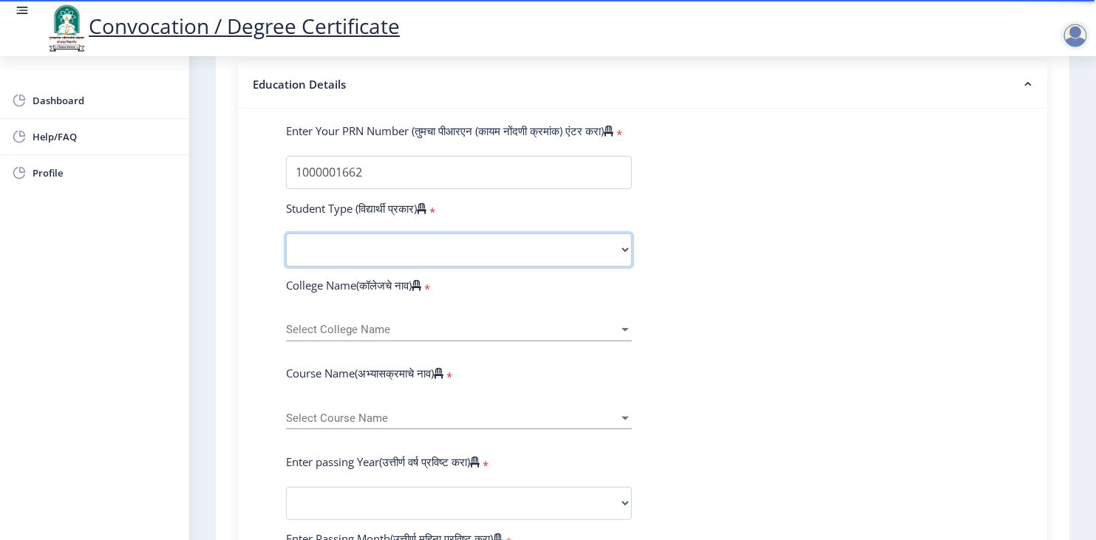
click at [414, 233] on select "Select Student Type Regular External" at bounding box center [459, 249] width 346 height 33
select select "Regular"
click at [286, 233] on select "Select Student Type Regular External" at bounding box center [459, 249] width 346 height 33
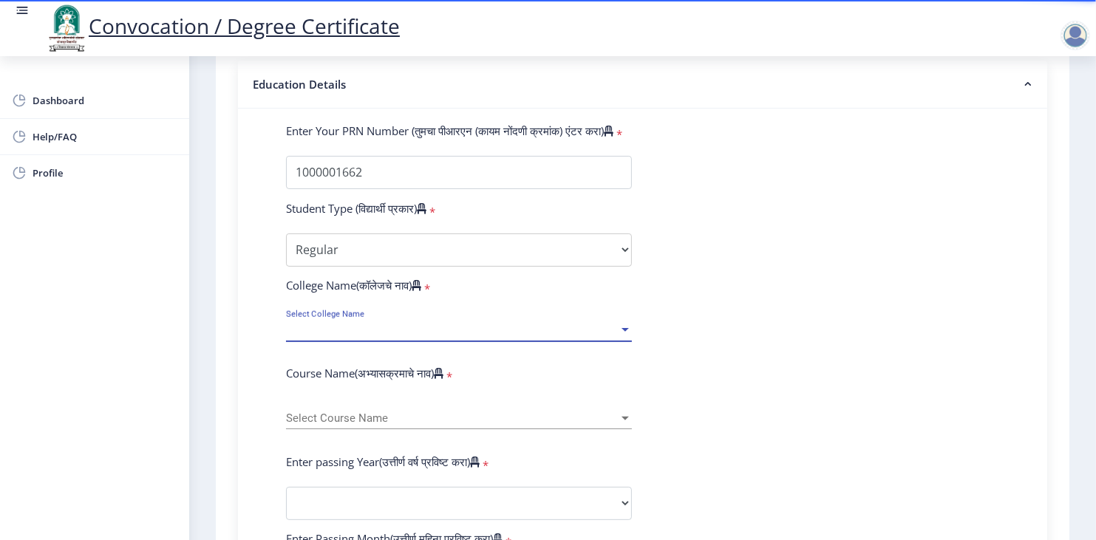
click at [380, 324] on span "Select College Name" at bounding box center [452, 330] width 332 height 13
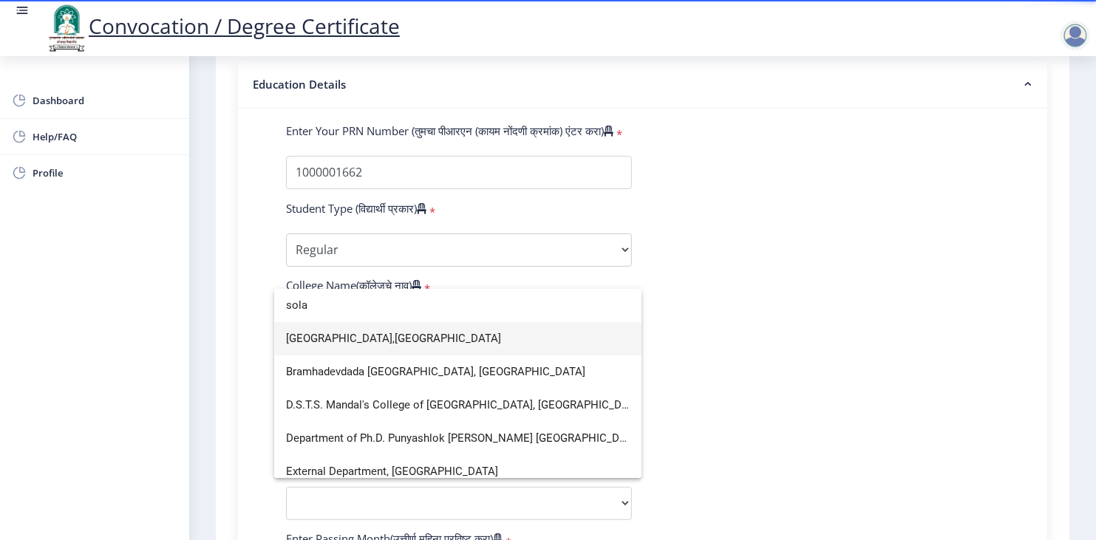
type input "sola"
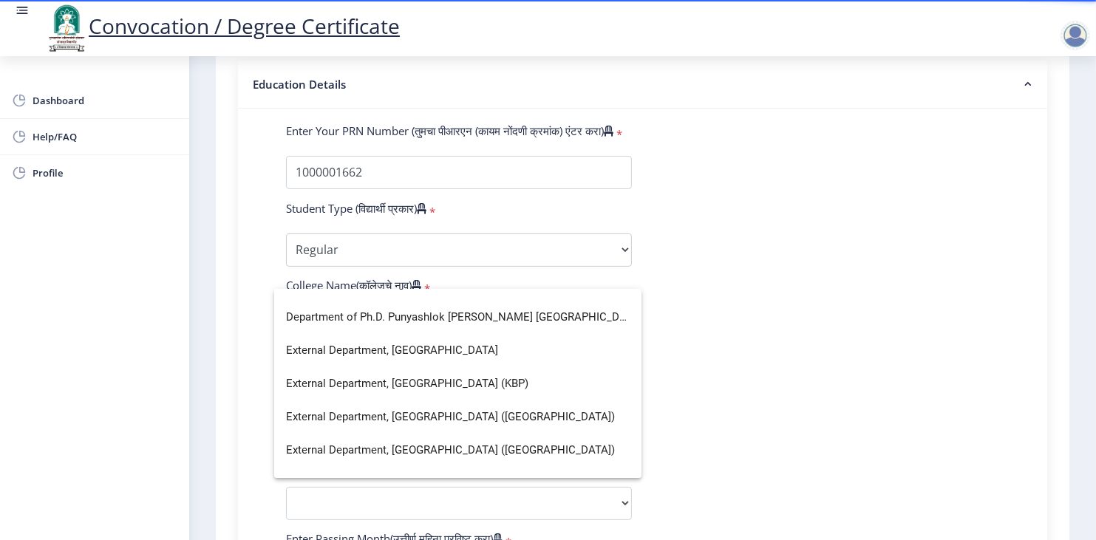
scroll to position [128, 0]
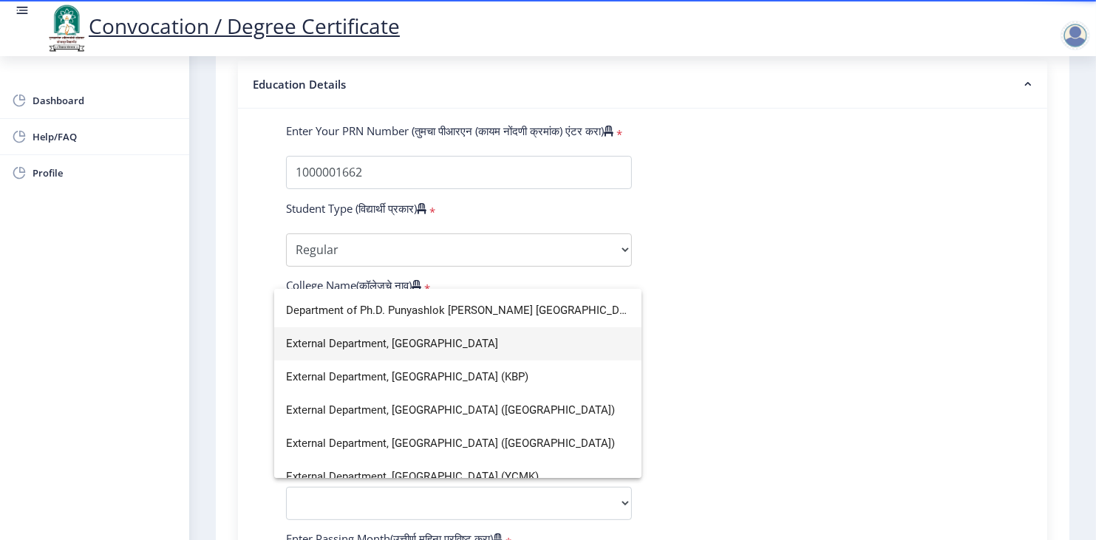
click at [617, 355] on span "External Department, [GEOGRAPHIC_DATA]" at bounding box center [458, 343] width 344 height 33
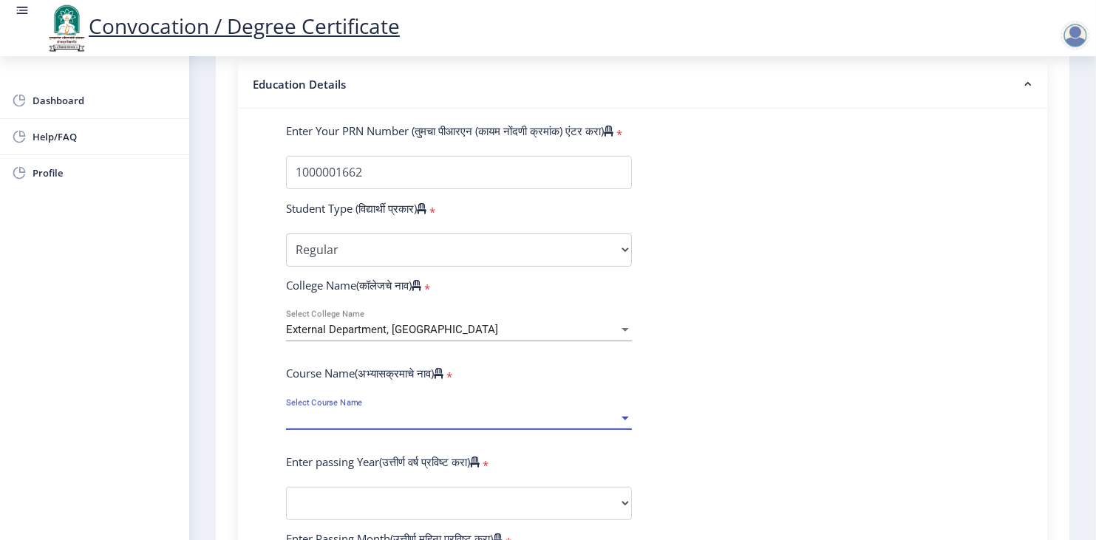
click at [564, 412] on span "Select Course Name" at bounding box center [452, 418] width 332 height 13
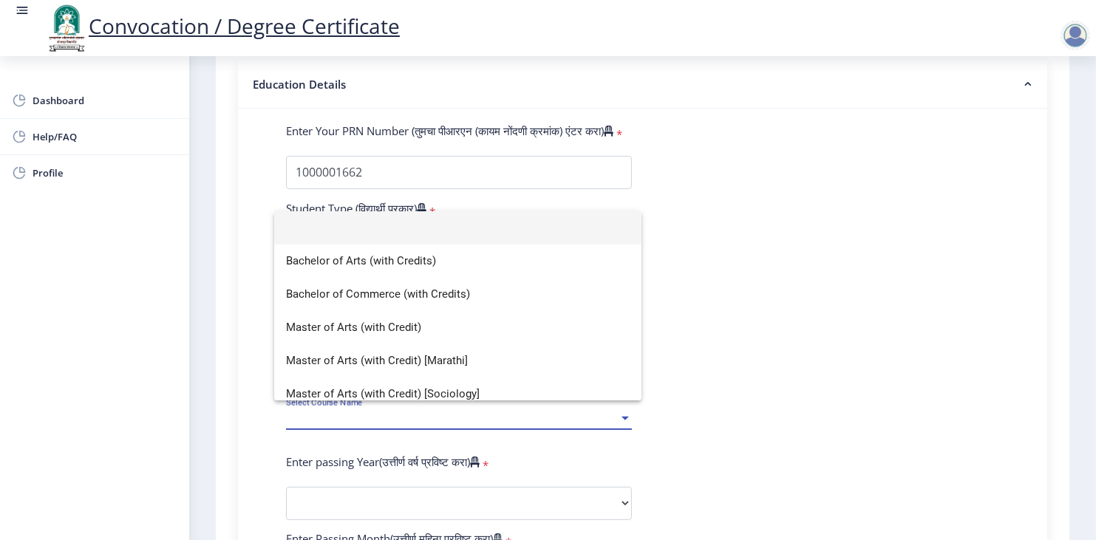
click at [737, 414] on div at bounding box center [548, 270] width 1096 height 540
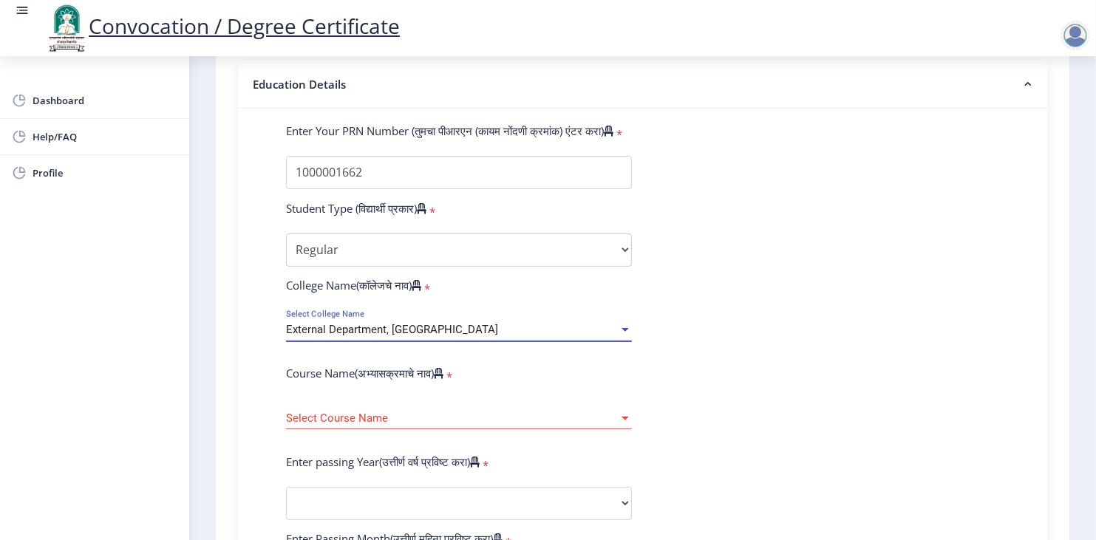
click at [524, 324] on div "External Department, [GEOGRAPHIC_DATA]" at bounding box center [452, 330] width 332 height 13
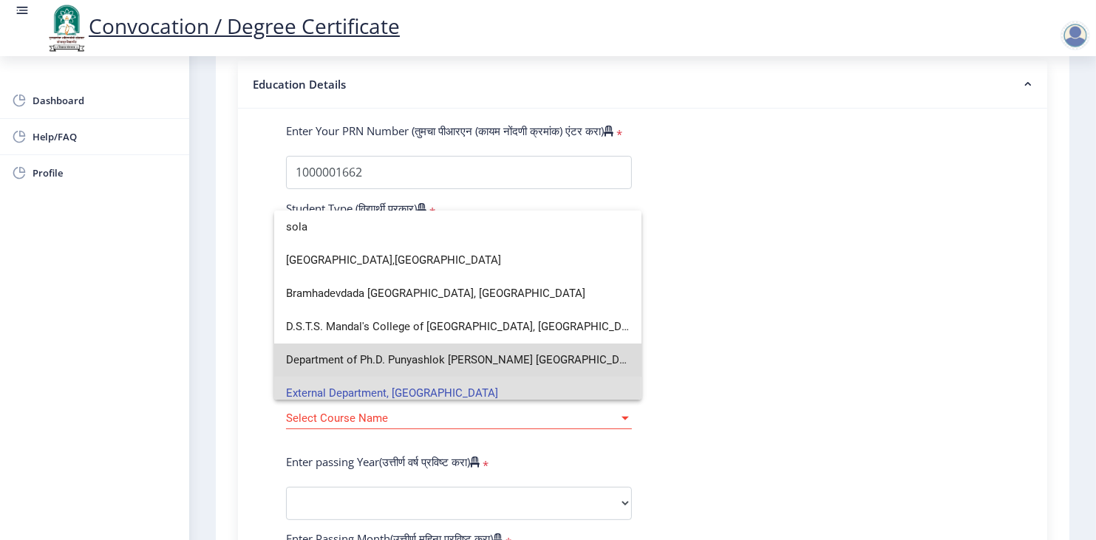
click at [591, 357] on span "Department of Ph.D. Punyashlok [PERSON_NAME] [GEOGRAPHIC_DATA]" at bounding box center [458, 360] width 344 height 33
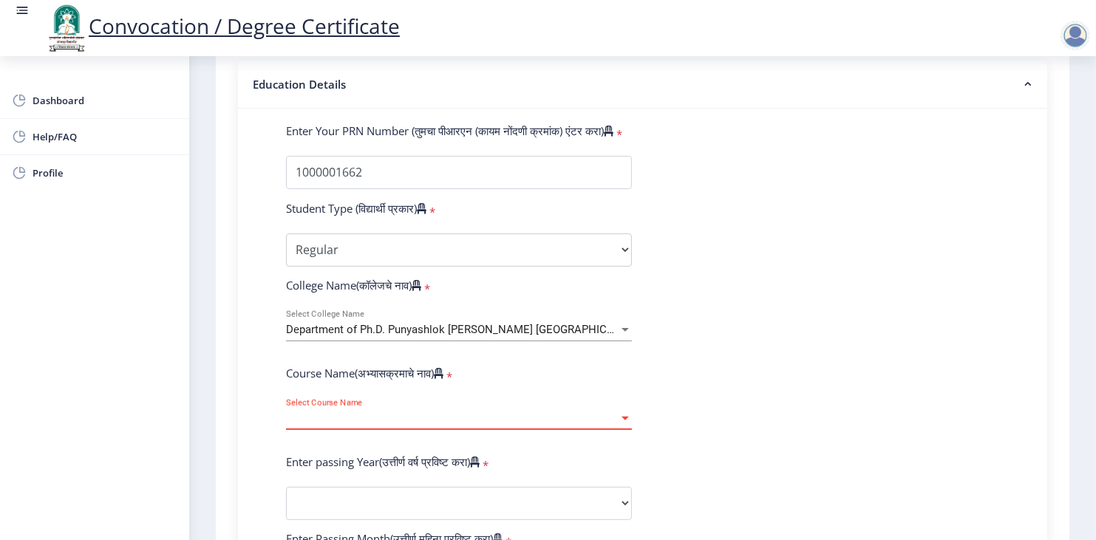
click at [526, 412] on span "Select Course Name" at bounding box center [452, 418] width 332 height 13
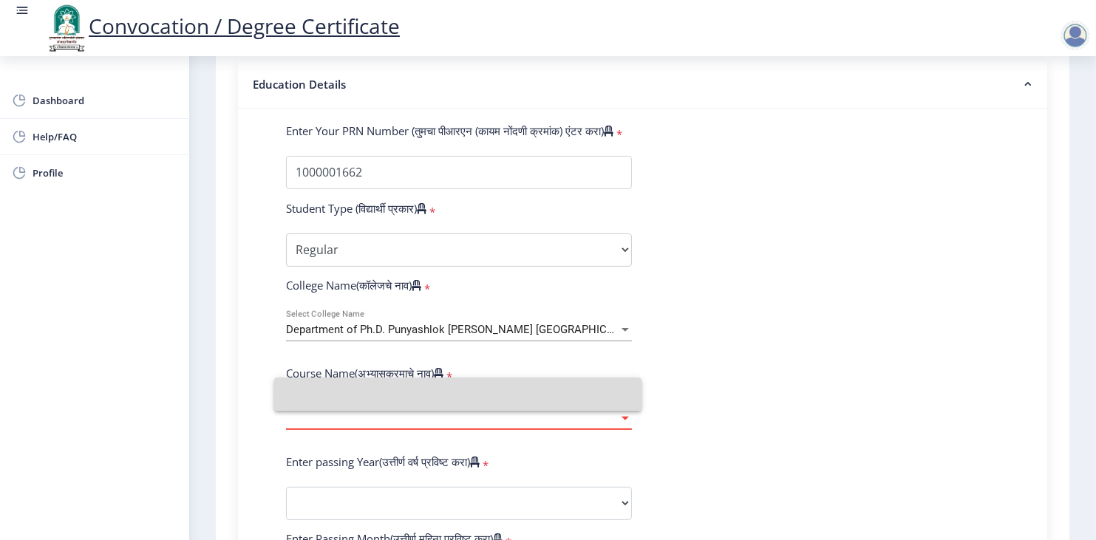
click at [526, 391] on input at bounding box center [458, 394] width 344 height 33
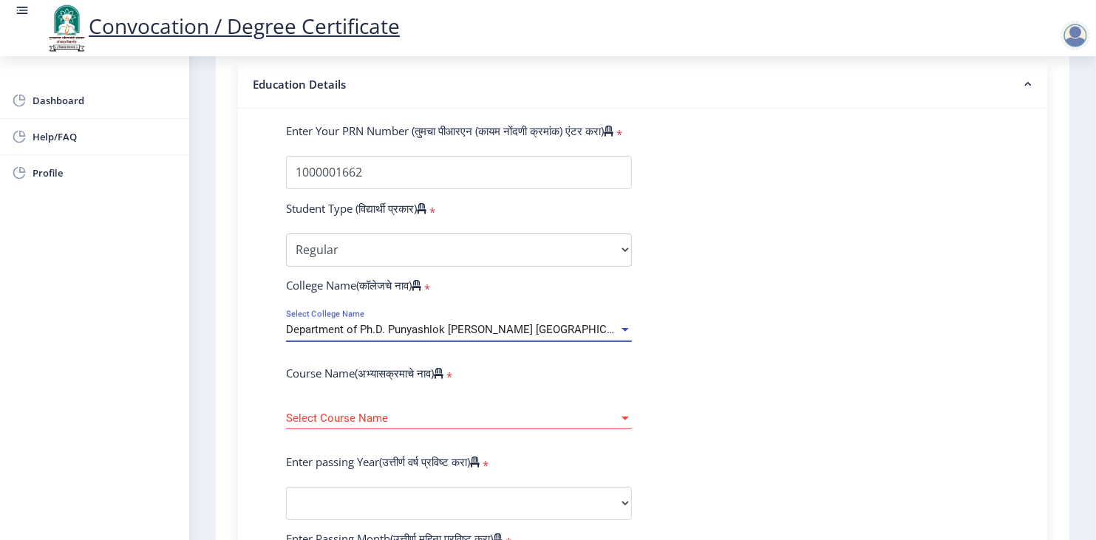
click at [592, 323] on span "Department of Ph.D. Punyashlok [PERSON_NAME] [GEOGRAPHIC_DATA]" at bounding box center [464, 329] width 356 height 13
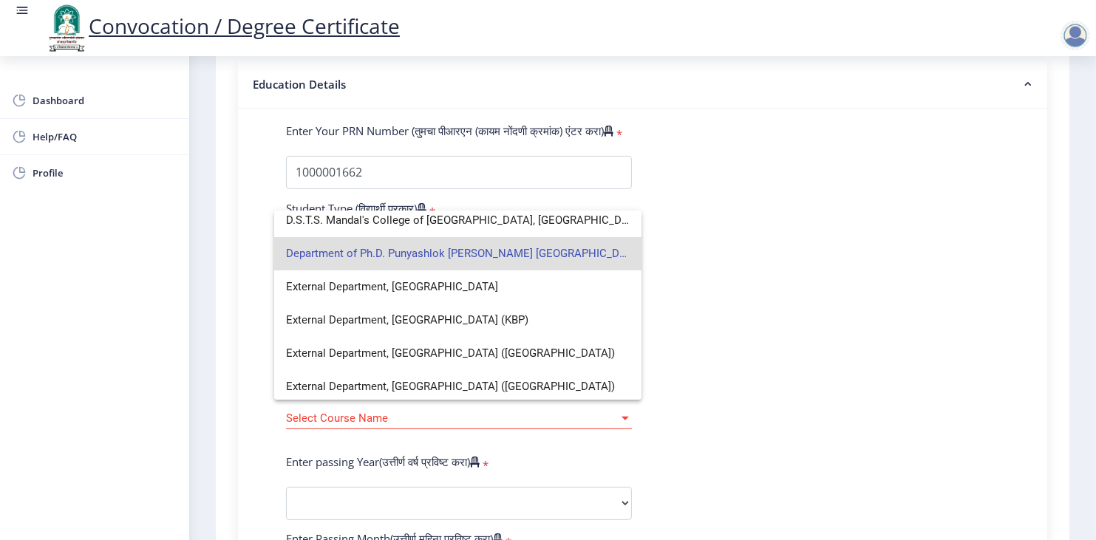
scroll to position [113, 0]
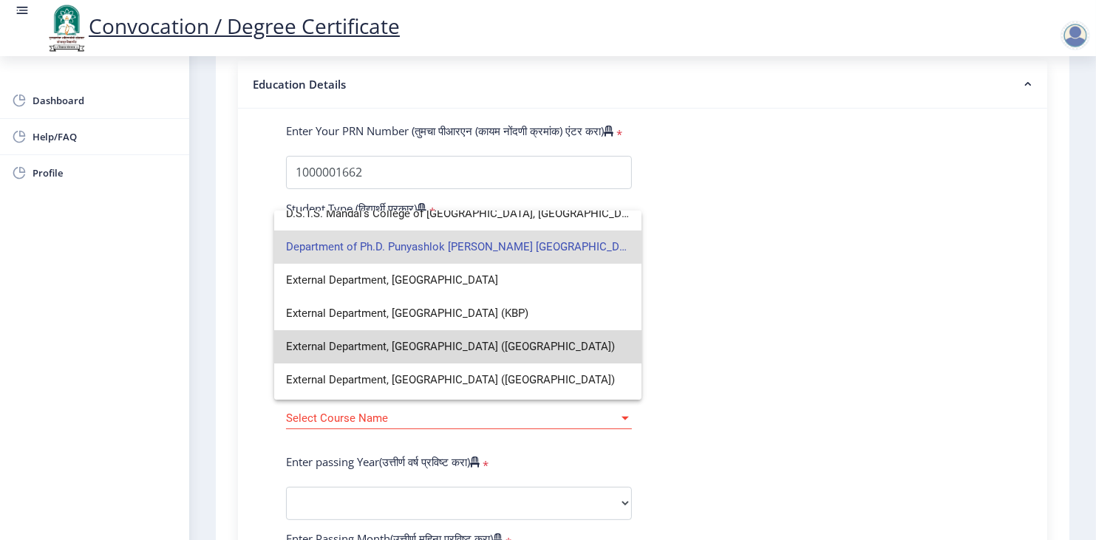
click at [520, 338] on span "External Department, [GEOGRAPHIC_DATA] ([GEOGRAPHIC_DATA])" at bounding box center [458, 346] width 344 height 33
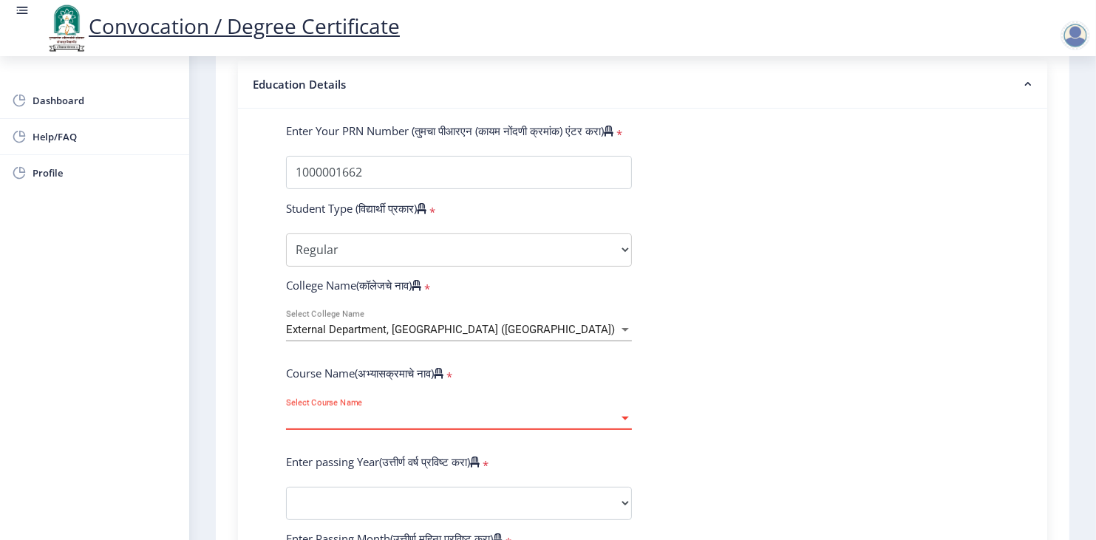
click at [446, 412] on span "Select Course Name" at bounding box center [452, 418] width 332 height 13
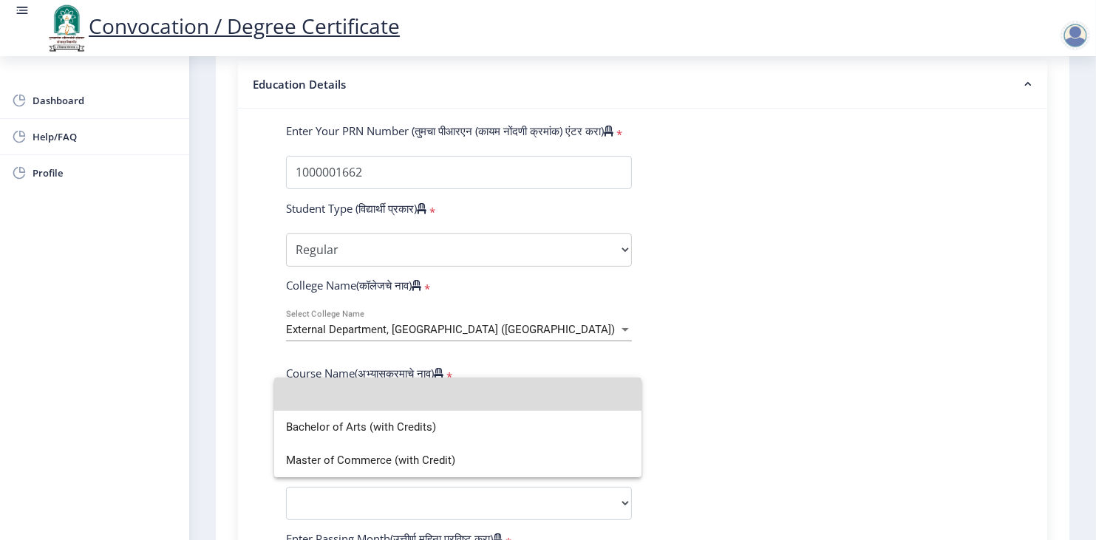
click at [446, 396] on input at bounding box center [458, 394] width 344 height 33
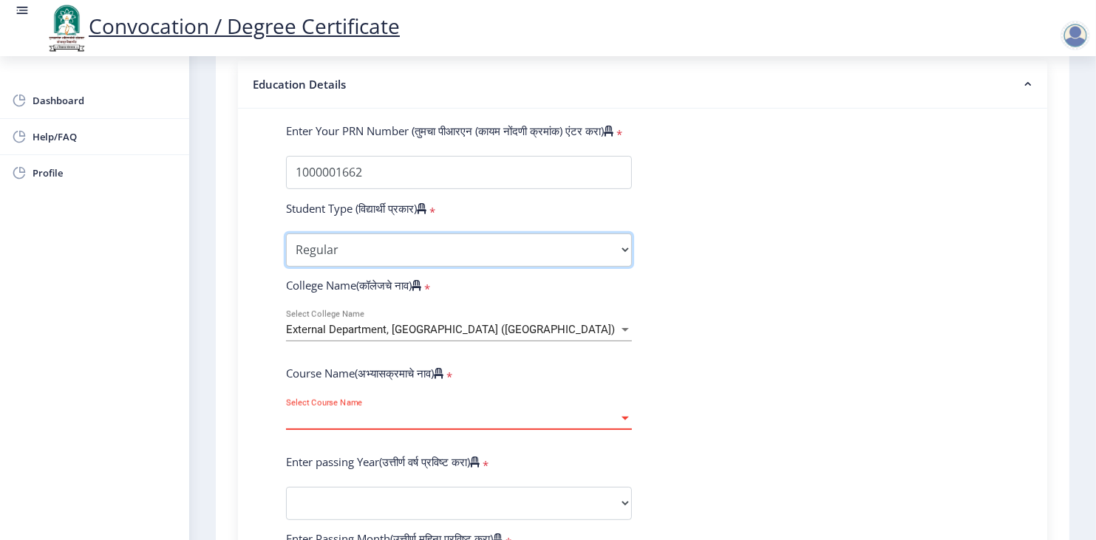
click at [455, 233] on select "Select Student Type Regular External" at bounding box center [459, 249] width 346 height 33
select select "External"
click at [286, 233] on select "Select Student Type Regular External" at bounding box center [459, 249] width 346 height 33
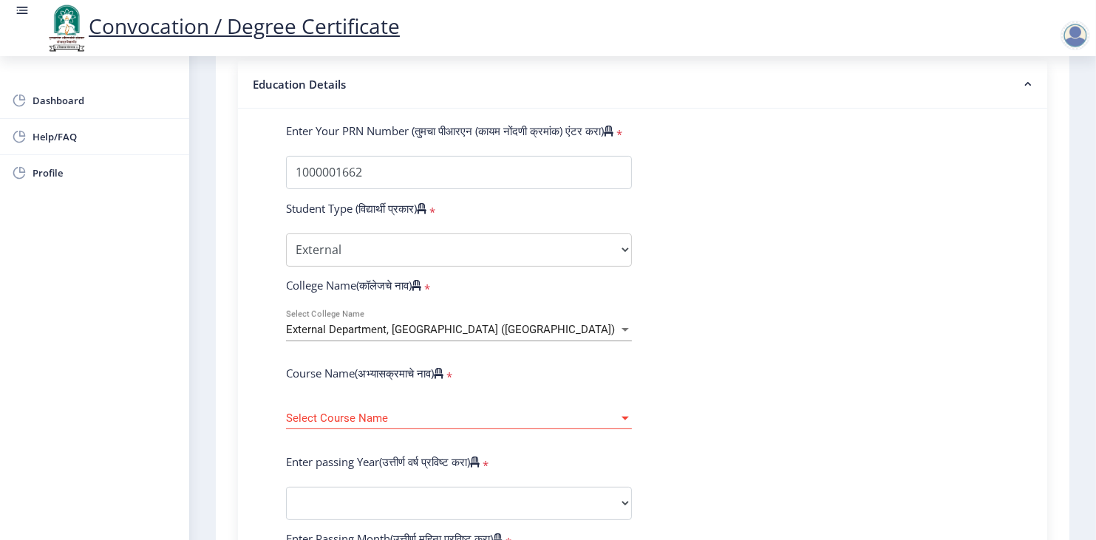
click at [748, 267] on form "Enter Your PRN Number (तुमचा पीआरएन (कायम नोंदणी क्रमांक) एंटर करा) * Student T…" at bounding box center [642, 514] width 735 height 783
click at [533, 324] on div "External Department, [GEOGRAPHIC_DATA] ([GEOGRAPHIC_DATA])" at bounding box center [452, 330] width 332 height 13
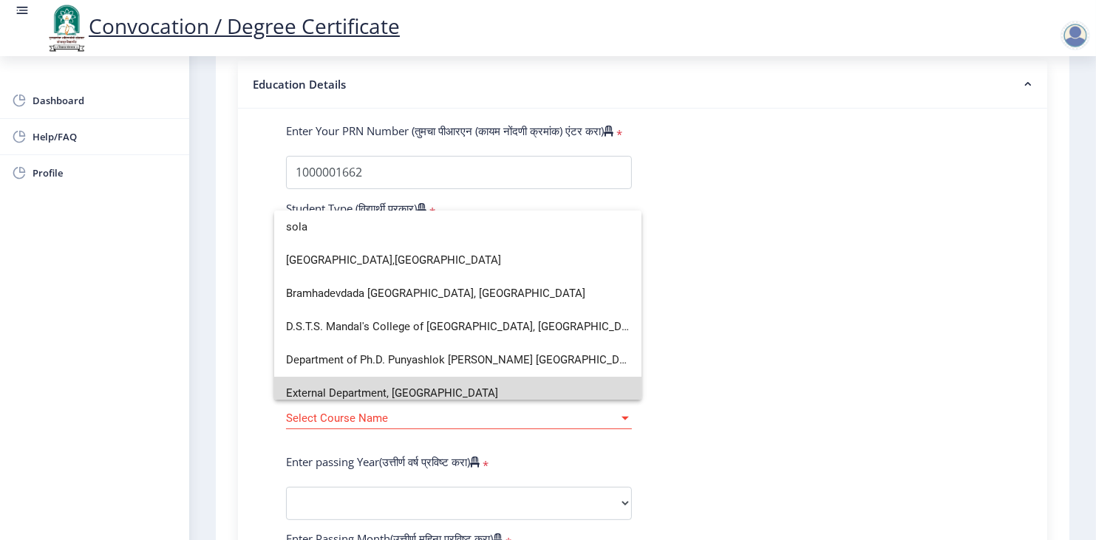
click at [485, 383] on span "External Department, [GEOGRAPHIC_DATA]" at bounding box center [458, 393] width 344 height 33
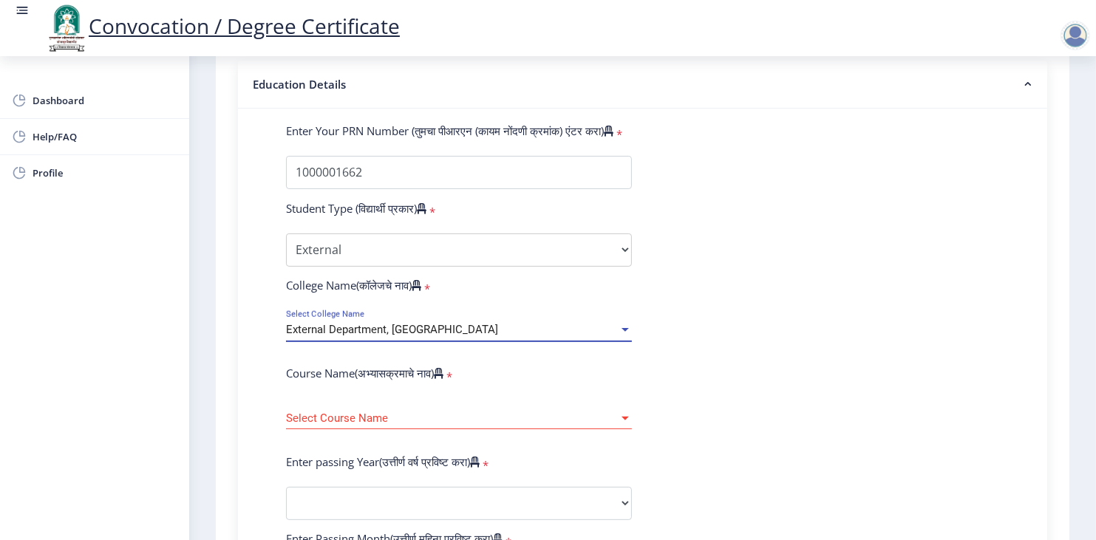
scroll to position [10, 0]
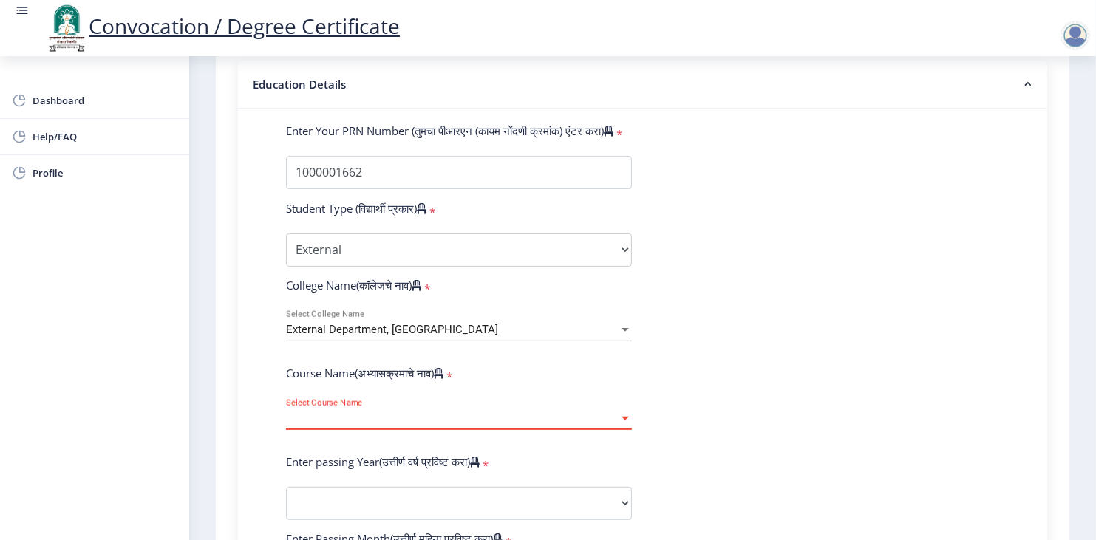
click at [480, 412] on span "Select Course Name" at bounding box center [452, 418] width 332 height 13
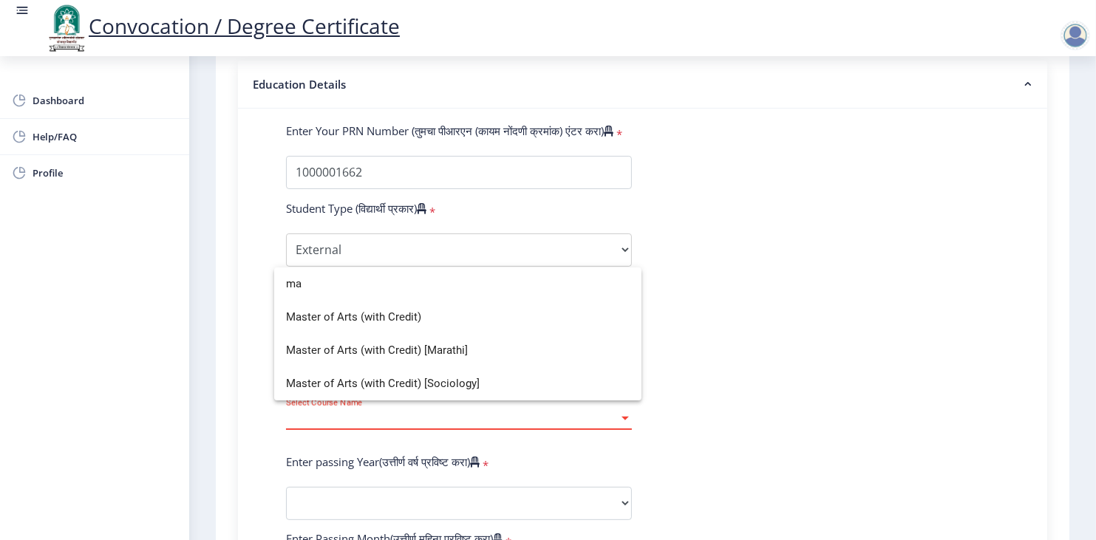
type input "m"
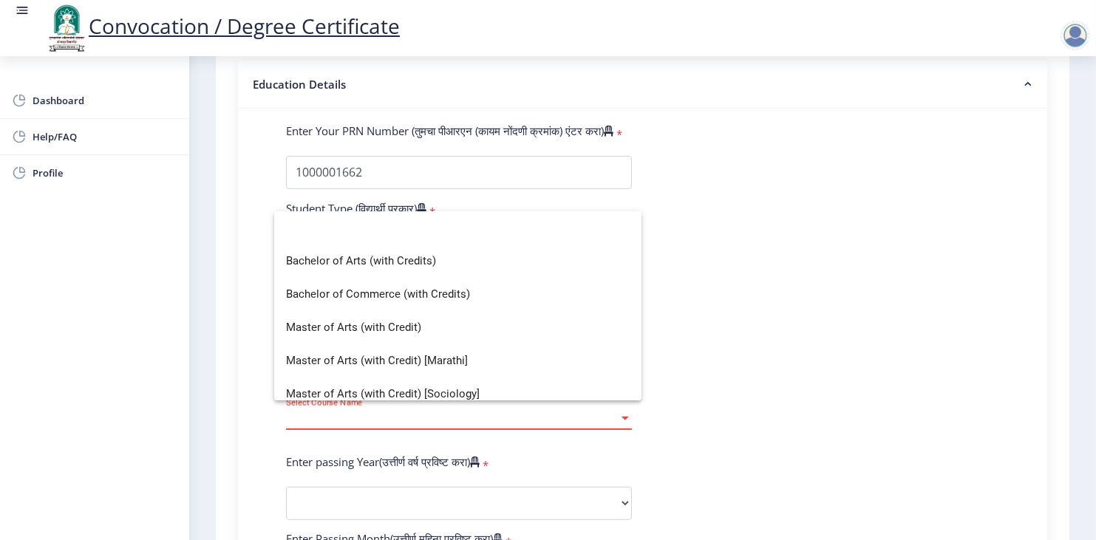
click at [376, 144] on div at bounding box center [548, 270] width 1096 height 540
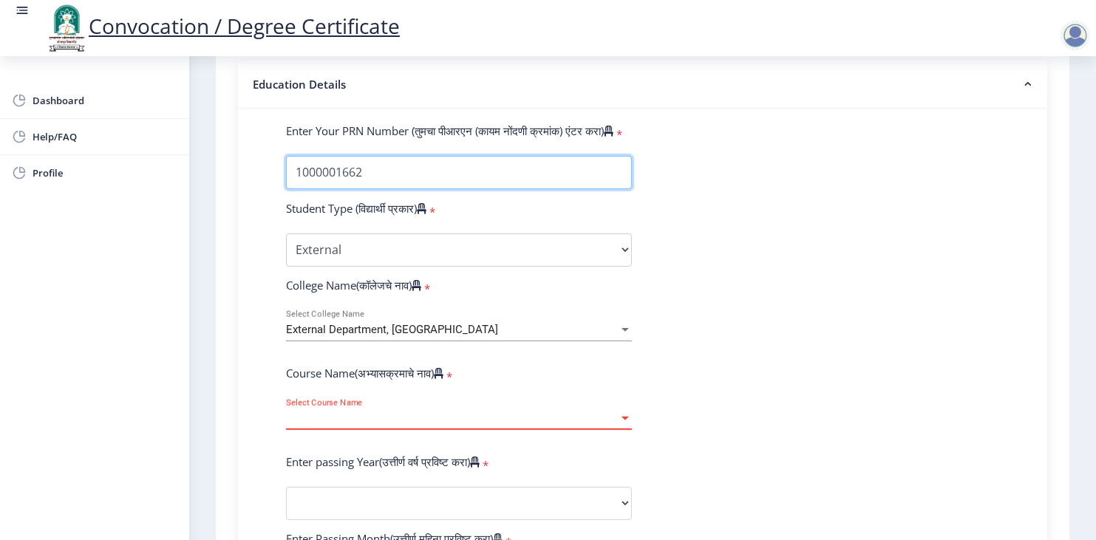
click at [376, 156] on input "Enter Your PRN Number (तुमचा पीआरएन (कायम नोंदणी क्रमांक) एंटर करा)" at bounding box center [459, 172] width 346 height 33
type input "1"
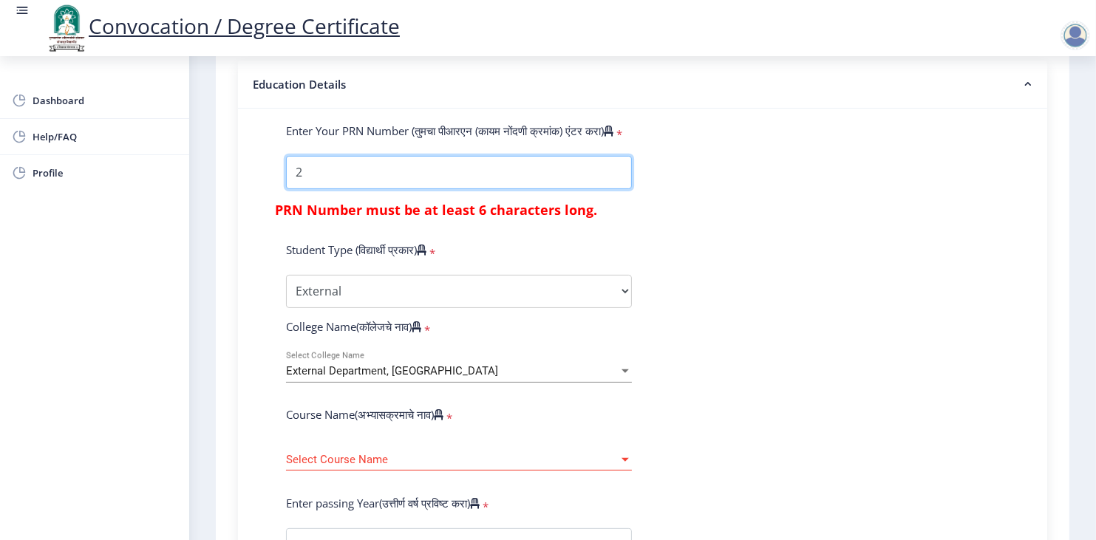
type input "2013032500220044"
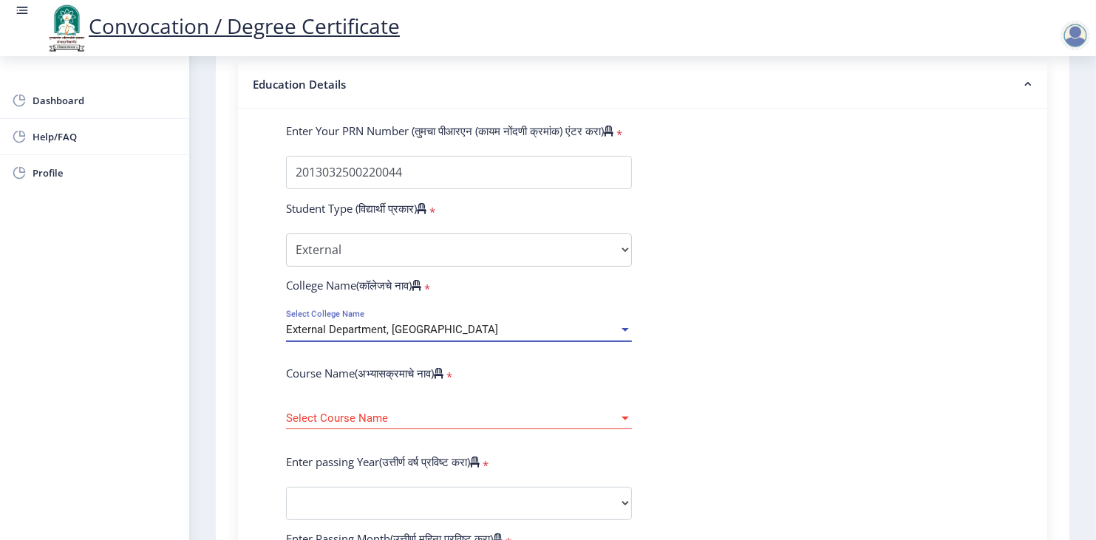
click at [333, 323] on span "External Department, [GEOGRAPHIC_DATA]" at bounding box center [392, 329] width 212 height 13
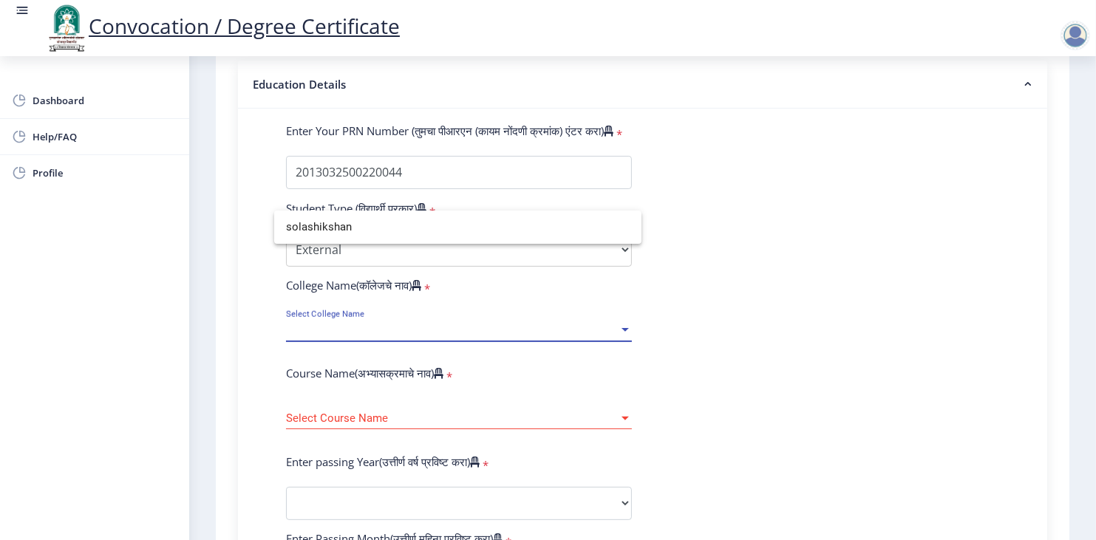
type input "solashikshan"
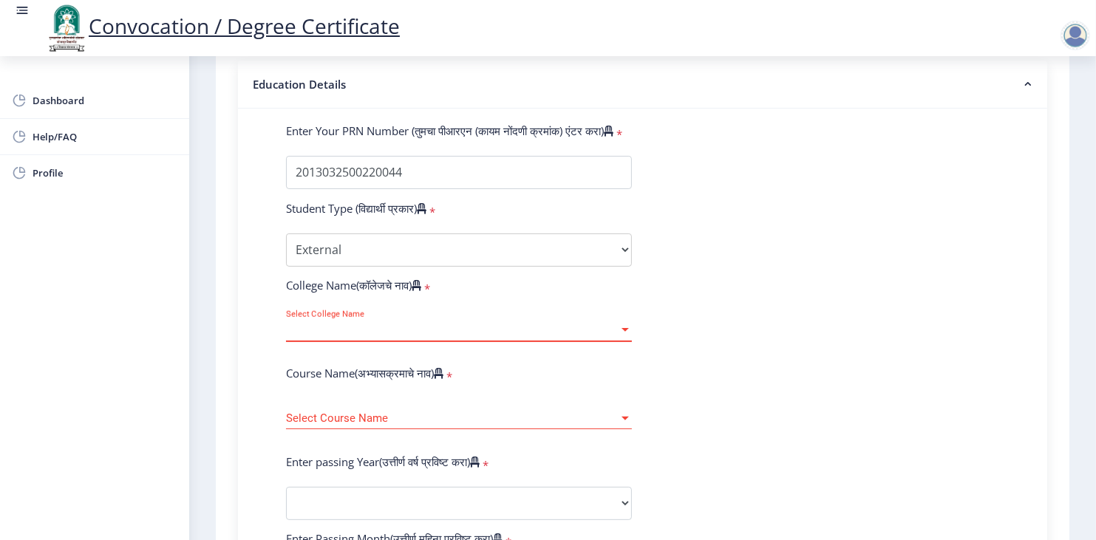
click at [336, 324] on span "Select College Name" at bounding box center [452, 330] width 332 height 13
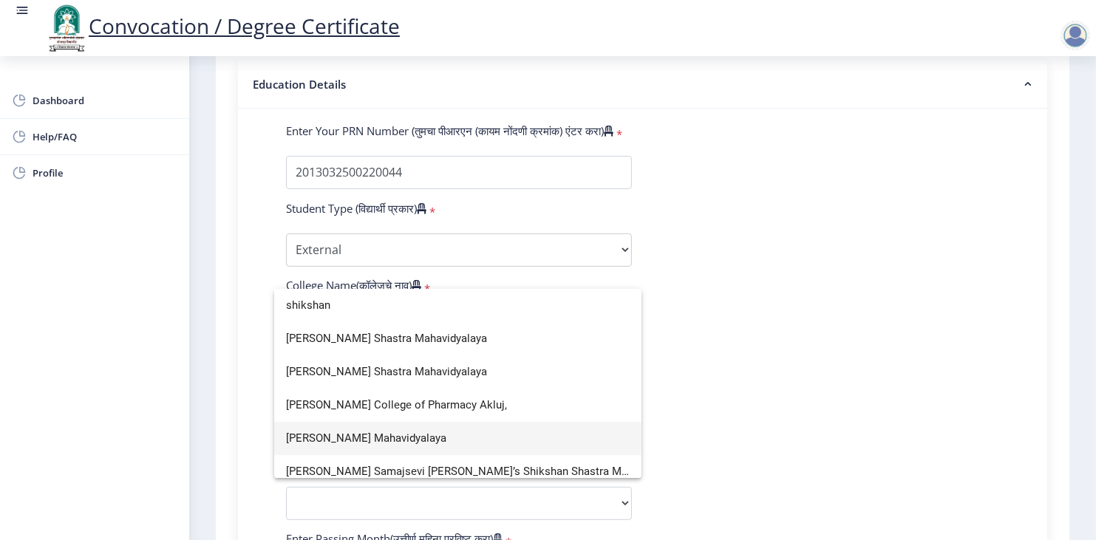
type input "shikshan"
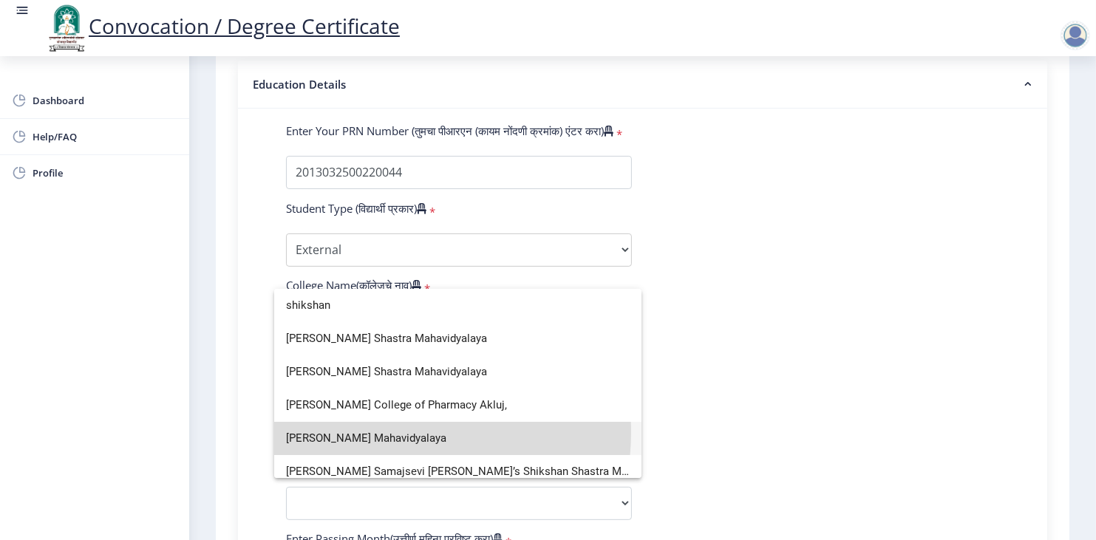
click at [380, 432] on span "[PERSON_NAME] Mahavidyalaya" at bounding box center [458, 438] width 344 height 33
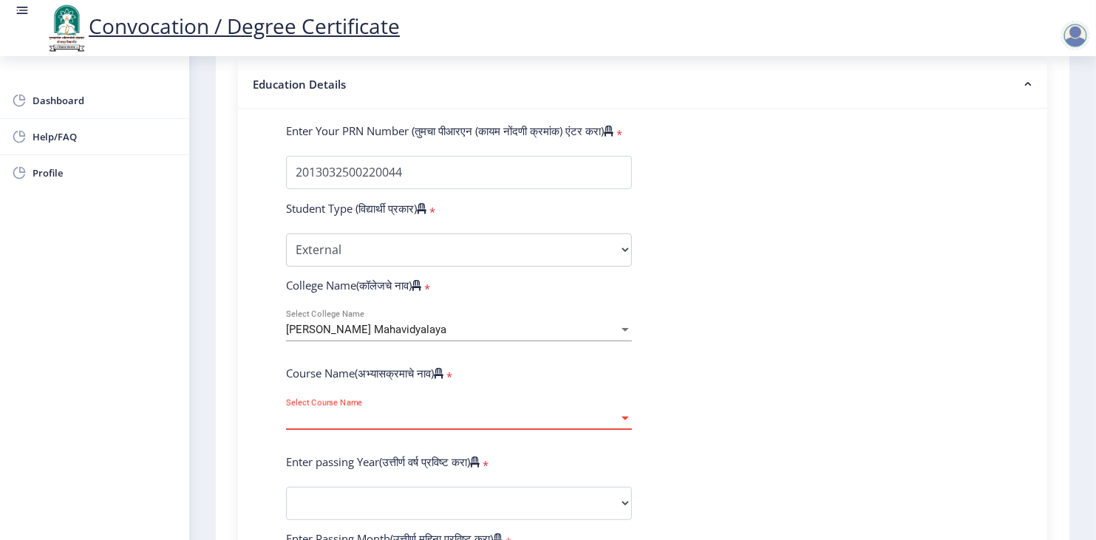
click at [361, 412] on span "Select Course Name" at bounding box center [452, 418] width 332 height 13
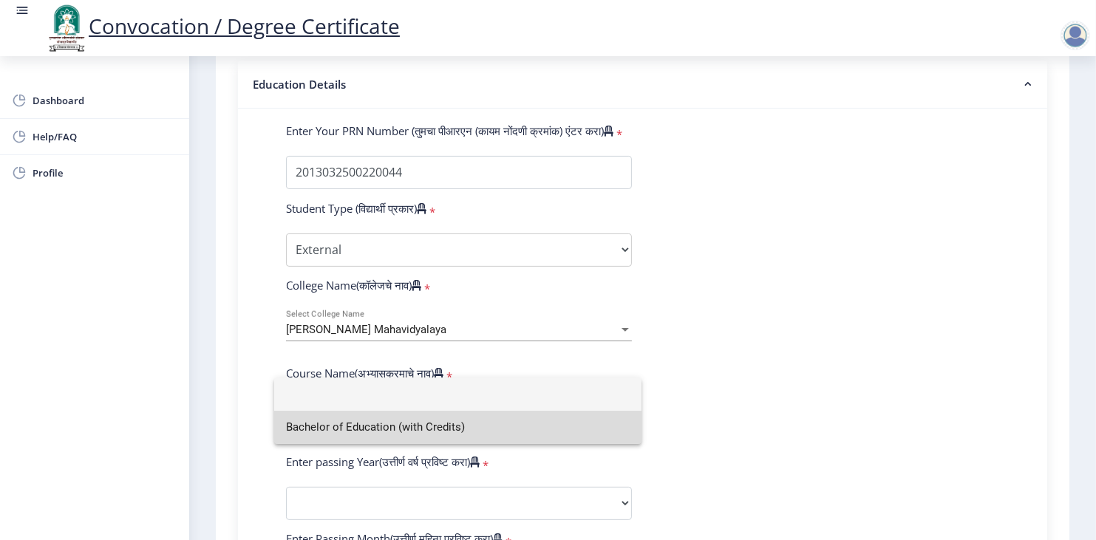
click at [360, 425] on span "Bachelor of Education (with Credits)" at bounding box center [458, 427] width 344 height 33
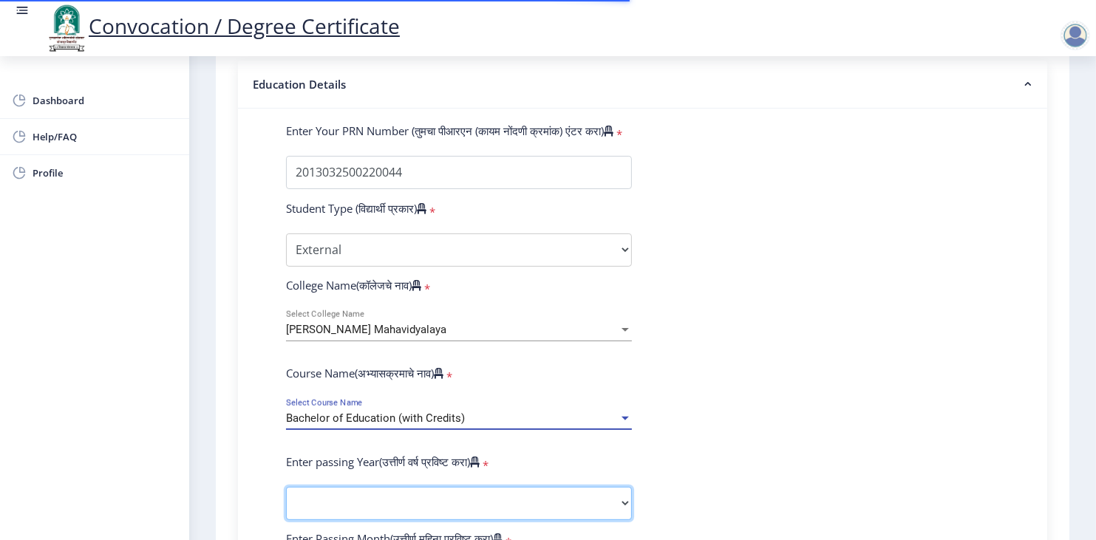
click at [352, 487] on select "2025 2024 2023 2022 2021 2020 2019 2018 2017 2016 2015 2014 2013 2012 2011 2010…" at bounding box center [459, 503] width 346 height 33
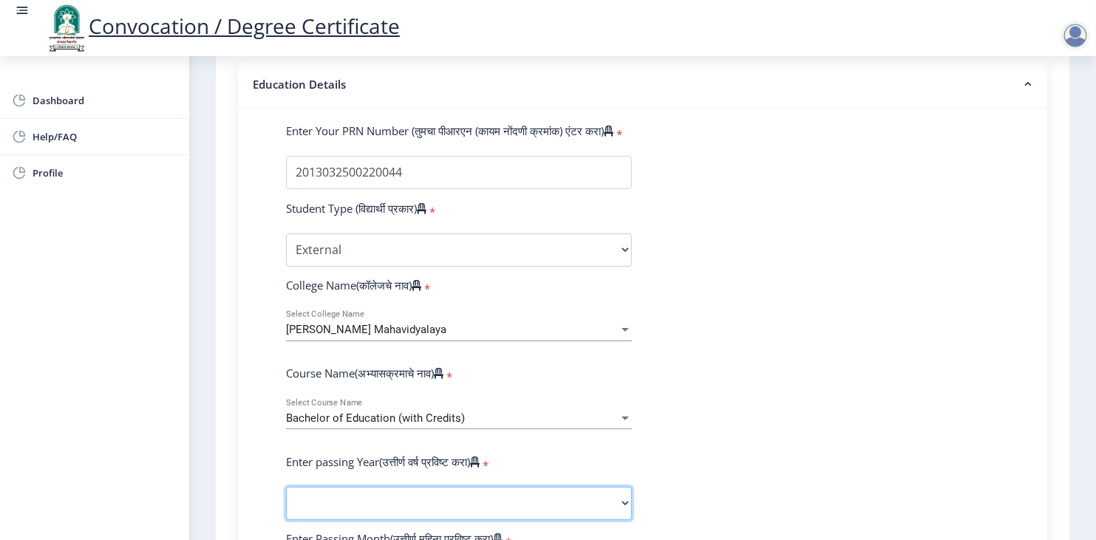
select select "2014"
click at [286, 487] on select "2025 2024 2023 2022 2021 2020 2019 2018 2017 2016 2015 2014 2013 2012 2011 2010…" at bounding box center [459, 503] width 346 height 33
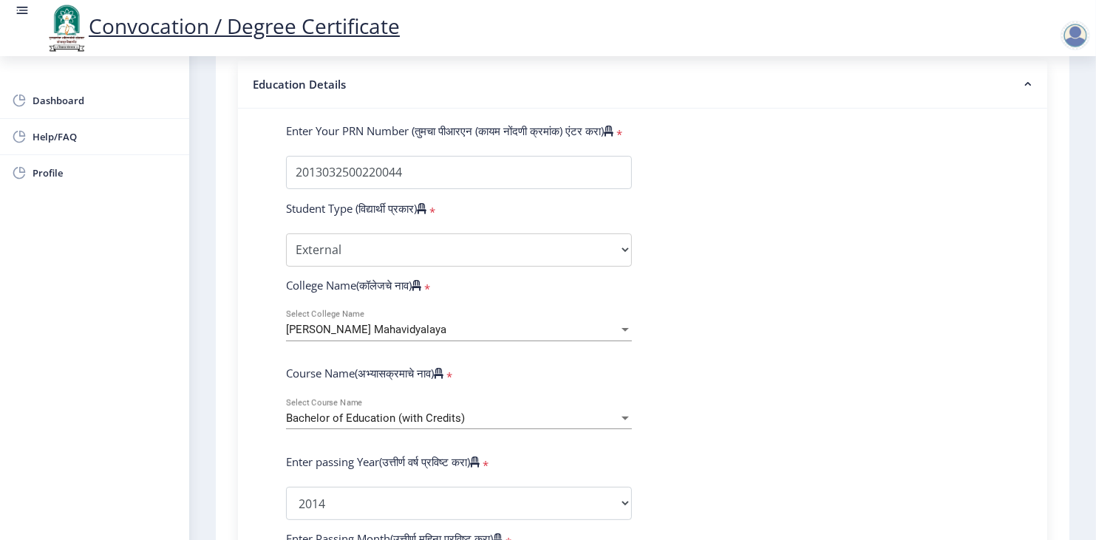
click at [668, 456] on form "Enter Your PRN Number (तुमचा पीआरएन (कायम नोंदणी क्रमांक) एंटर करा) * Student T…" at bounding box center [642, 514] width 735 height 783
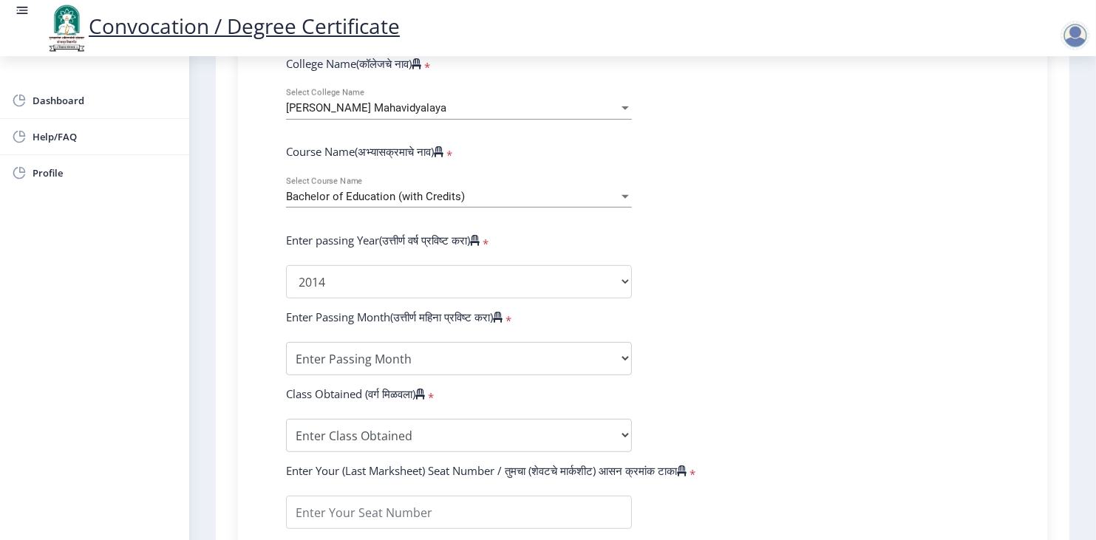
scroll to position [591, 0]
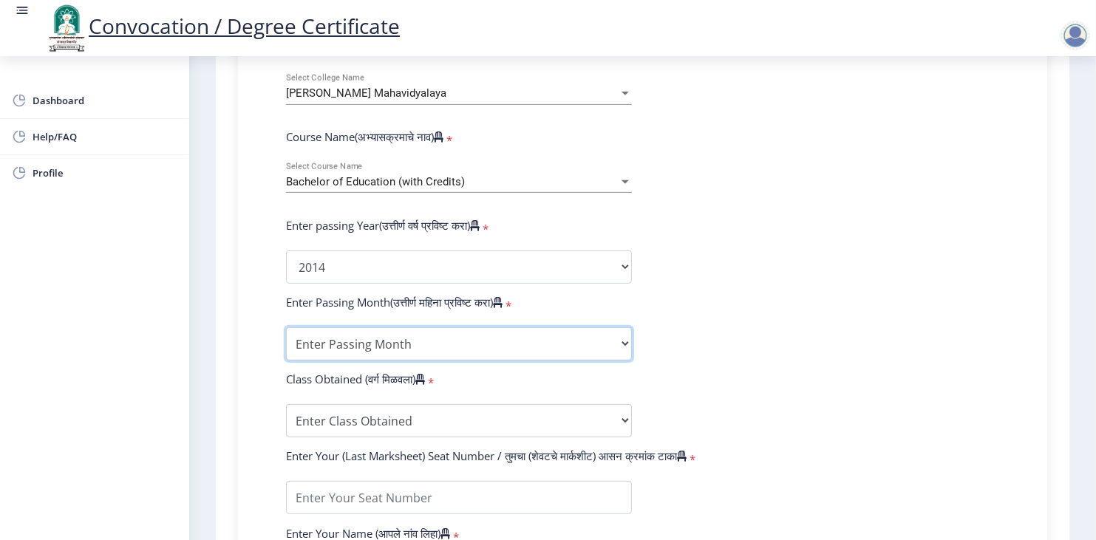
click at [532, 327] on select "Enter Passing Month March April May October November December" at bounding box center [459, 343] width 346 height 33
select select "May"
click at [286, 327] on select "Enter Passing Month March April May October November December" at bounding box center [459, 343] width 346 height 33
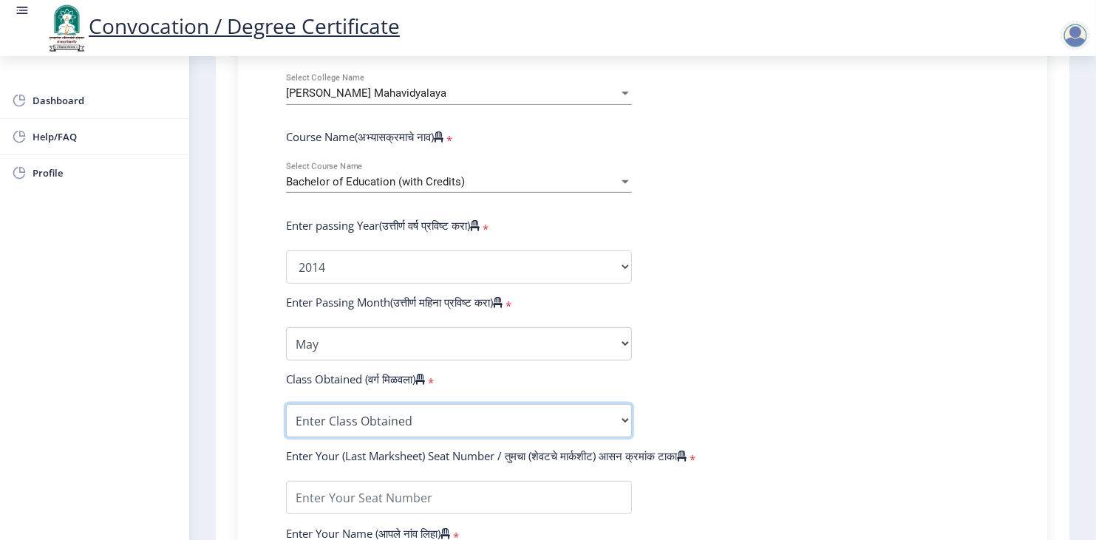
click at [452, 404] on select "Enter Class Obtained FIRST CLASS WITH DISTINCTION FIRST CLASS HIGHER SECOND CLA…" at bounding box center [459, 420] width 346 height 33
select select "SECOND CLASS"
click at [286, 404] on select "Enter Class Obtained FIRST CLASS WITH DISTINCTION FIRST CLASS HIGHER SECOND CLA…" at bounding box center [459, 420] width 346 height 33
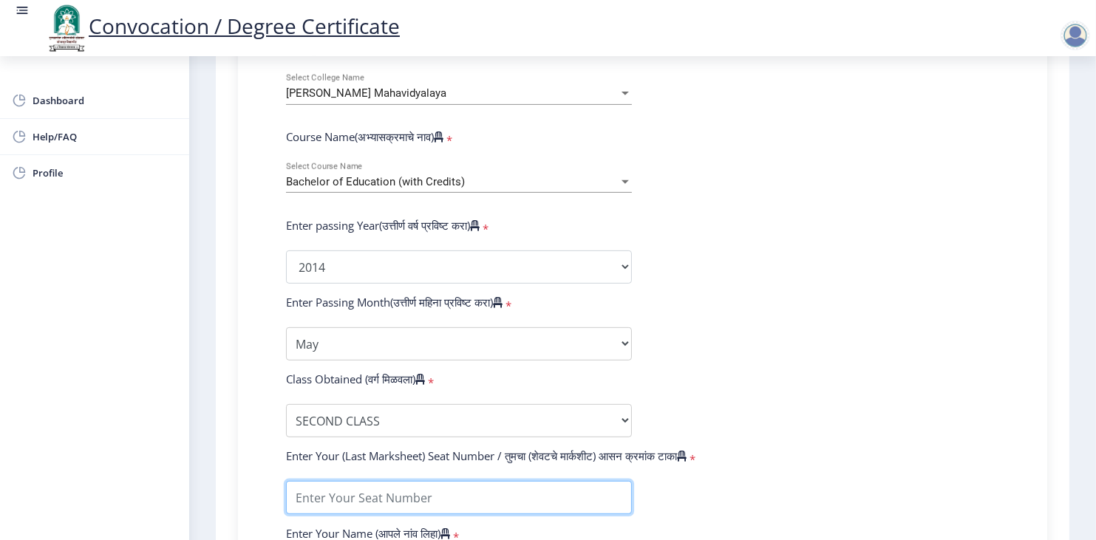
click at [546, 481] on input "textarea" at bounding box center [459, 497] width 346 height 33
type input "184437"
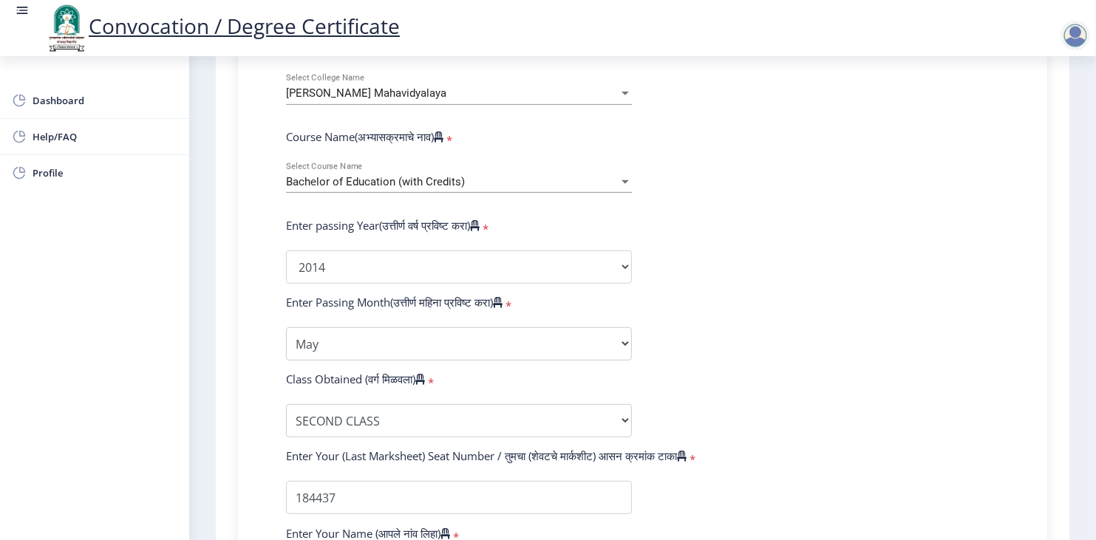
click at [595, 494] on form "Enter Your PRN Number (तुमचा पीआरएन (कायम नोंदणी क्रमांक) एंटर करा) * Student T…" at bounding box center [642, 278] width 735 height 783
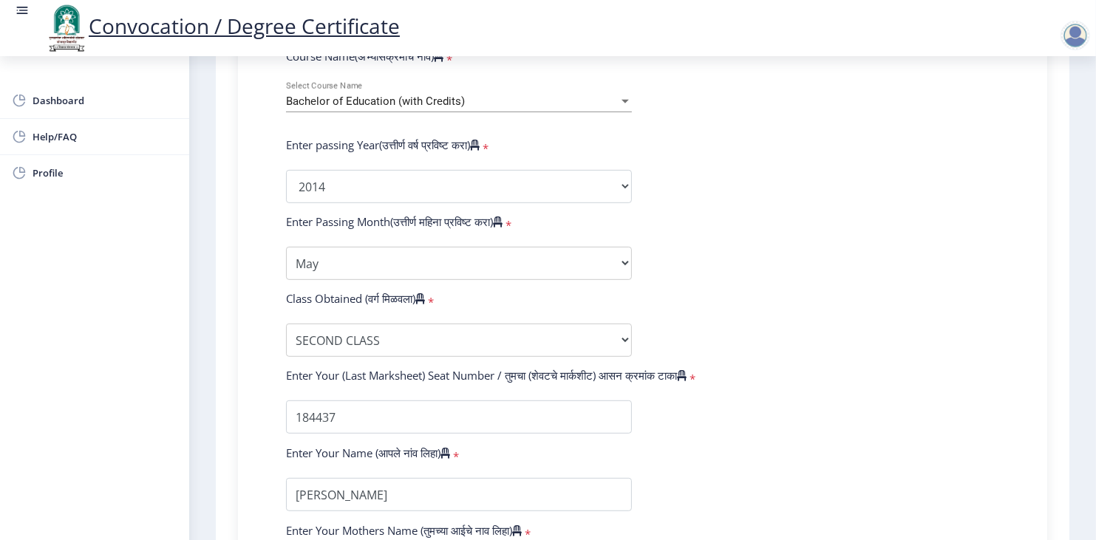
scroll to position [680, 0]
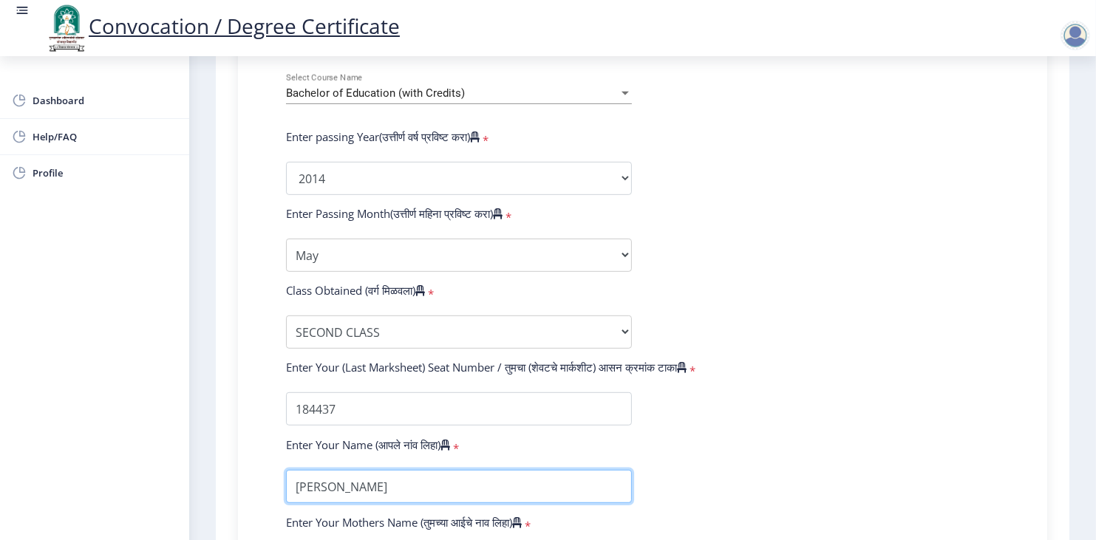
click at [503, 470] on input "textarea" at bounding box center [459, 486] width 346 height 33
type input "K"
type input "LANDAGE KIRAN SUBHASH"
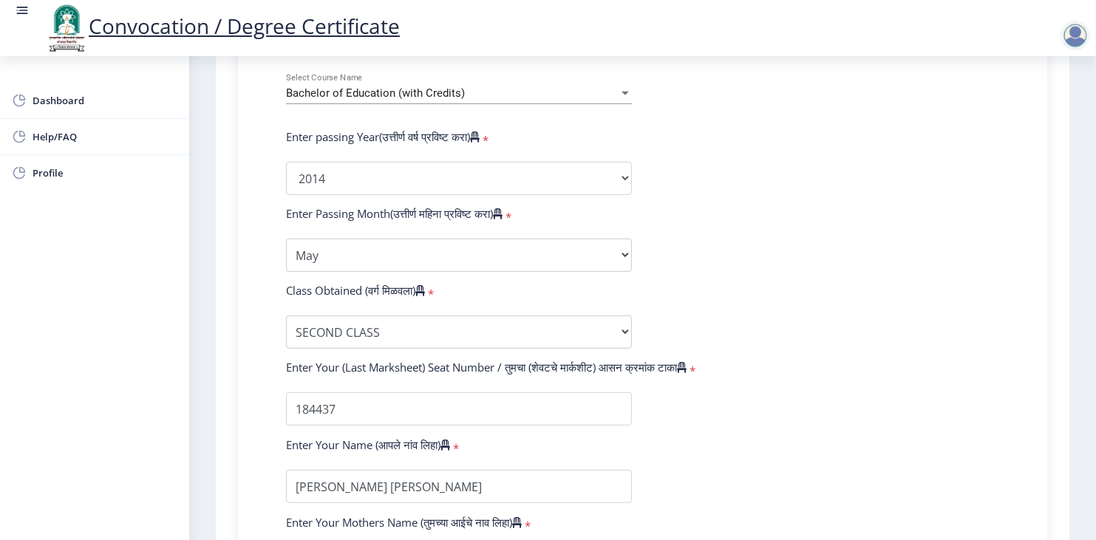
scroll to position [696, 0]
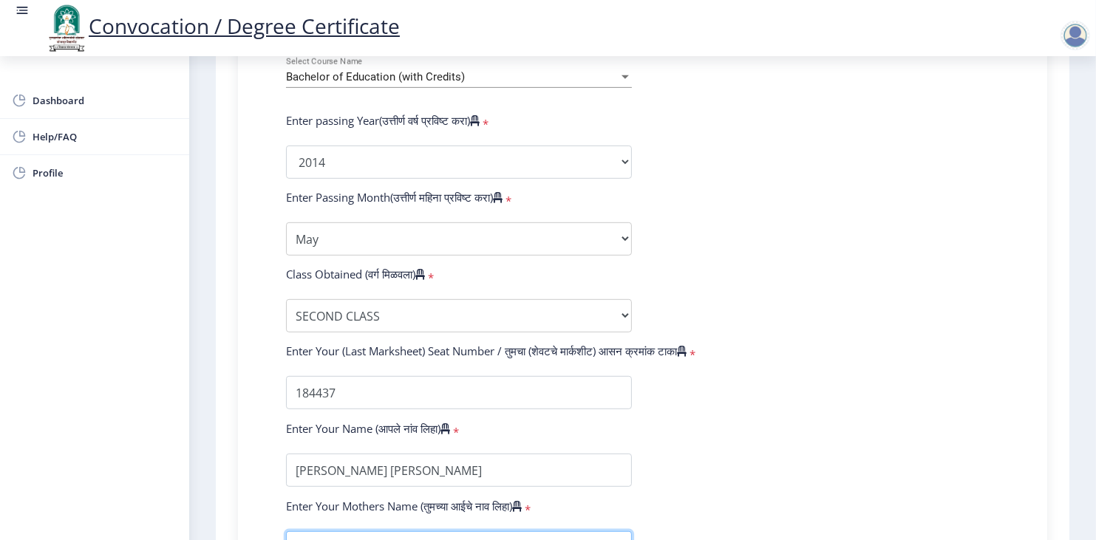
type input "KASTURA"
click at [699, 460] on form "Enter Your PRN Number (तुमचा पीआरएन (कायम नोंदणी क्रमांक) एंटर करा) * Student T…" at bounding box center [642, 173] width 735 height 783
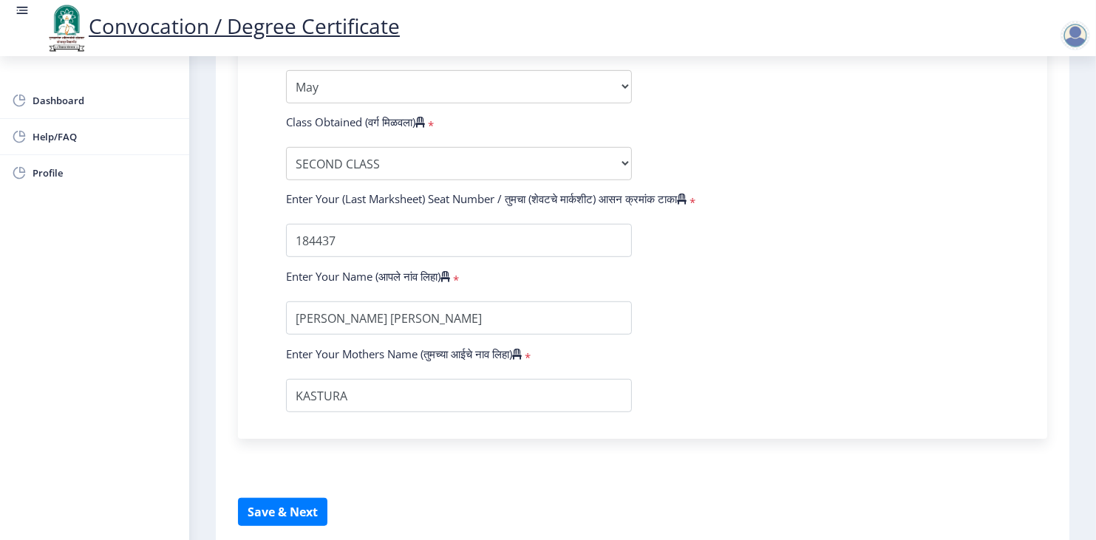
scroll to position [885, 0]
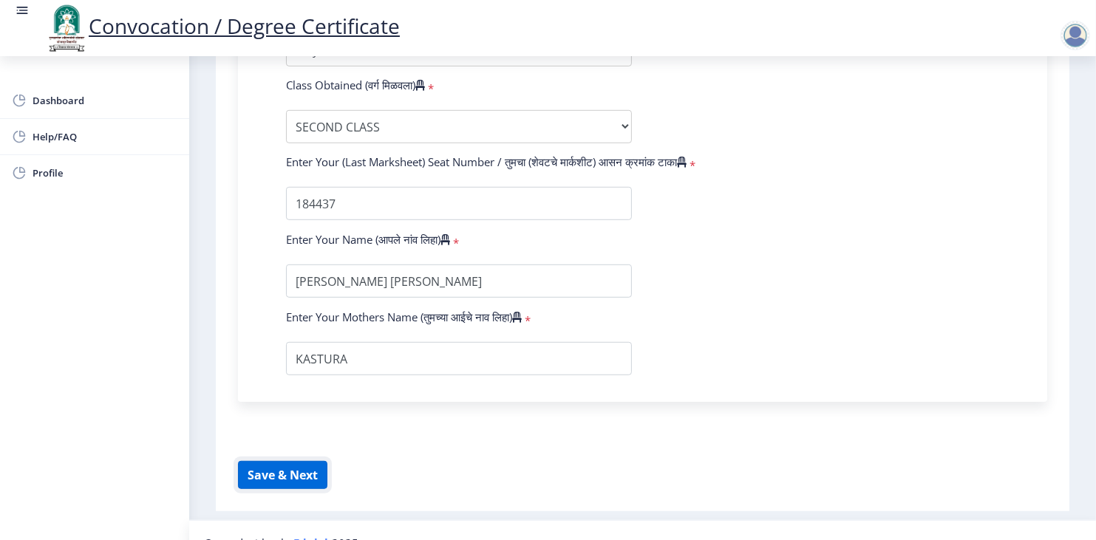
click at [276, 461] on button "Save & Next" at bounding box center [282, 475] width 89 height 28
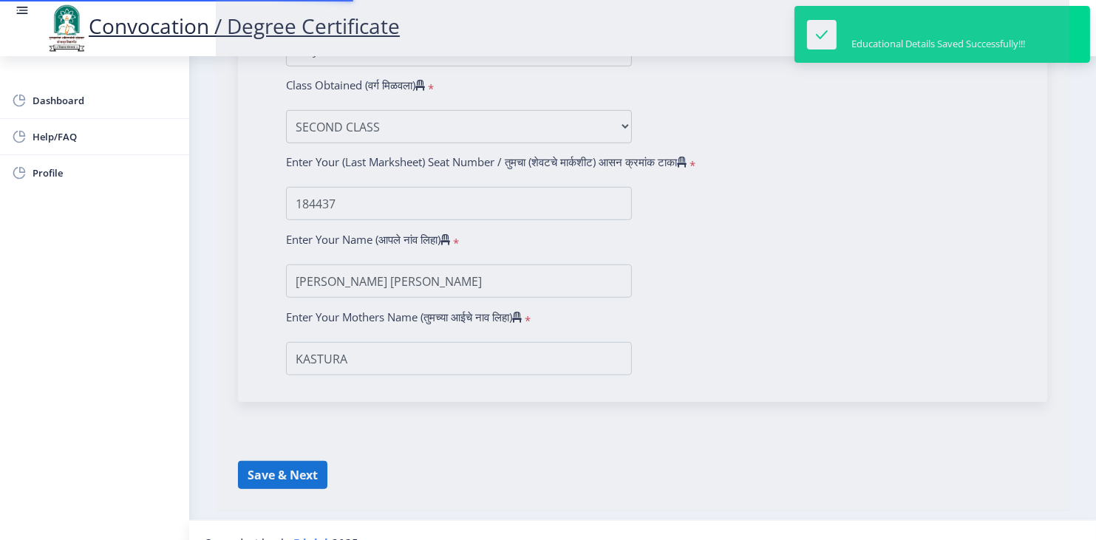
select select
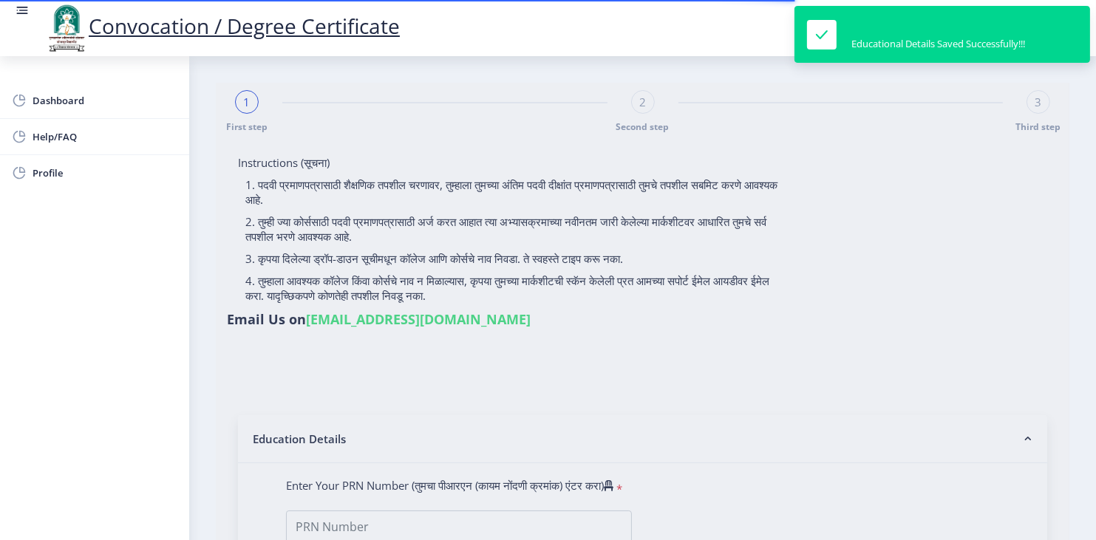
type input "[PERSON_NAME]"
type input "Kastura"
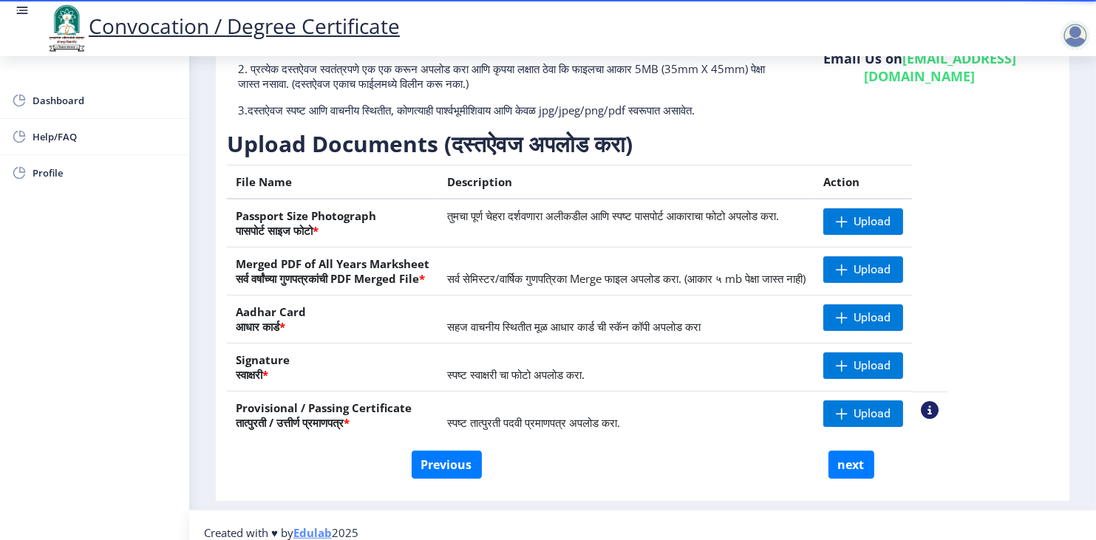
scroll to position [148, 0]
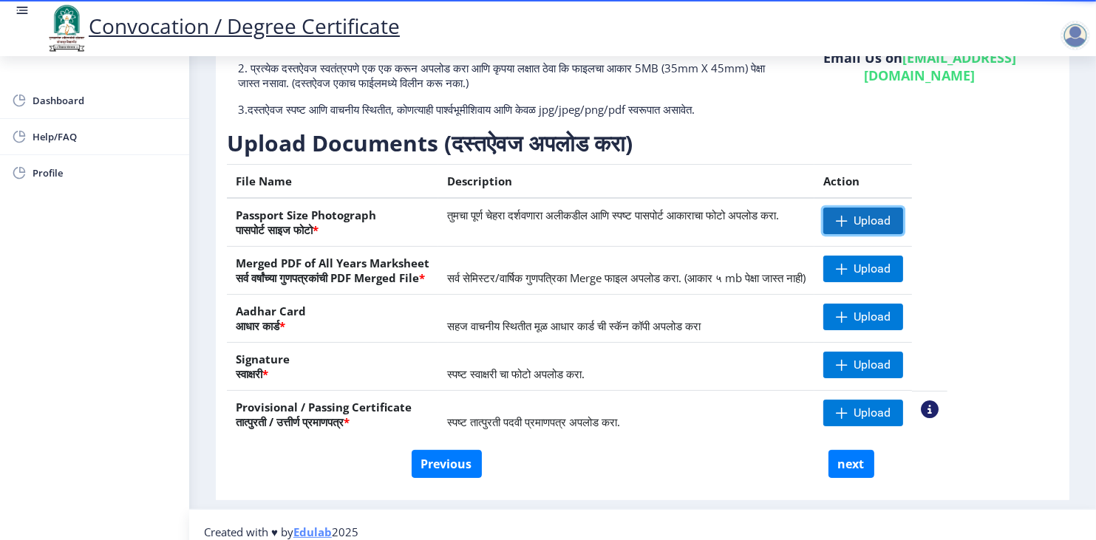
click at [884, 232] on span "Upload" at bounding box center [863, 221] width 80 height 27
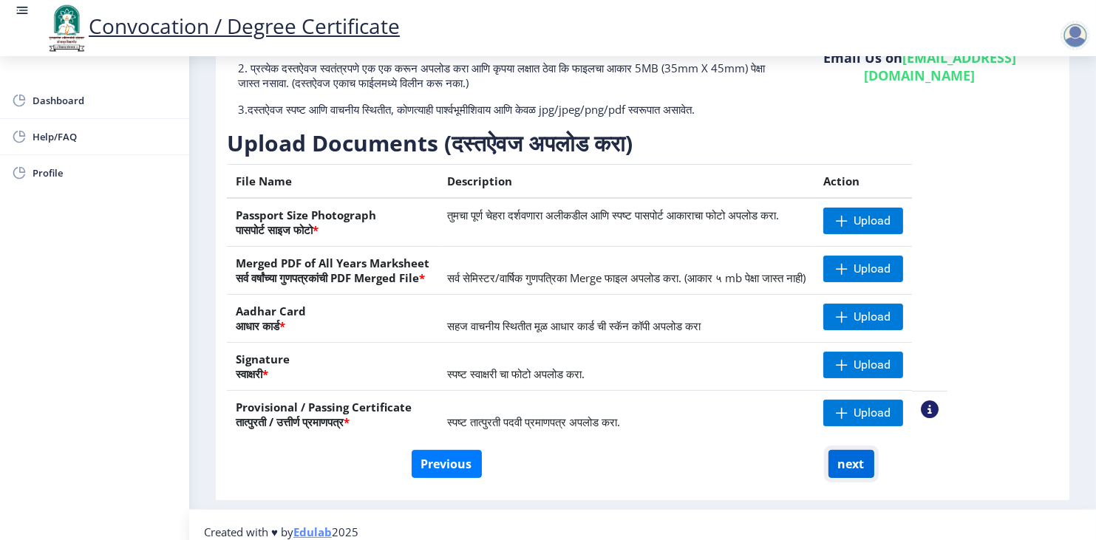
click at [853, 477] on button "next" at bounding box center [851, 464] width 46 height 28
select select
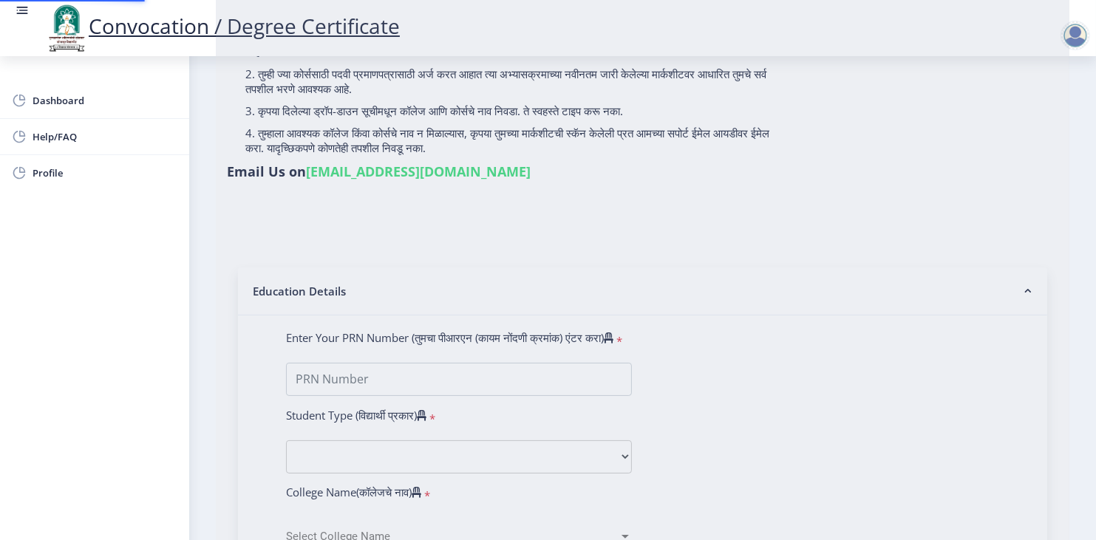
scroll to position [0, 0]
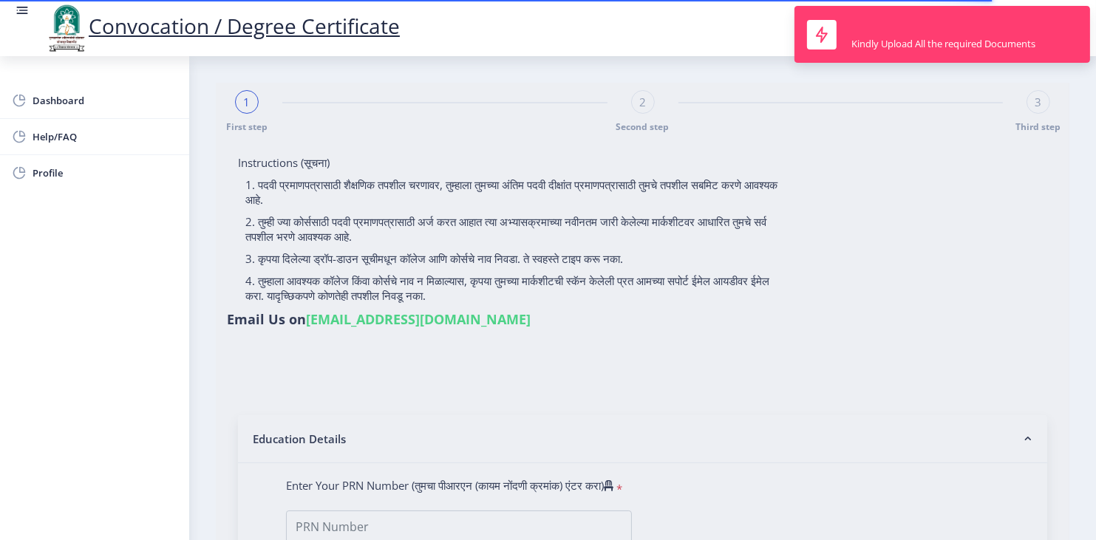
type input "[PERSON_NAME]"
type input "Kastura"
type input "2013032500220044"
select select "External"
select select "2014"
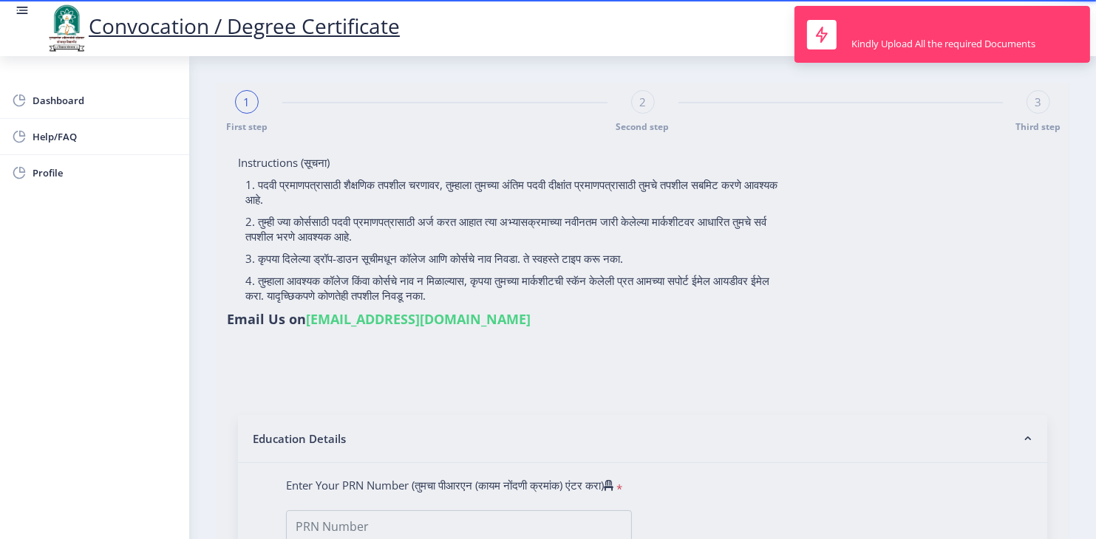
select select "May"
select select "SECOND CLASS"
type input "184437"
type input "LANDAGE KIRAN SUBHASH"
type input "KASTURA"
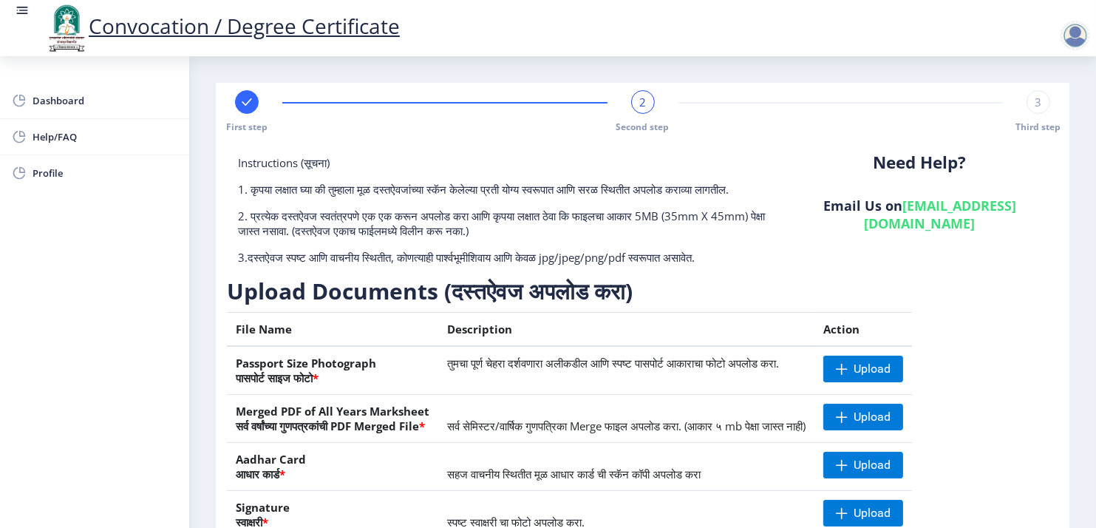
click at [254, 111] on div at bounding box center [247, 102] width 24 height 24
select select "External"
select select "2014"
select select "May"
select select "SECOND CLASS"
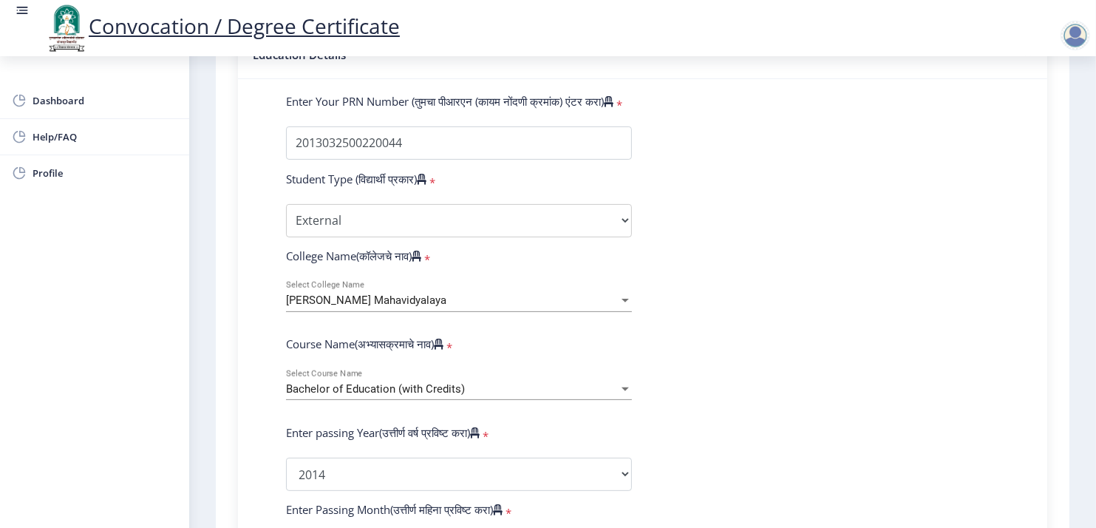
scroll to position [355, 0]
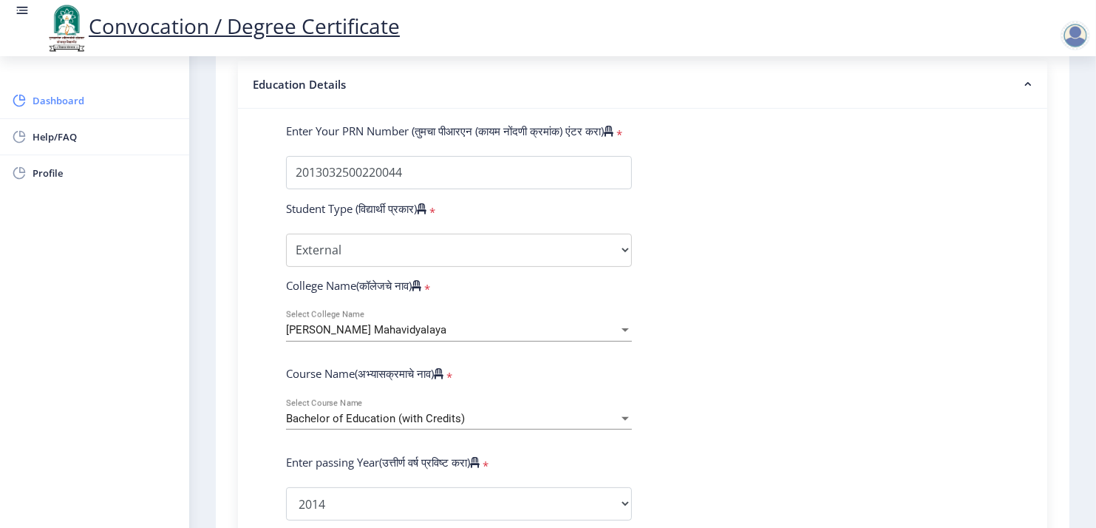
click at [78, 94] on span "Dashboard" at bounding box center [105, 101] width 145 height 18
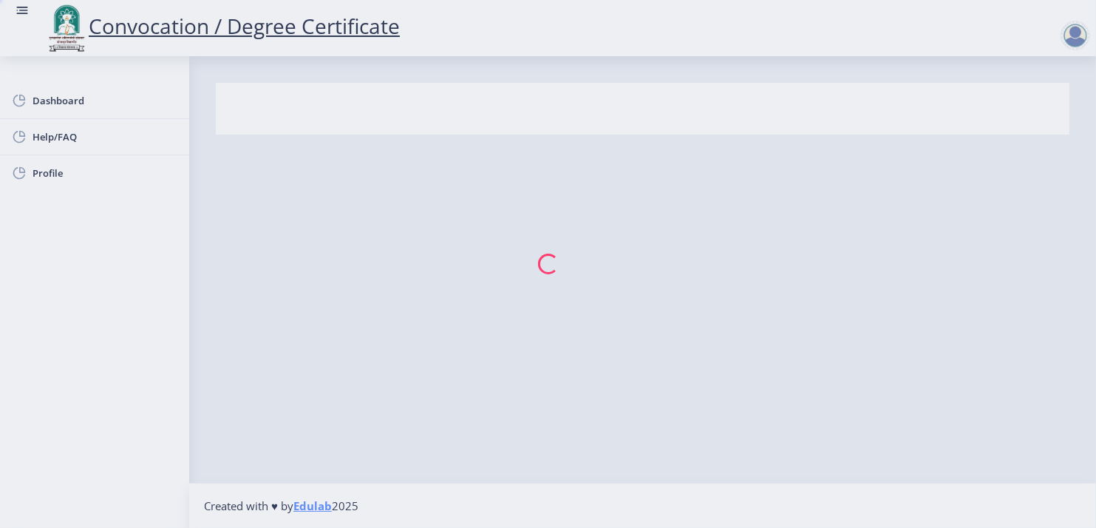
select select
